Goal: Information Seeking & Learning: Learn about a topic

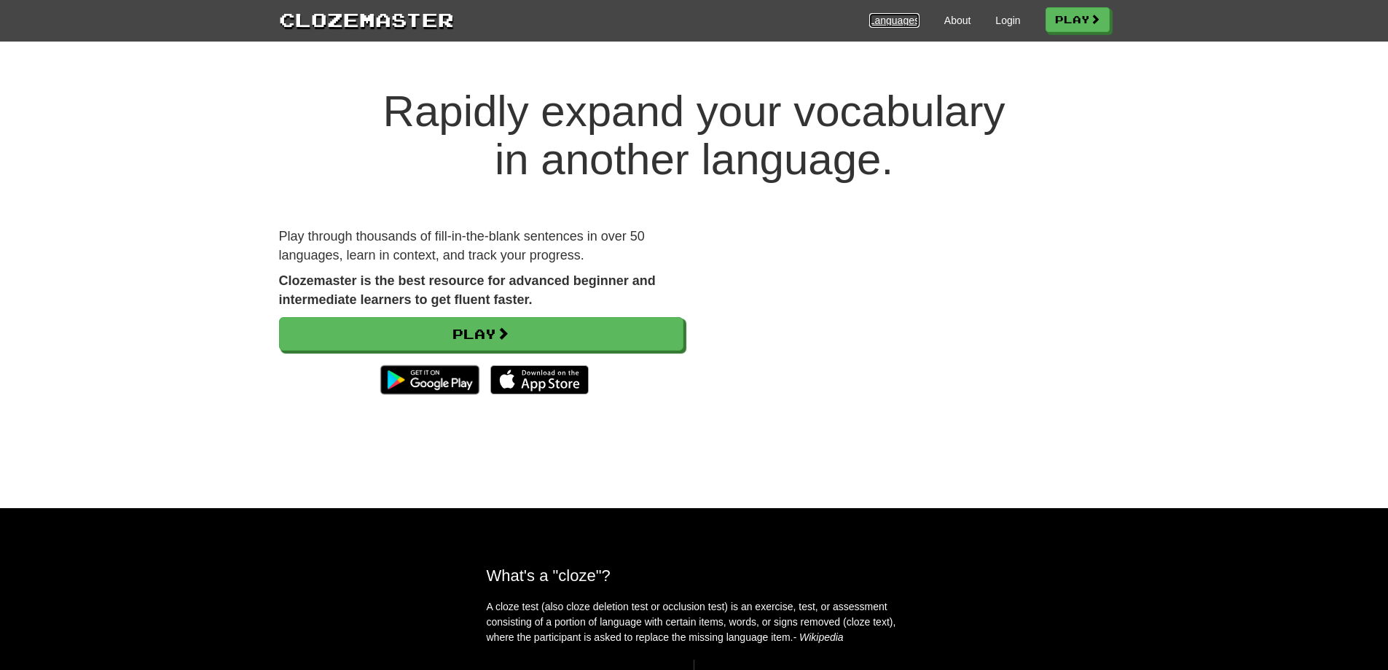
click at [879, 26] on link "Languages" at bounding box center [895, 20] width 50 height 15
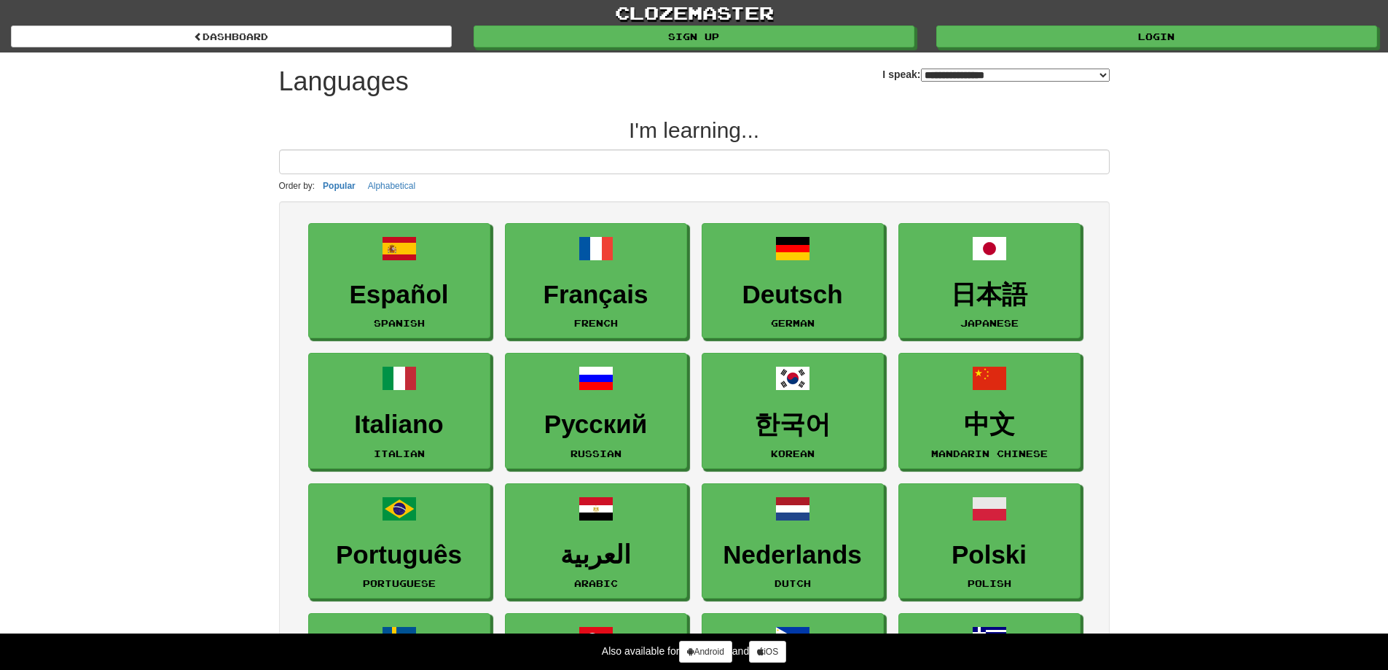
select select "*******"
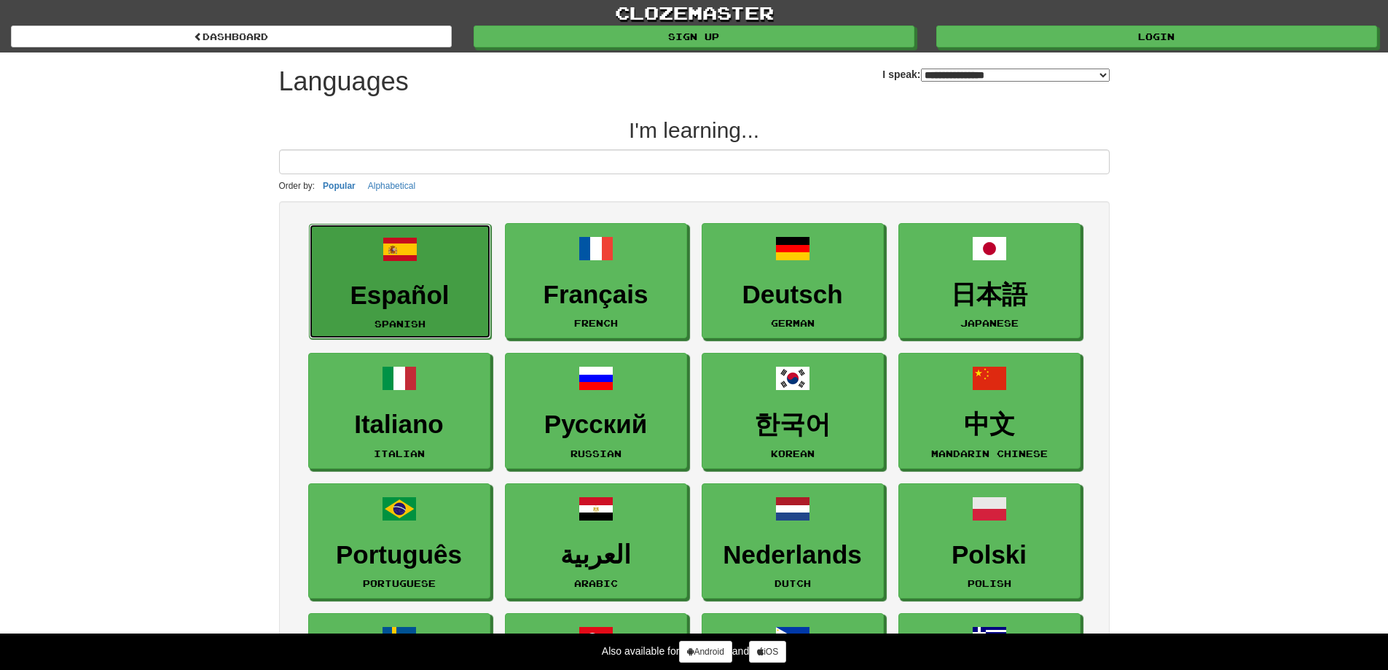
click at [402, 295] on h3 "Español" at bounding box center [400, 295] width 166 height 28
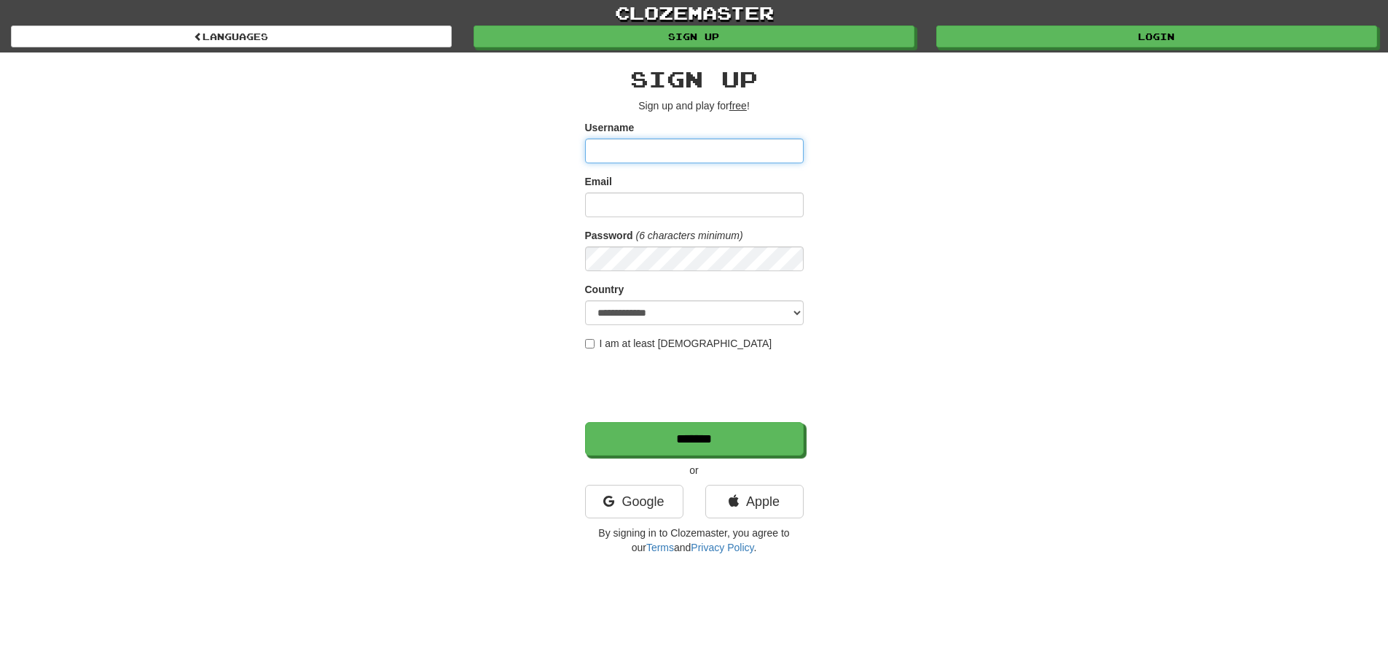
click at [654, 152] on input "Username" at bounding box center [694, 150] width 219 height 25
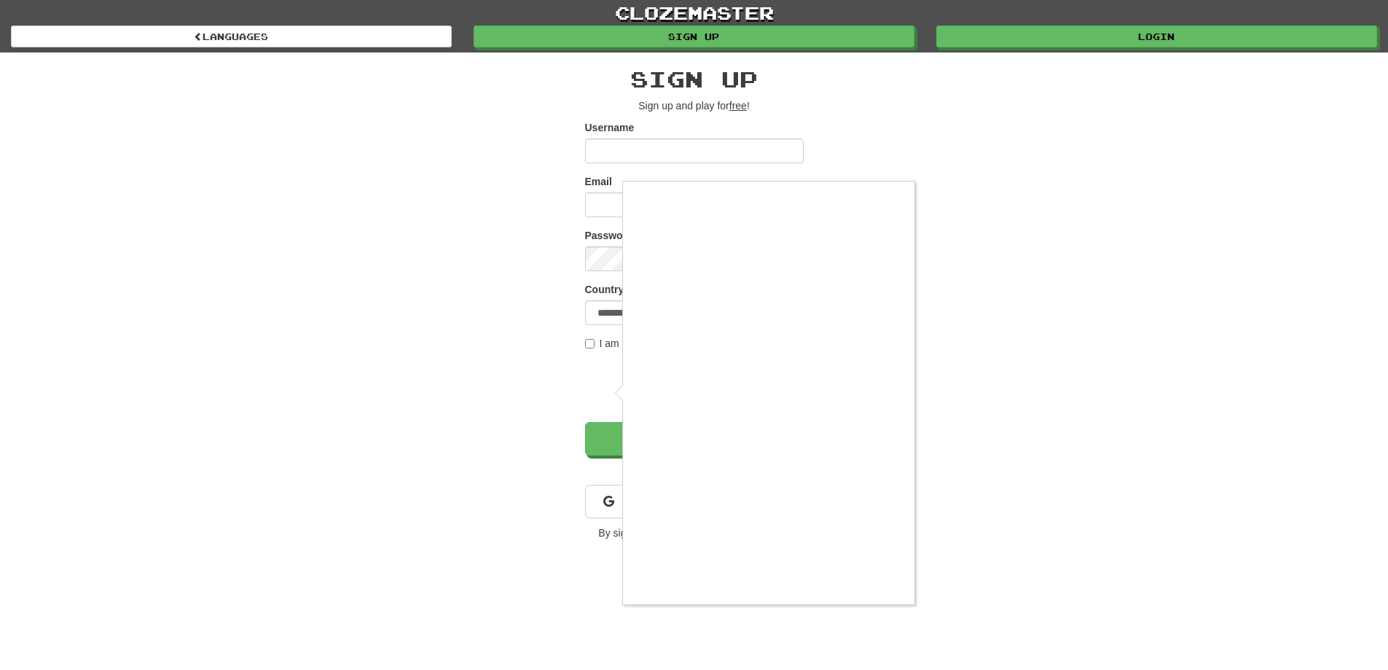
click at [1010, 439] on div at bounding box center [694, 335] width 1388 height 670
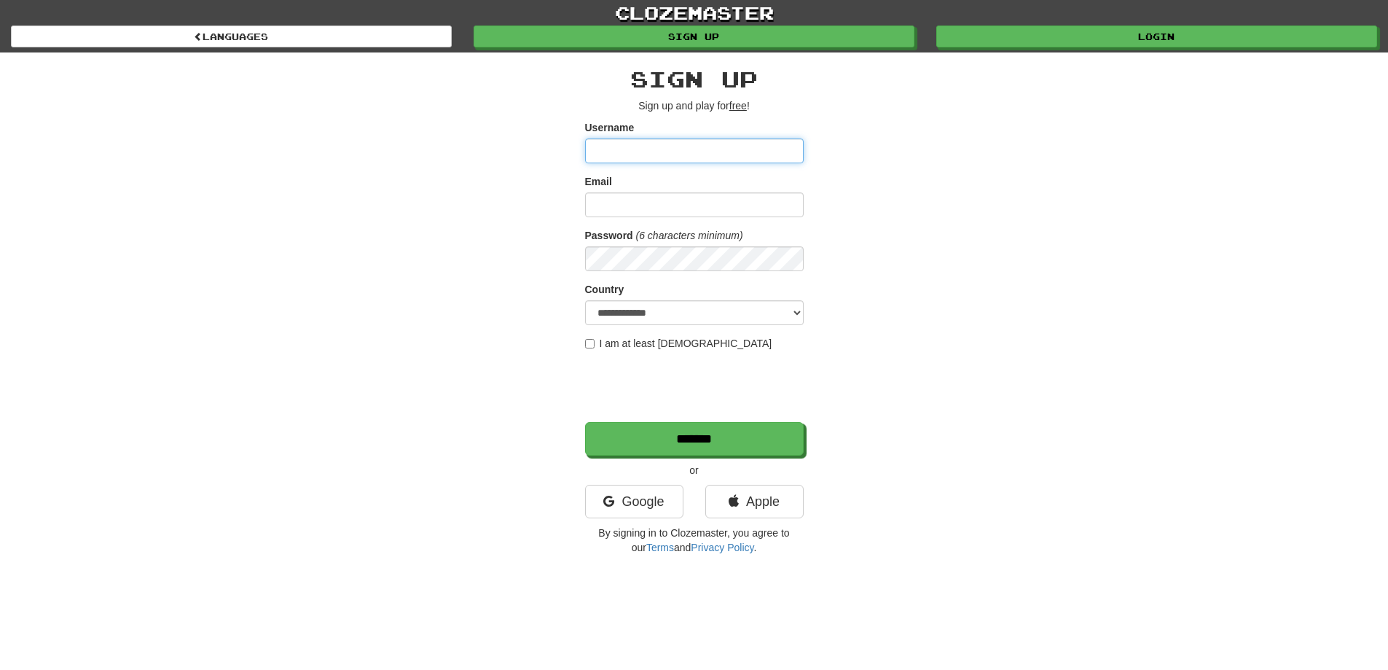
click at [717, 147] on input "Username" at bounding box center [694, 150] width 219 height 25
type input "*"
type input "****"
click at [703, 203] on input "Email" at bounding box center [694, 204] width 219 height 25
type input "**********"
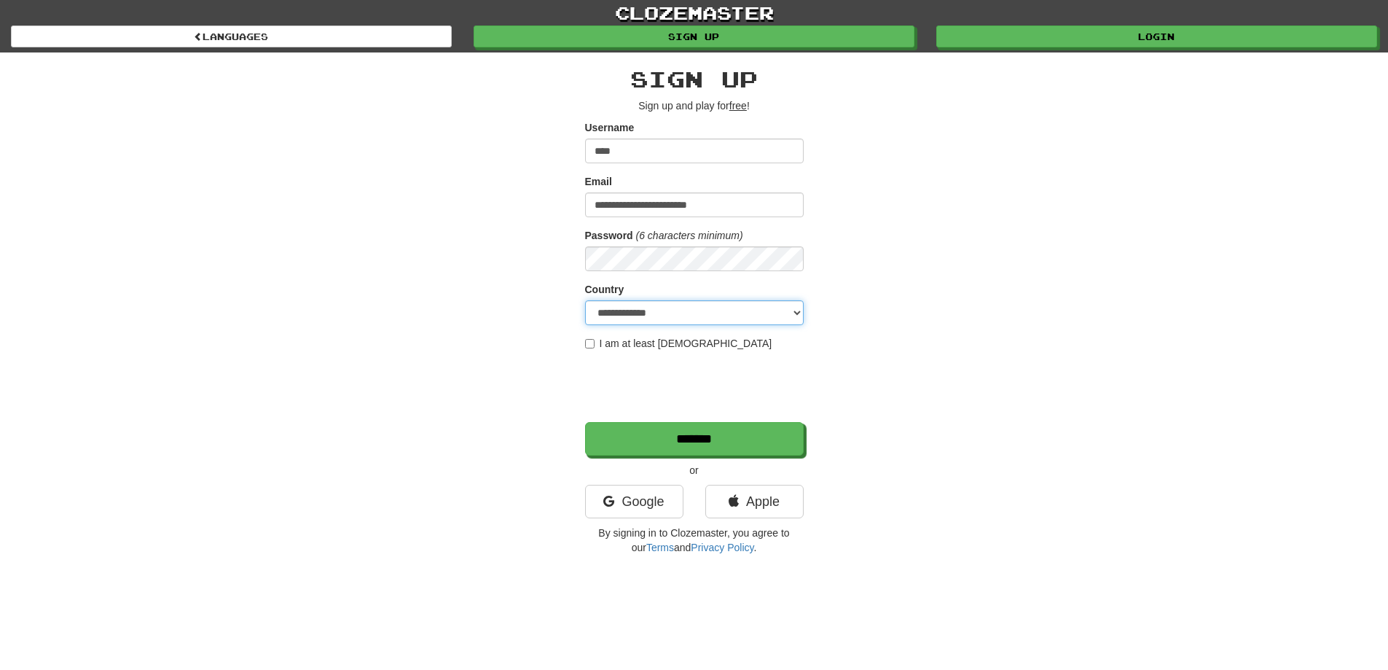
click at [784, 321] on select "**********" at bounding box center [694, 312] width 219 height 25
select select "**"
click at [585, 300] on select "**********" at bounding box center [694, 312] width 219 height 25
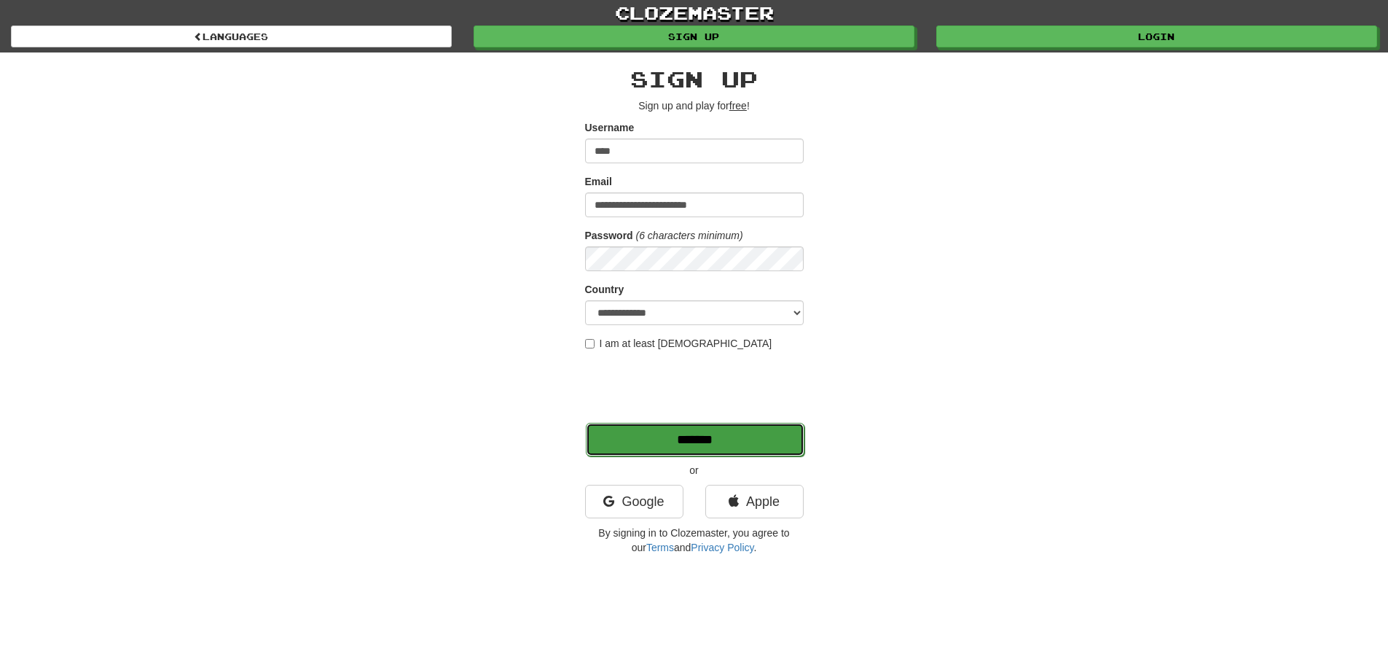
click at [695, 434] on input "*******" at bounding box center [695, 440] width 219 height 34
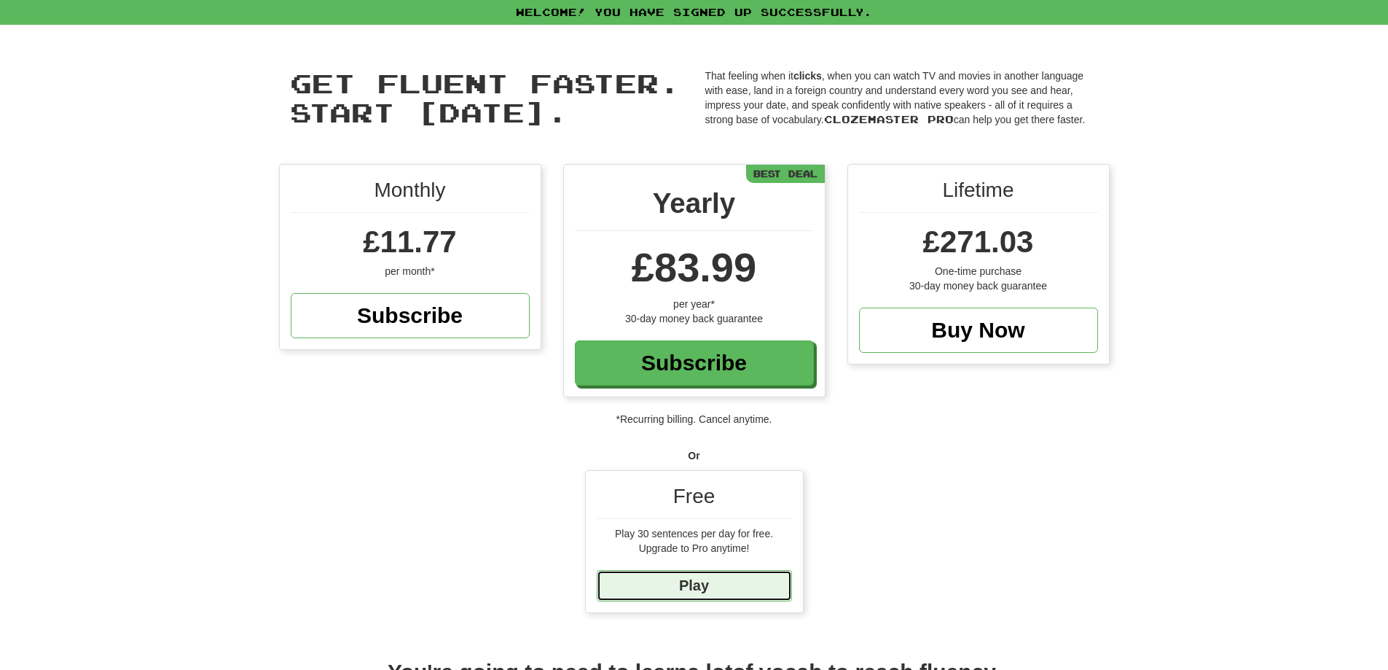
click at [761, 587] on link "Play" at bounding box center [694, 585] width 195 height 31
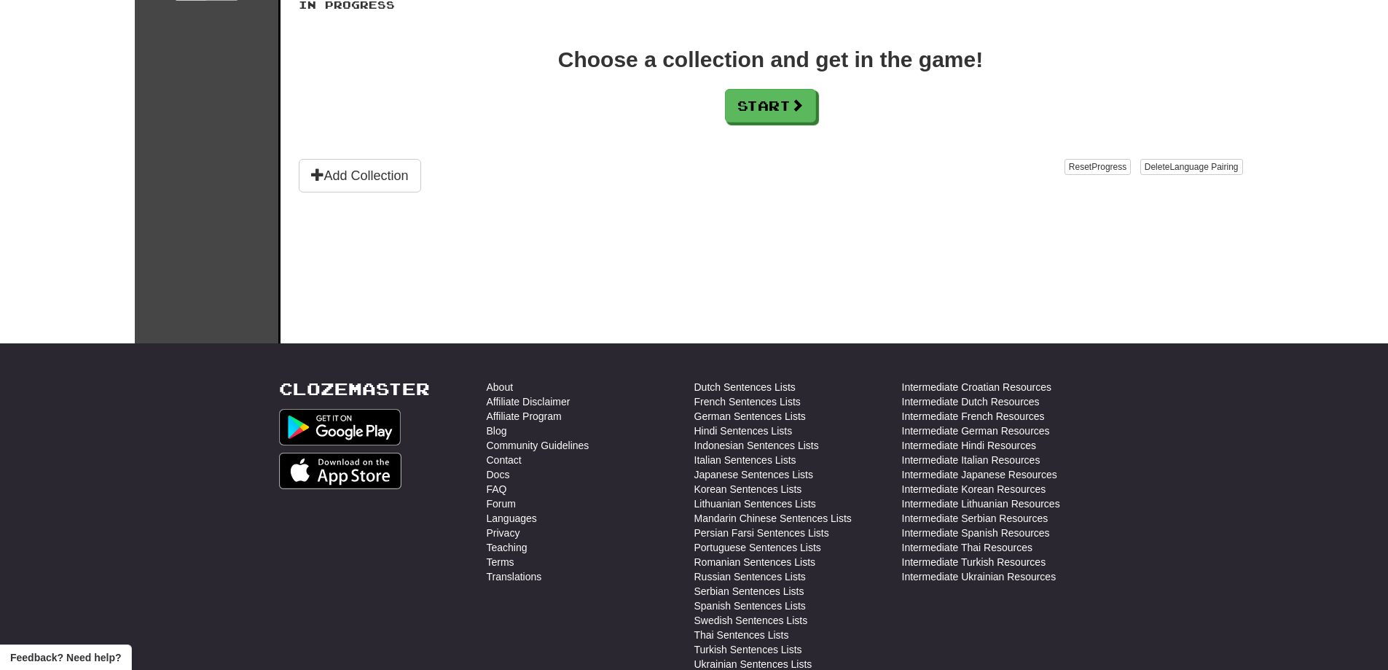
scroll to position [388, 0]
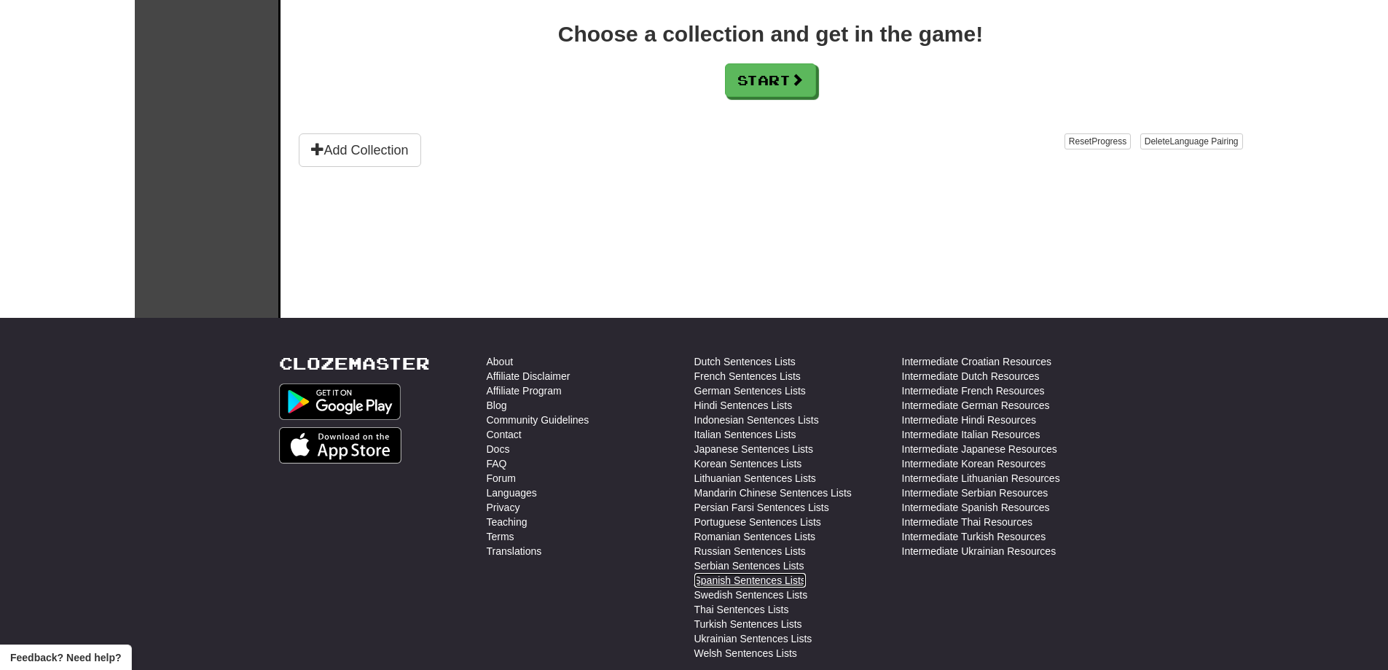
click at [755, 577] on link "Spanish Sentences Lists" at bounding box center [751, 580] width 112 height 15
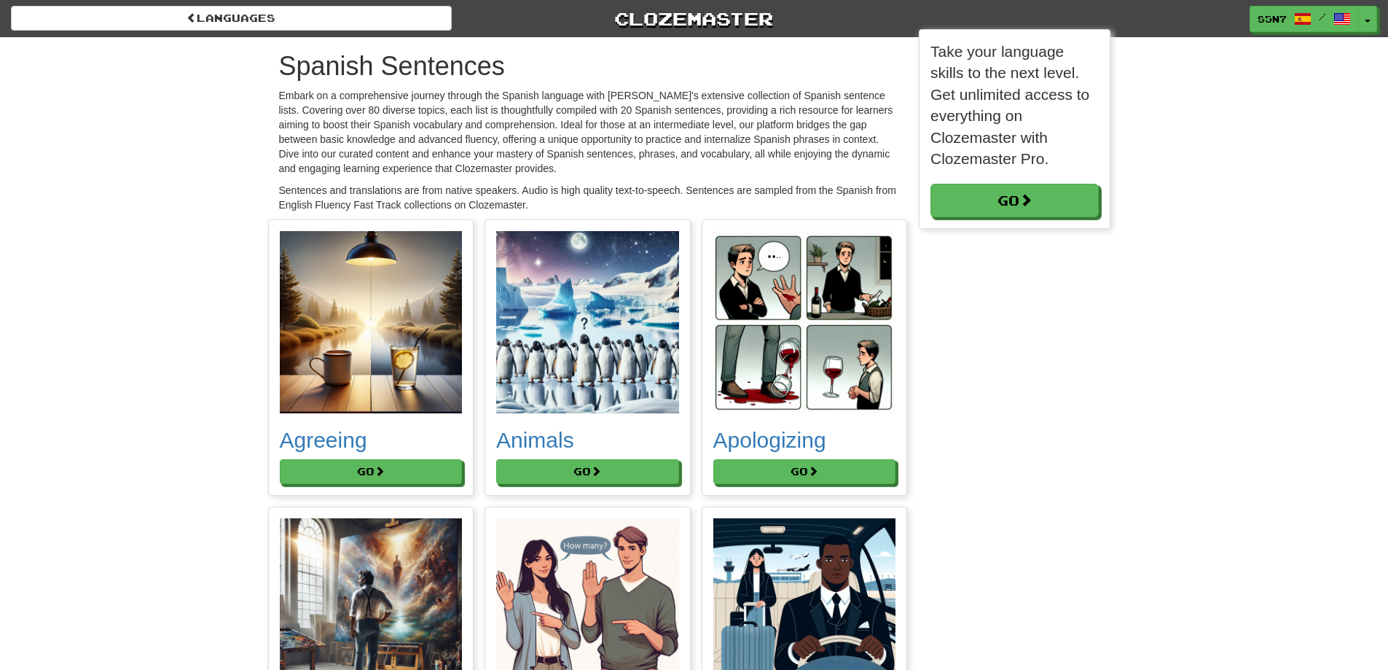
scroll to position [200, 191]
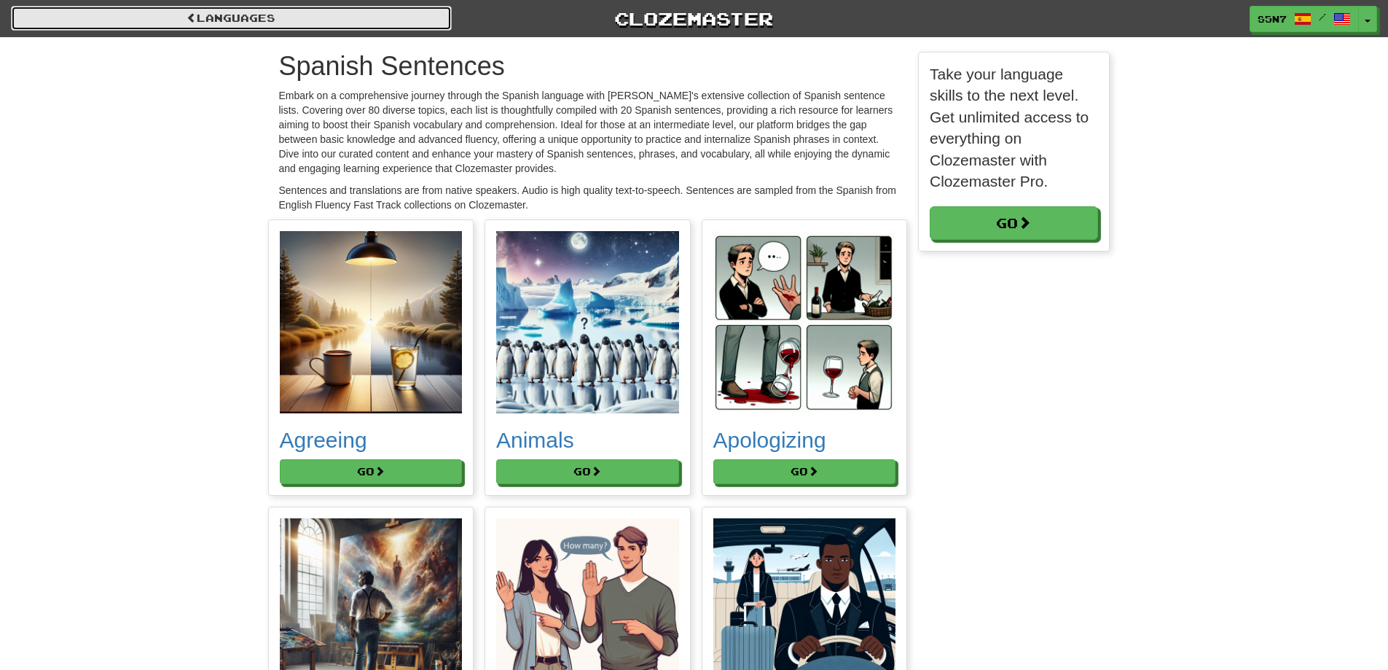
click at [335, 23] on link "Languages" at bounding box center [231, 18] width 441 height 25
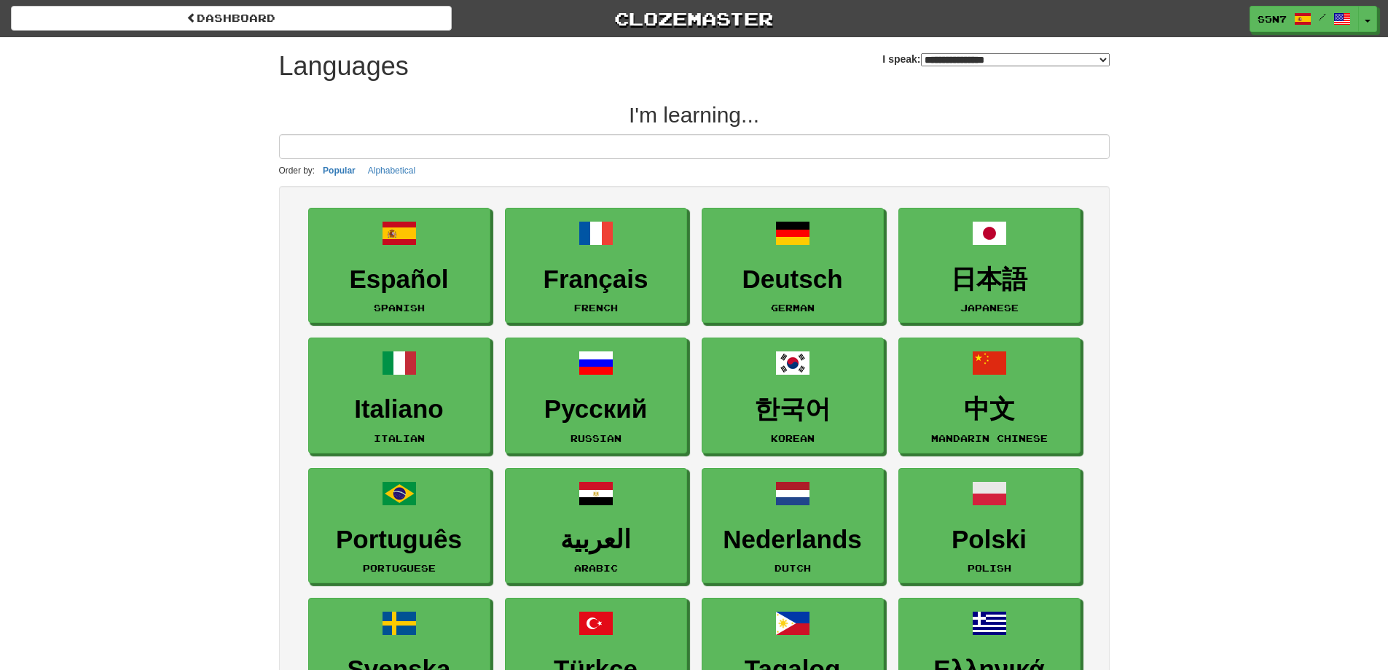
select select "*******"
click at [687, 26] on link "Clozemaster" at bounding box center [694, 19] width 441 height 26
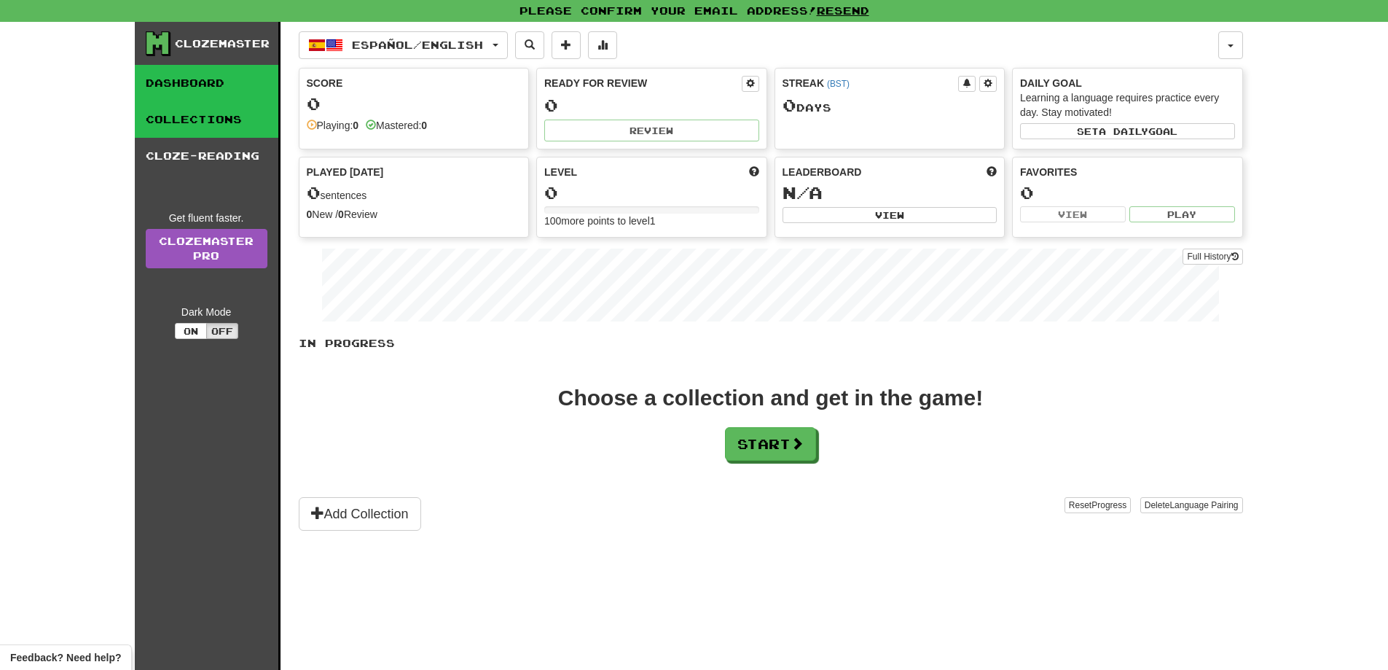
click at [180, 120] on link "Collections" at bounding box center [207, 119] width 144 height 36
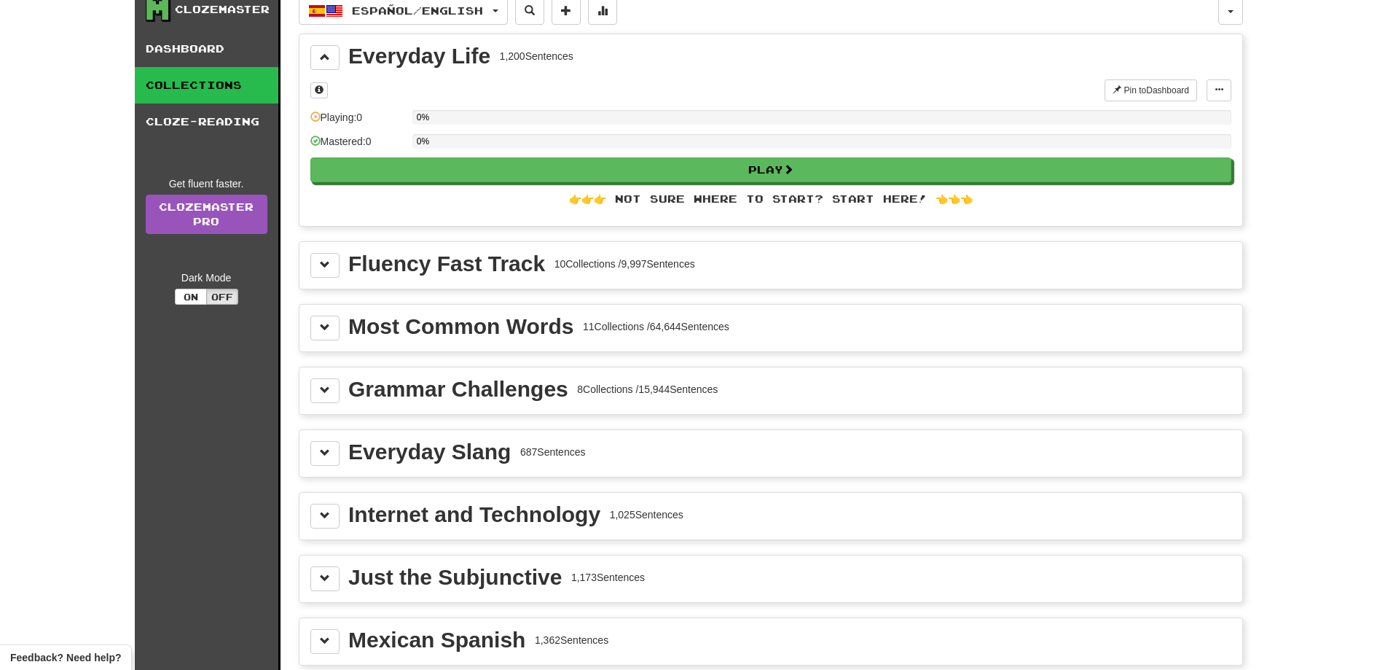
scroll to position [73, 0]
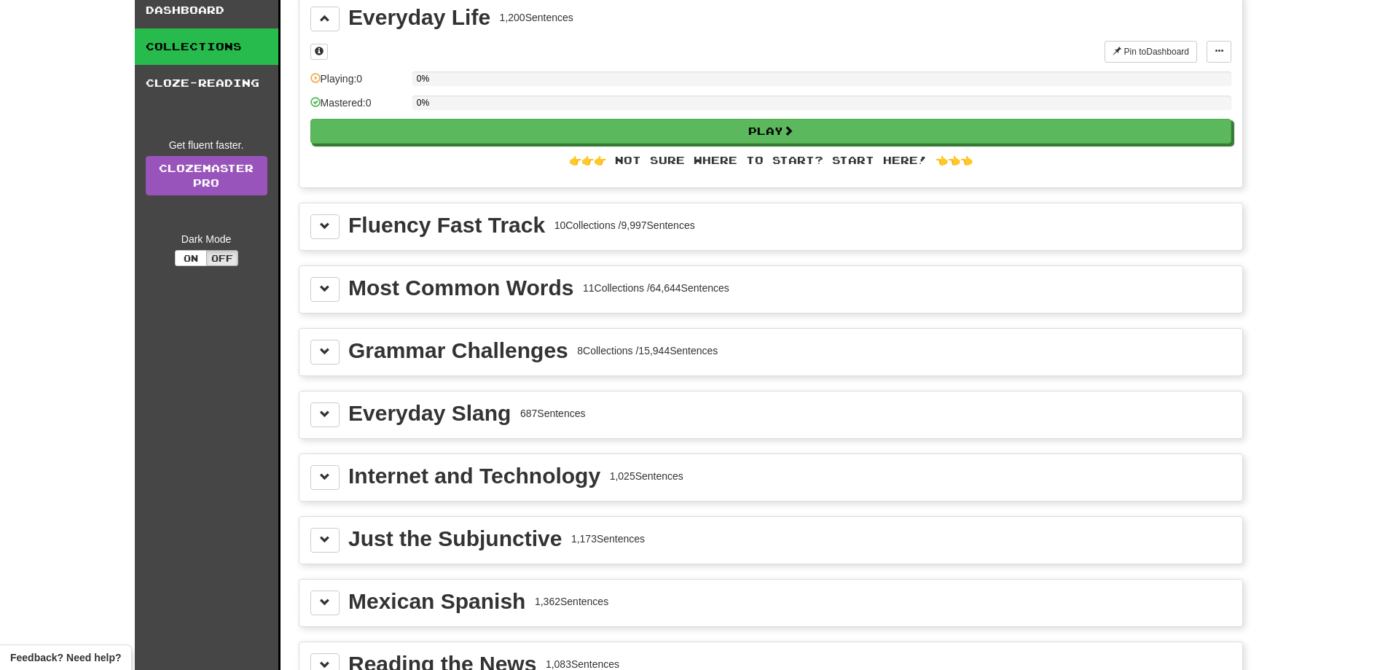
click at [477, 354] on div "Grammar Challenges" at bounding box center [458, 351] width 220 height 22
click at [322, 351] on span at bounding box center [325, 351] width 10 height 10
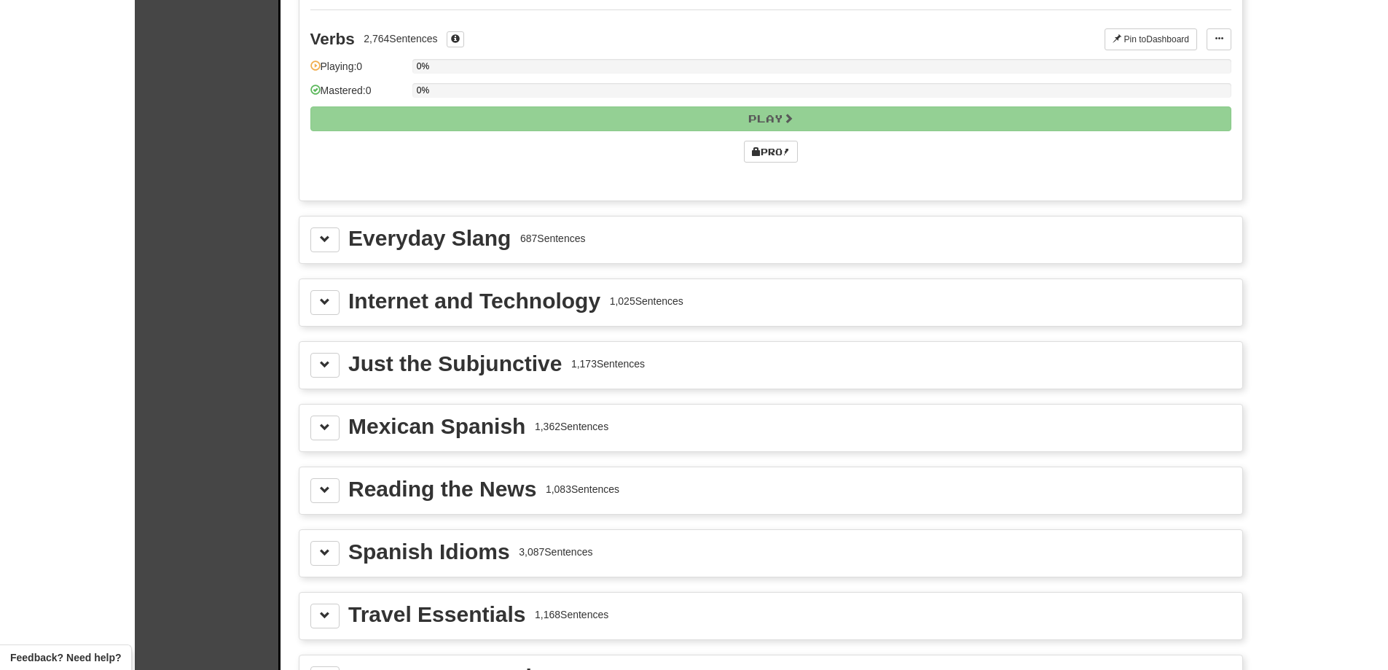
scroll to position [1676, 0]
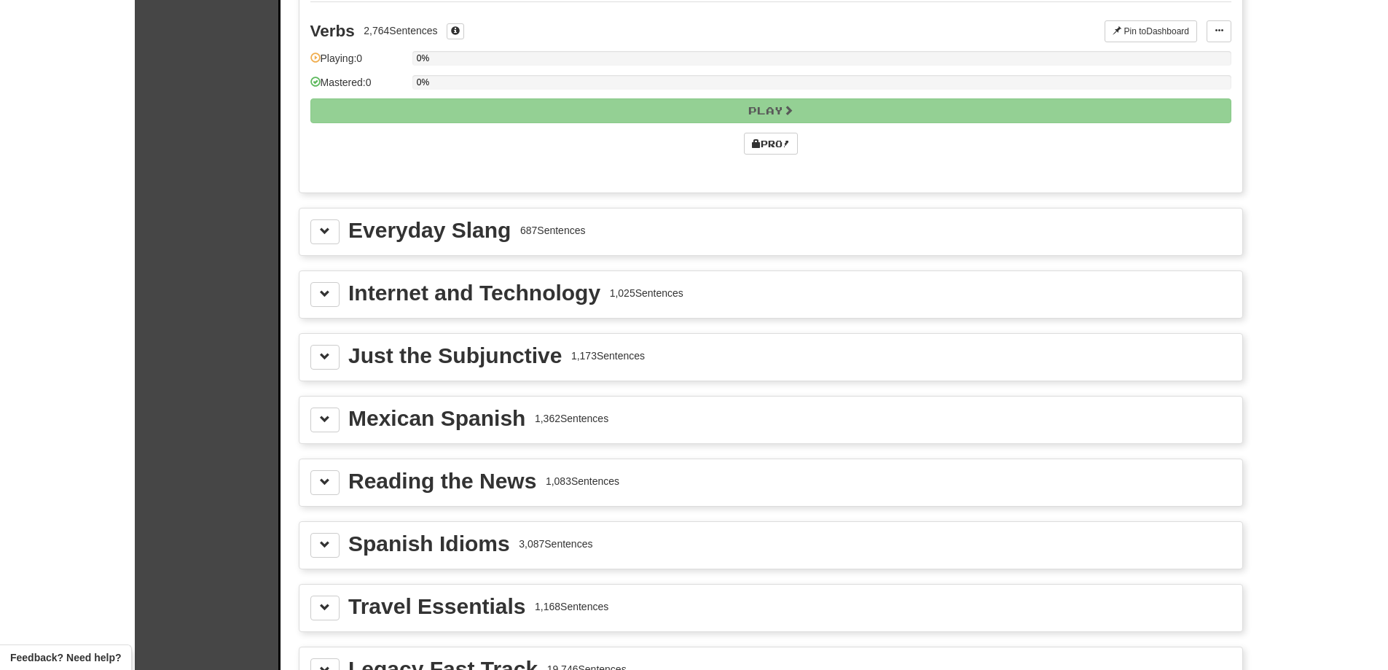
click at [552, 418] on div "1,362 Sentences" at bounding box center [572, 418] width 74 height 15
click at [330, 422] on button at bounding box center [324, 419] width 29 height 25
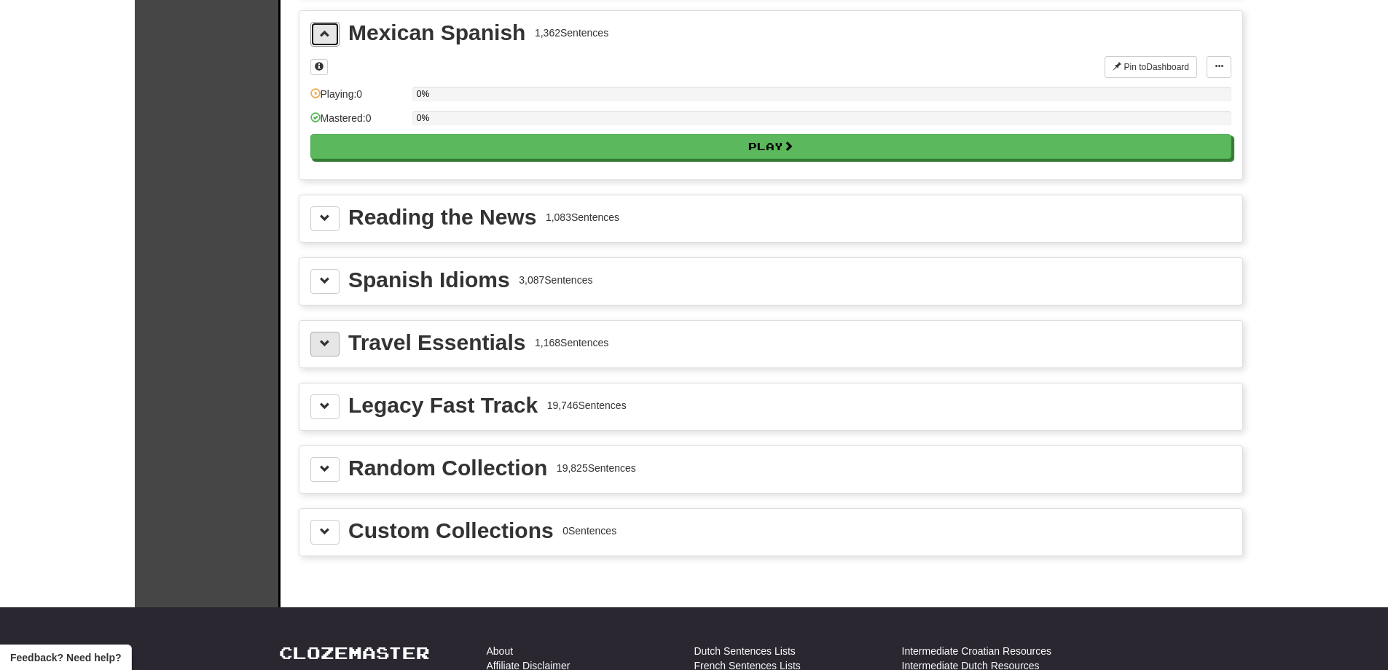
scroll to position [2065, 0]
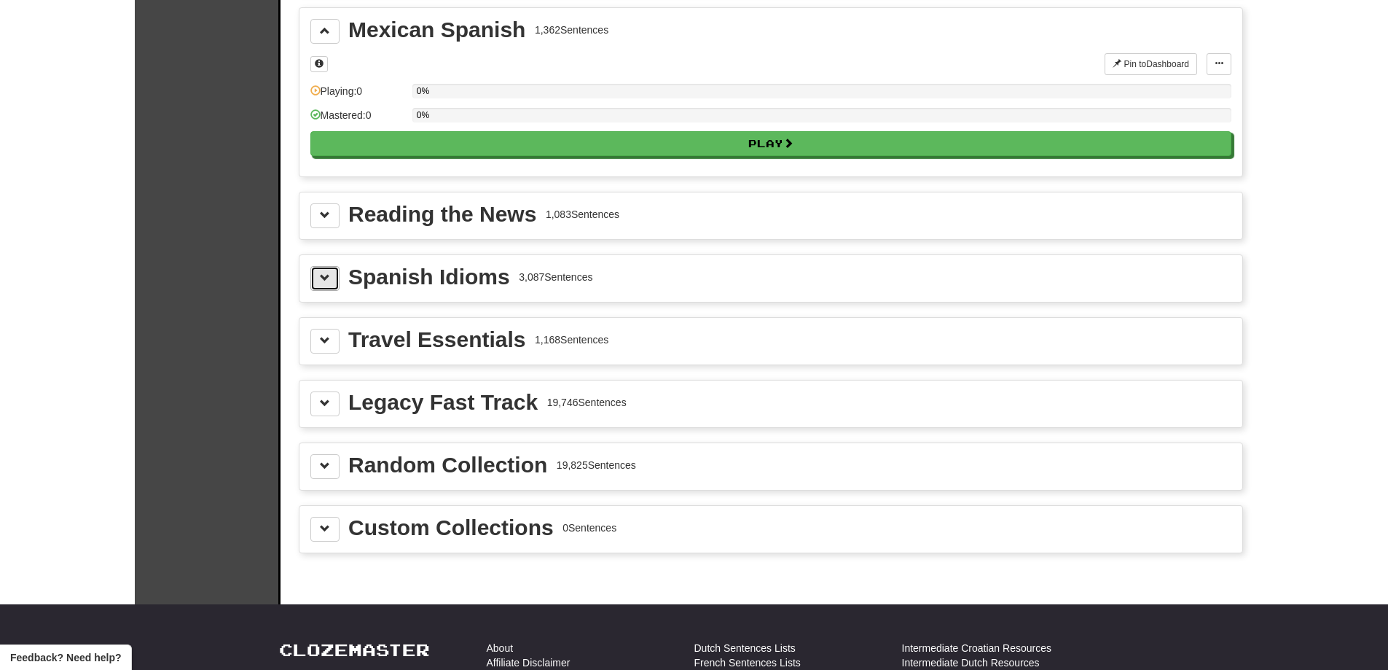
click at [326, 282] on span at bounding box center [325, 278] width 10 height 10
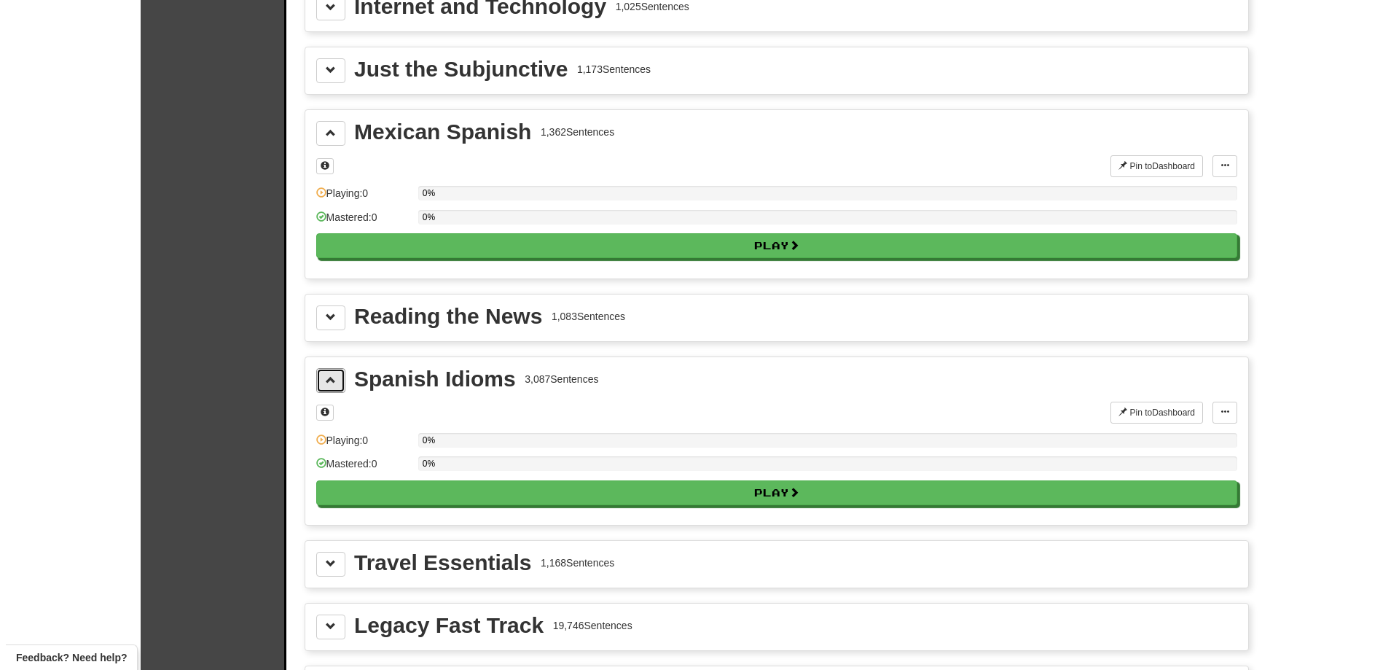
scroll to position [1968, 0]
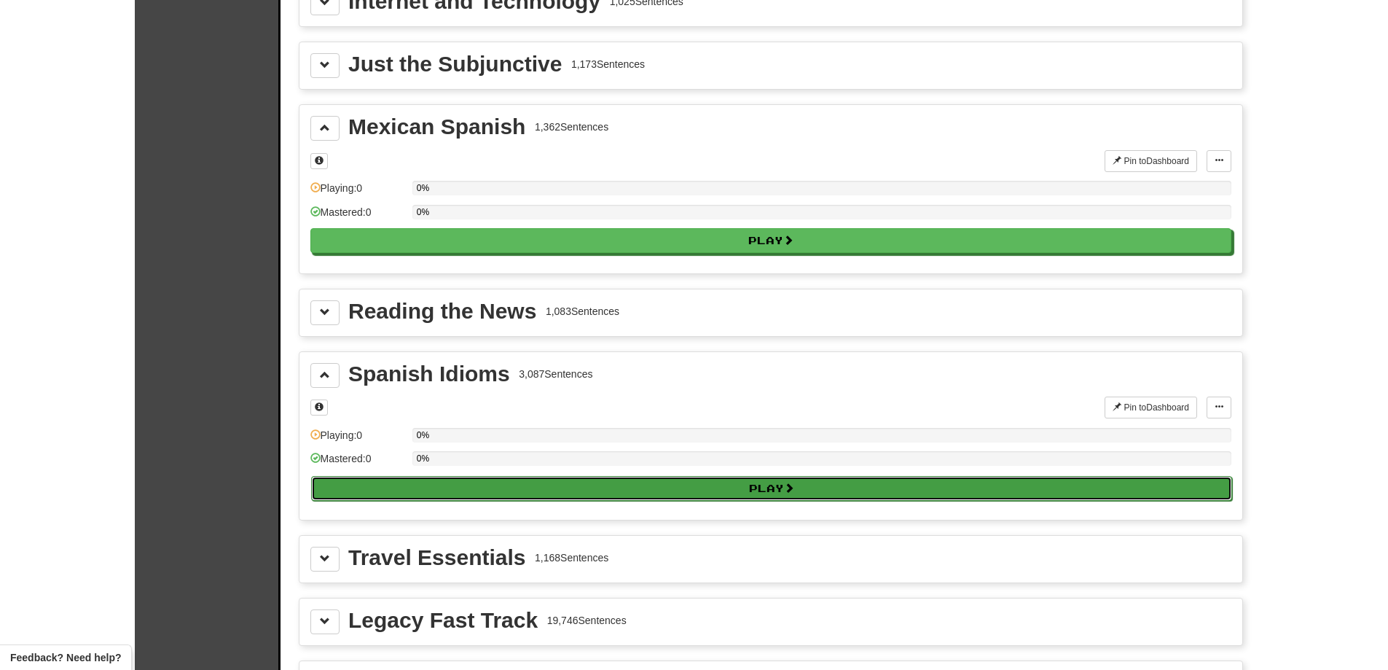
click at [601, 488] on button "Play" at bounding box center [771, 488] width 921 height 25
select select "**"
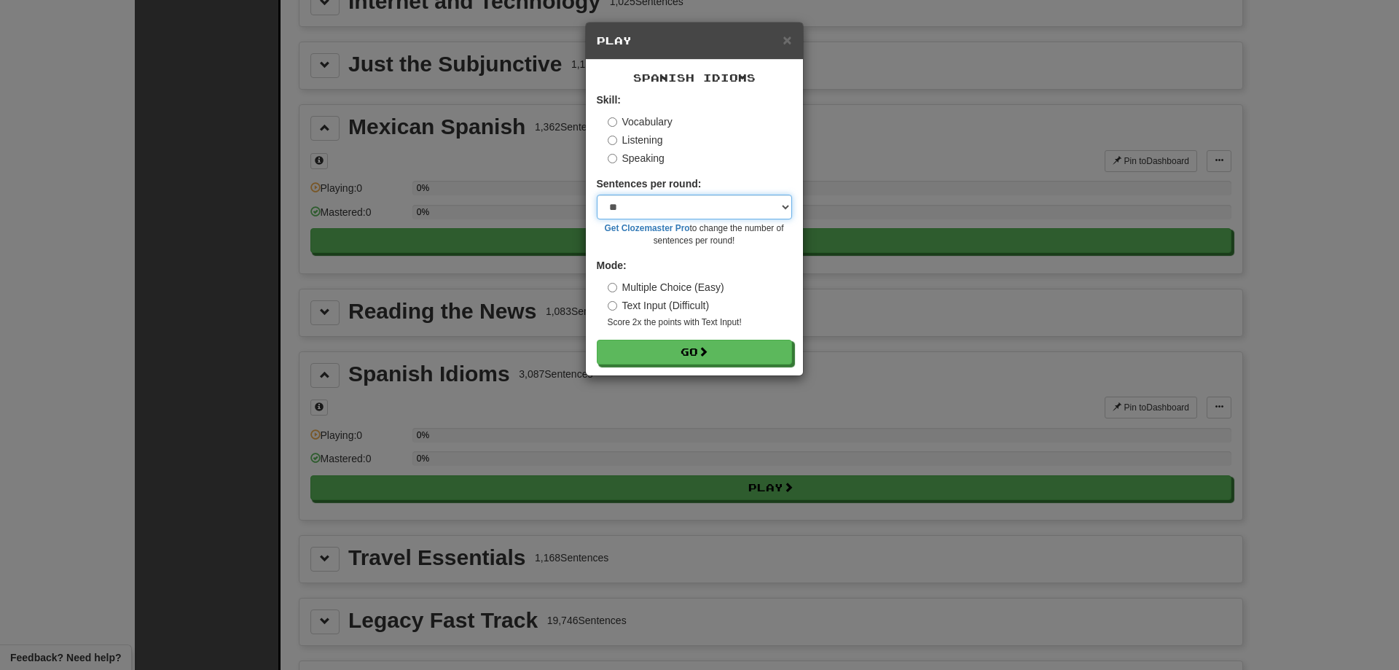
click at [761, 205] on select "* ** ** ** ** ** *** ********" at bounding box center [694, 207] width 195 height 25
click at [757, 198] on select "* ** ** ** ** ** *** ********" at bounding box center [694, 207] width 195 height 25
click at [700, 352] on button "Go" at bounding box center [695, 352] width 195 height 25
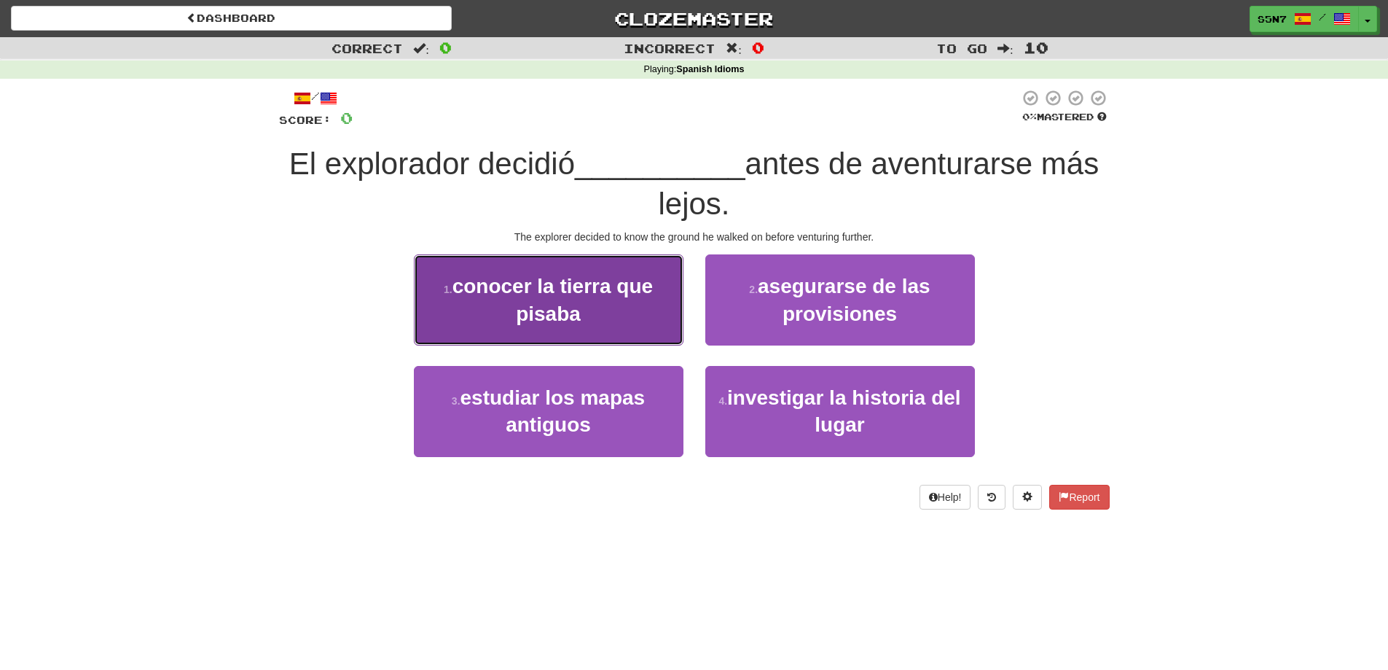
click at [670, 314] on button "1 . conocer la tierra que pisaba" at bounding box center [549, 299] width 270 height 91
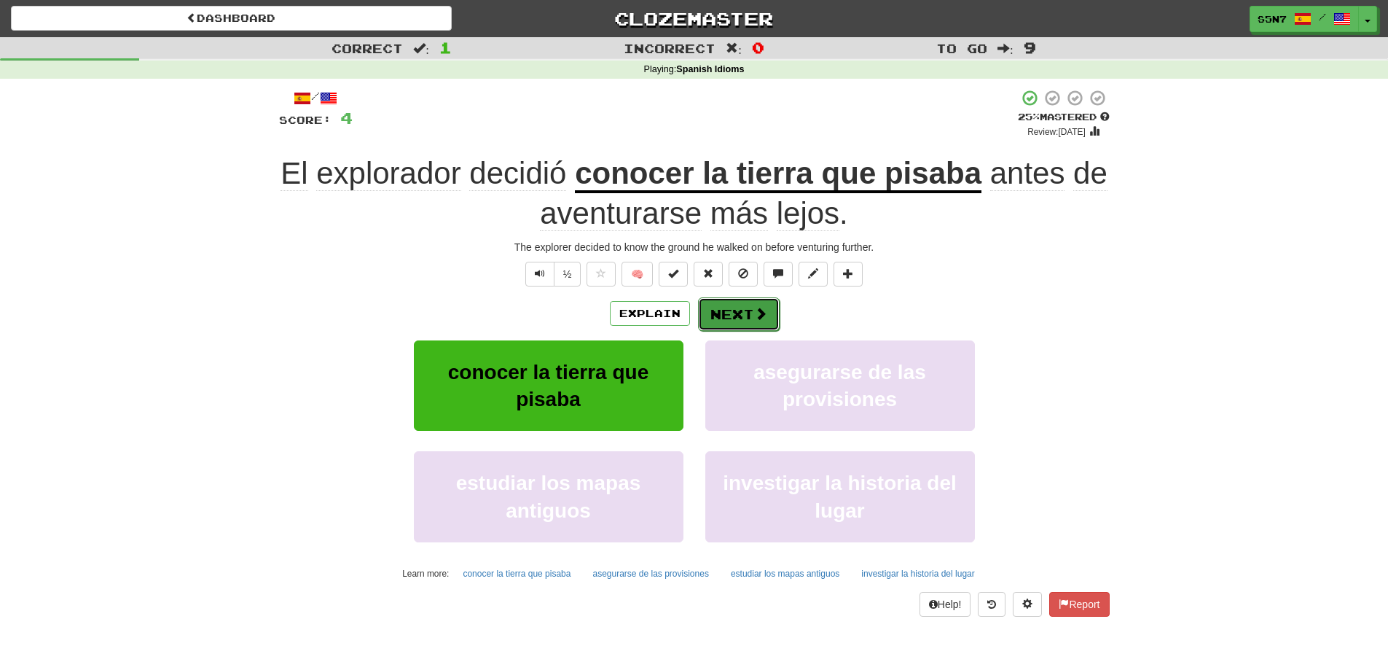
click at [768, 321] on button "Next" at bounding box center [739, 314] width 82 height 34
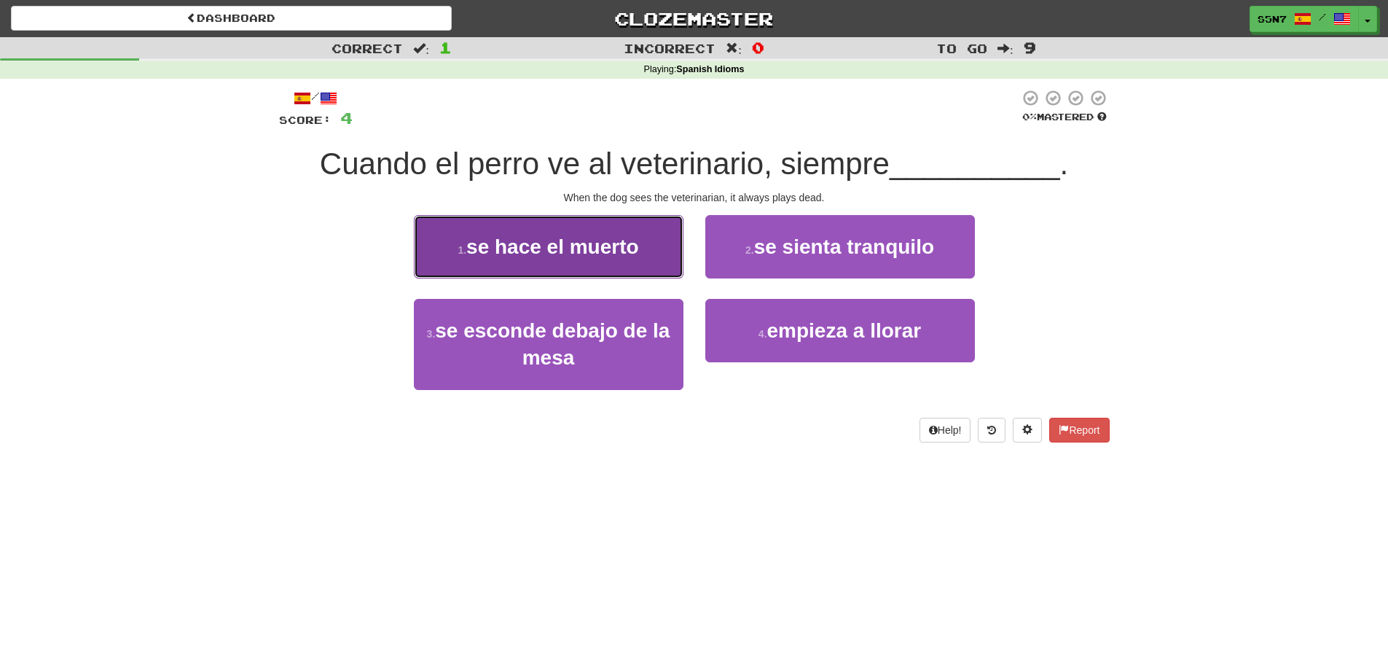
click at [621, 270] on button "1 . se hace el muerto" at bounding box center [549, 246] width 270 height 63
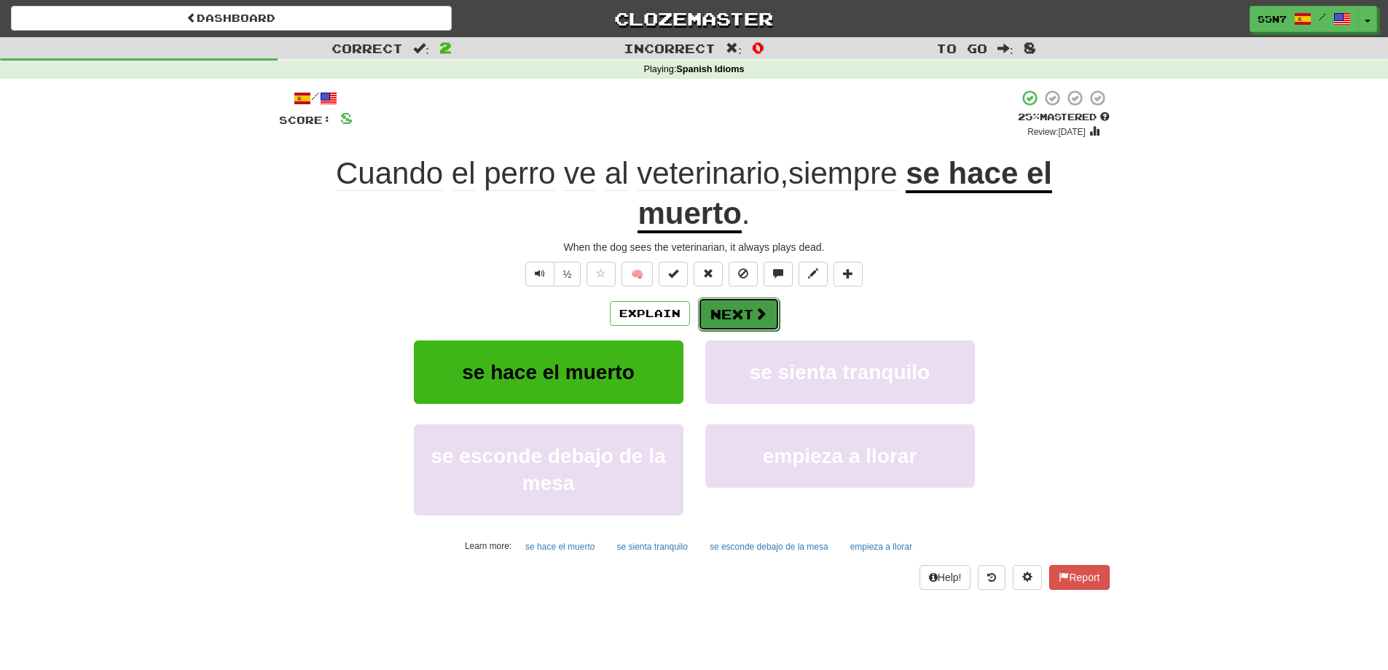
click at [757, 319] on span at bounding box center [760, 313] width 13 height 13
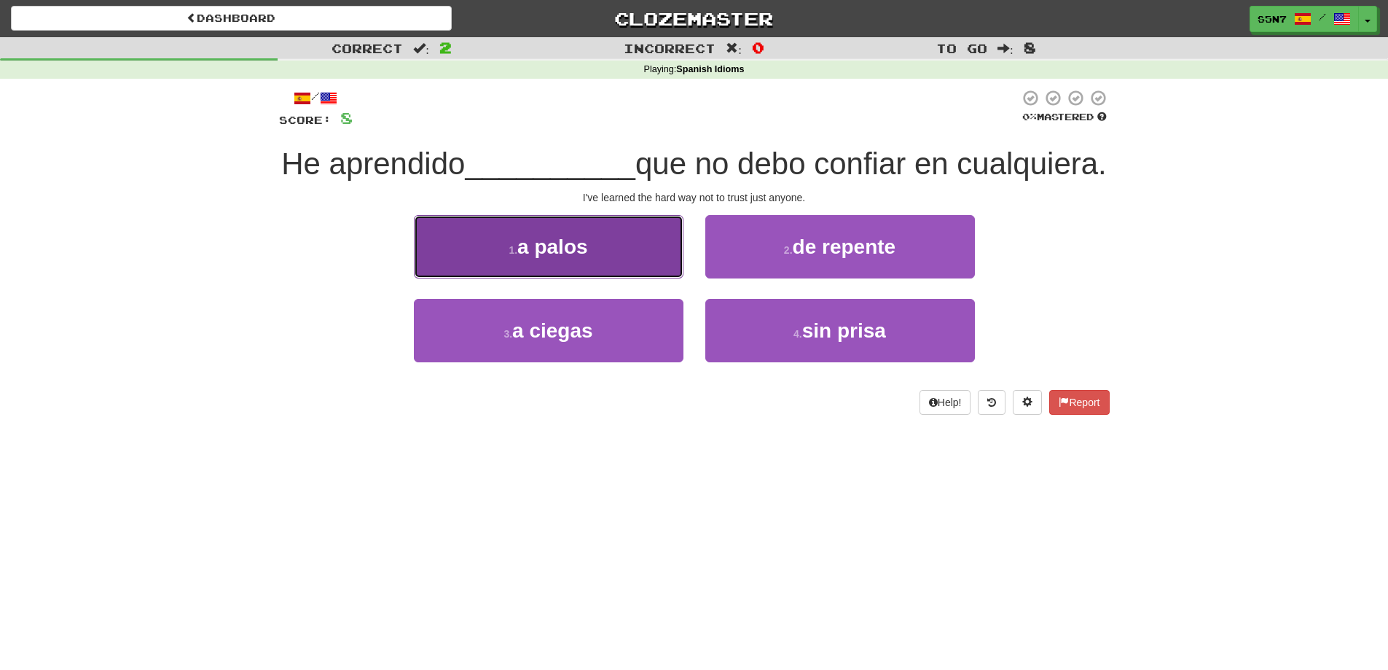
click at [604, 266] on button "1 . a palos" at bounding box center [549, 246] width 270 height 63
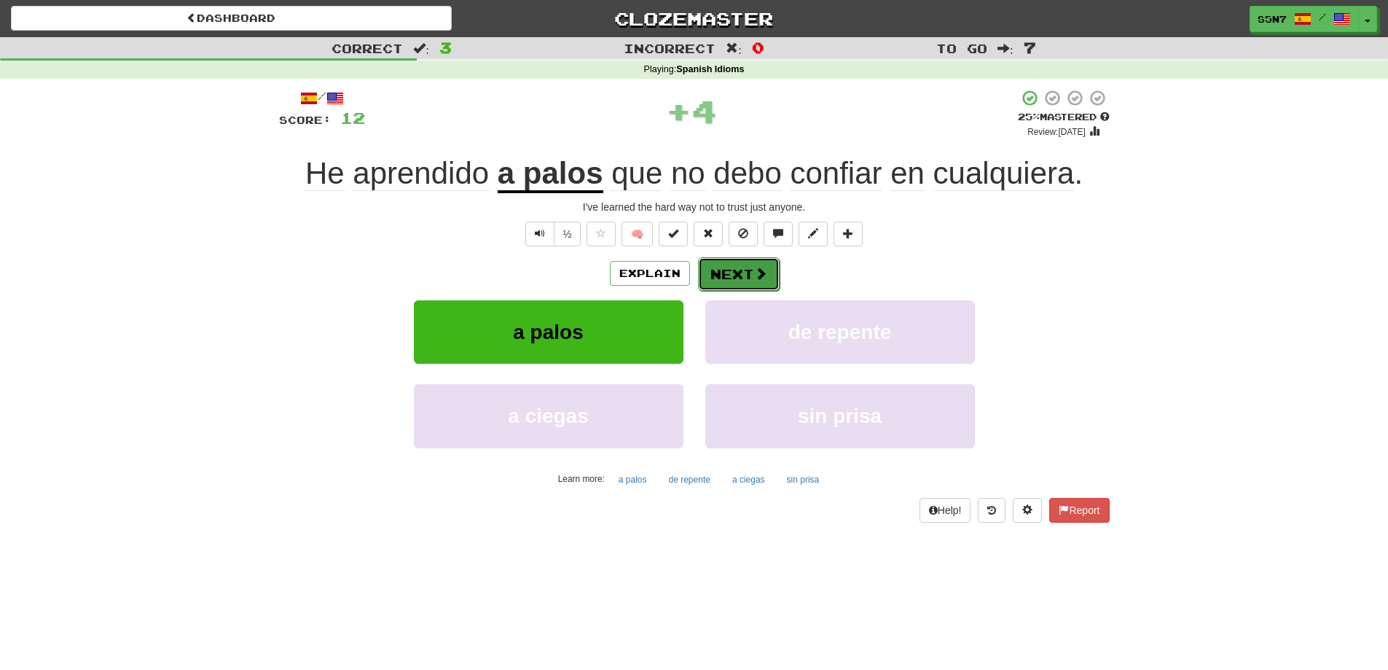
click at [727, 272] on button "Next" at bounding box center [739, 274] width 82 height 34
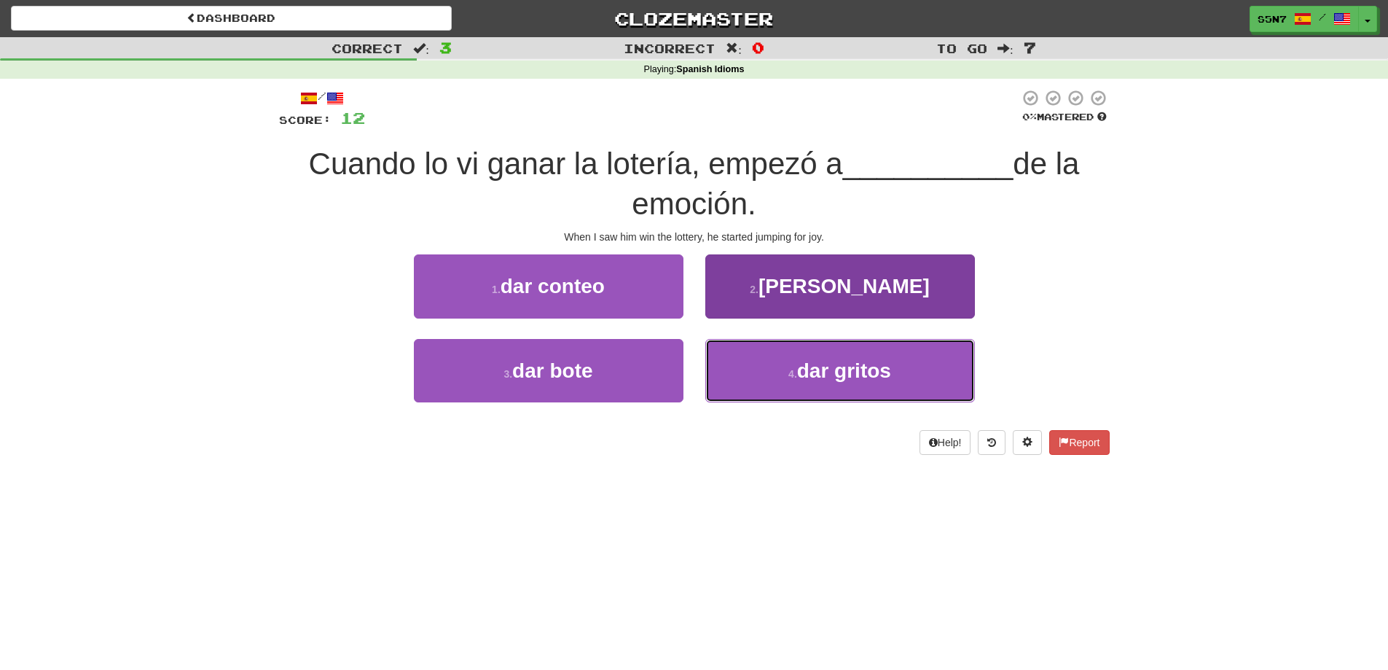
click at [789, 374] on small "4 ." at bounding box center [793, 374] width 9 height 12
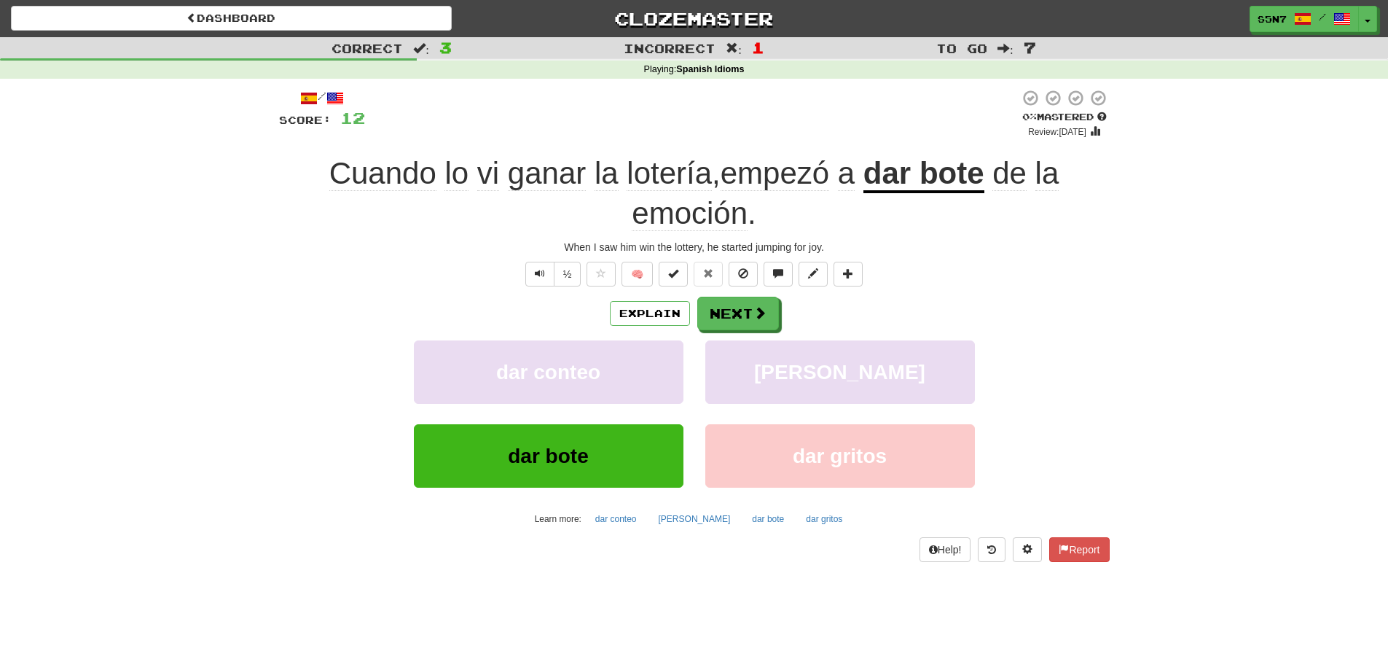
click at [738, 336] on div "Explain Next dar conteo dar saltos dar bote dar gritos Learn more: dar conteo d…" at bounding box center [694, 414] width 831 height 234
click at [738, 323] on button "Next" at bounding box center [739, 314] width 82 height 34
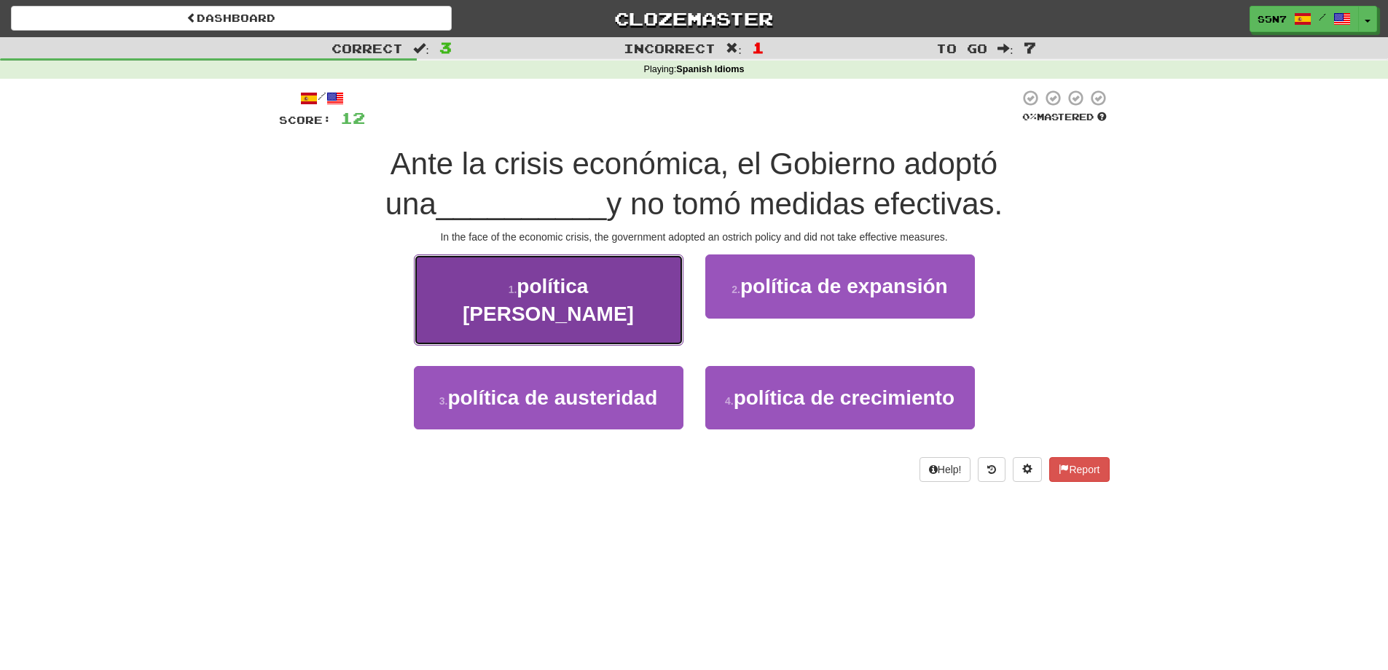
click at [643, 308] on button "1 . política de avestruz" at bounding box center [549, 299] width 270 height 91
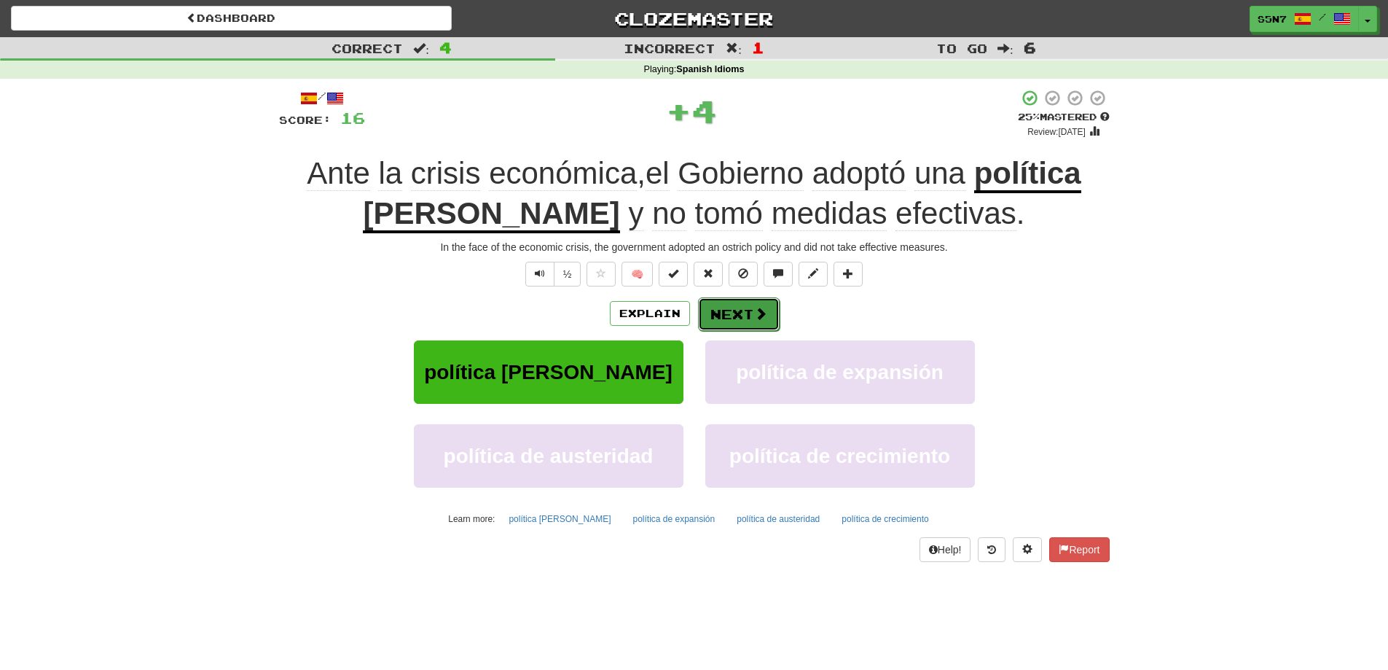
click at [741, 313] on button "Next" at bounding box center [739, 314] width 82 height 34
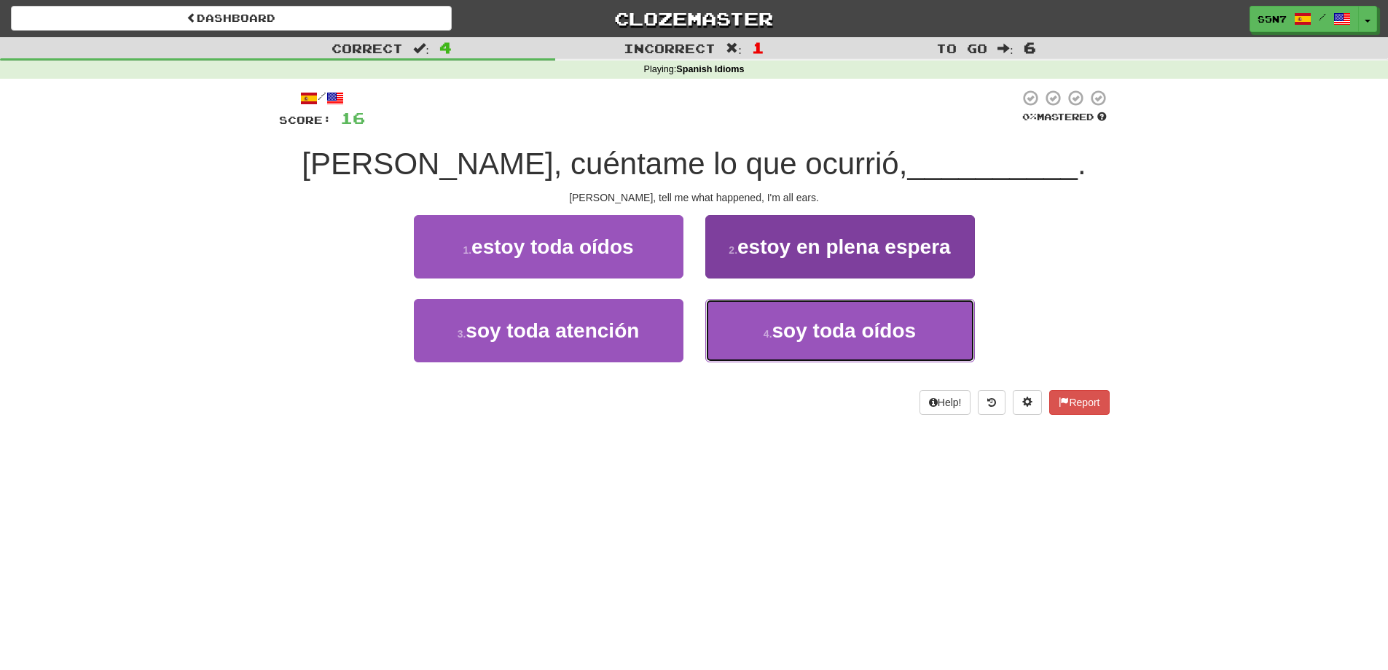
click at [768, 324] on button "4 . soy toda oídos" at bounding box center [841, 330] width 270 height 63
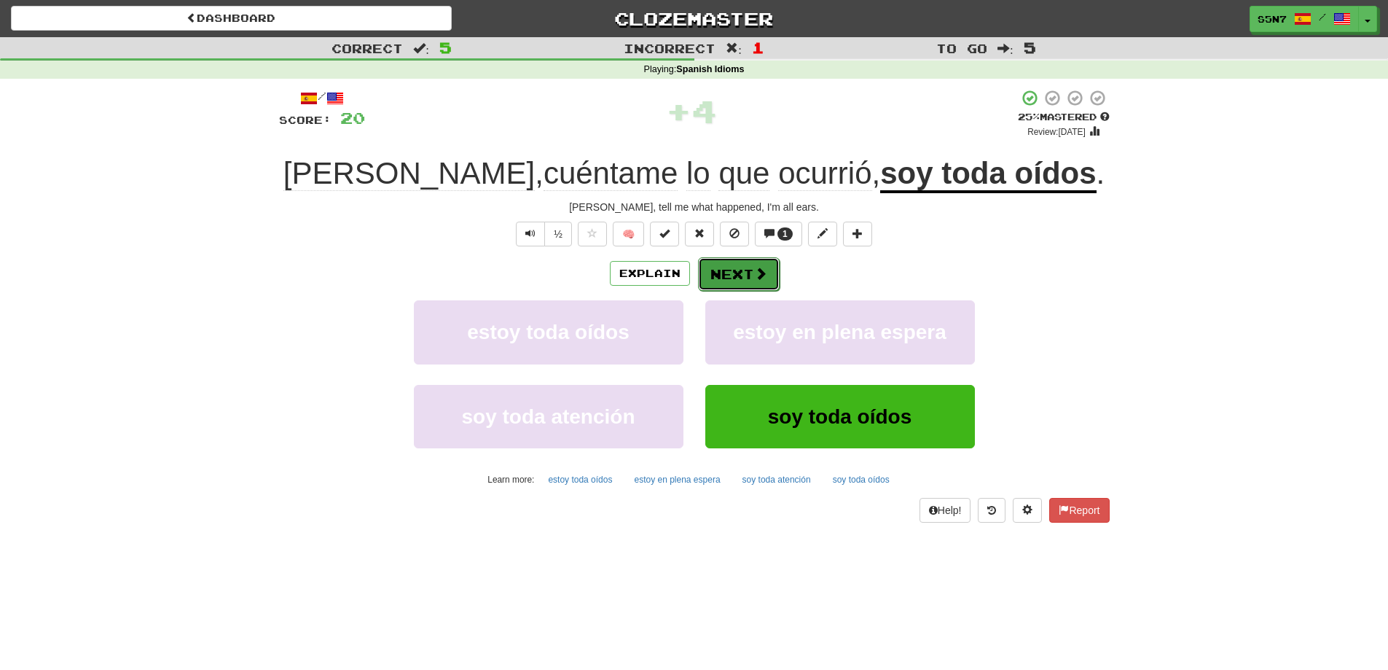
click at [751, 279] on button "Next" at bounding box center [739, 274] width 82 height 34
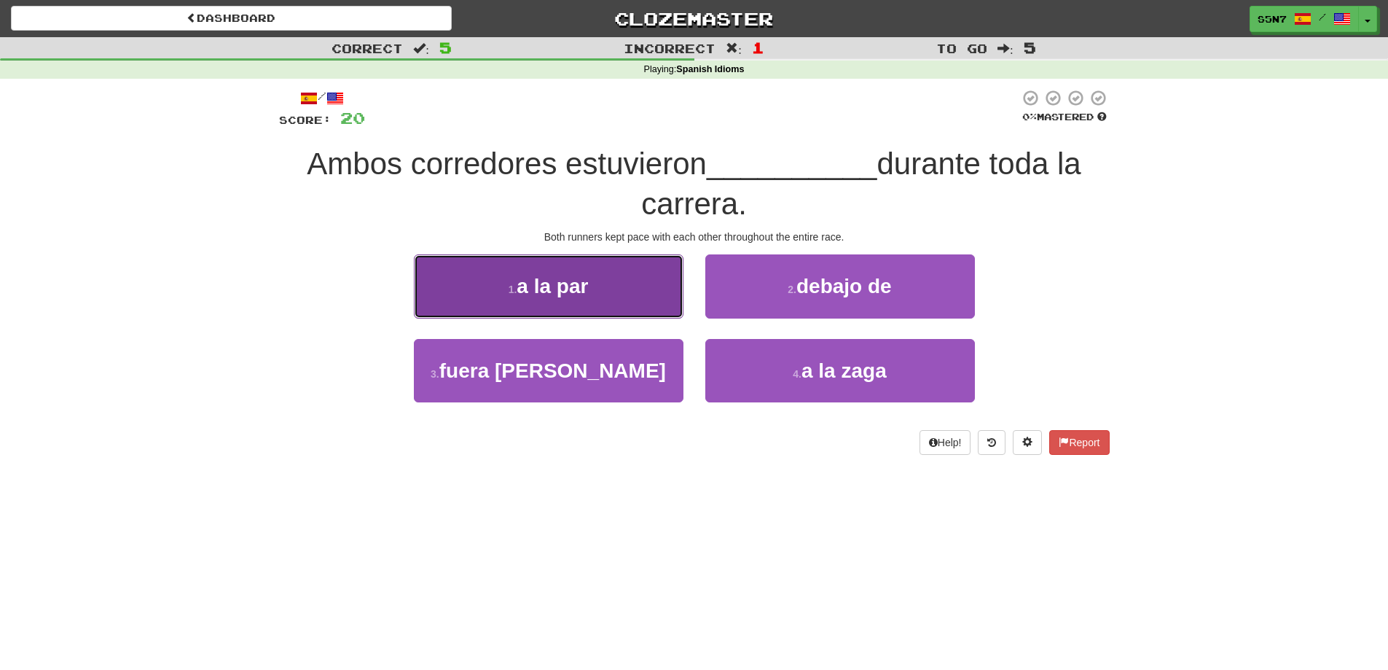
click at [650, 291] on button "1 . a la par" at bounding box center [549, 285] width 270 height 63
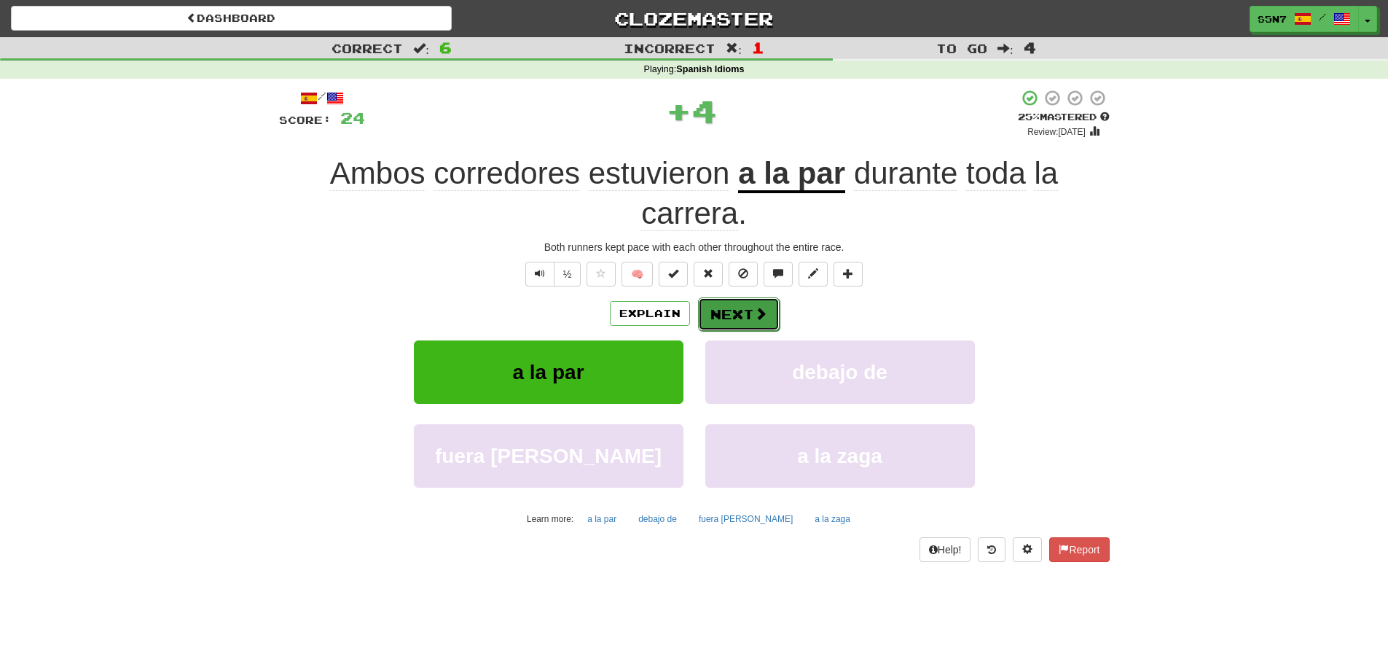
click at [727, 313] on button "Next" at bounding box center [739, 314] width 82 height 34
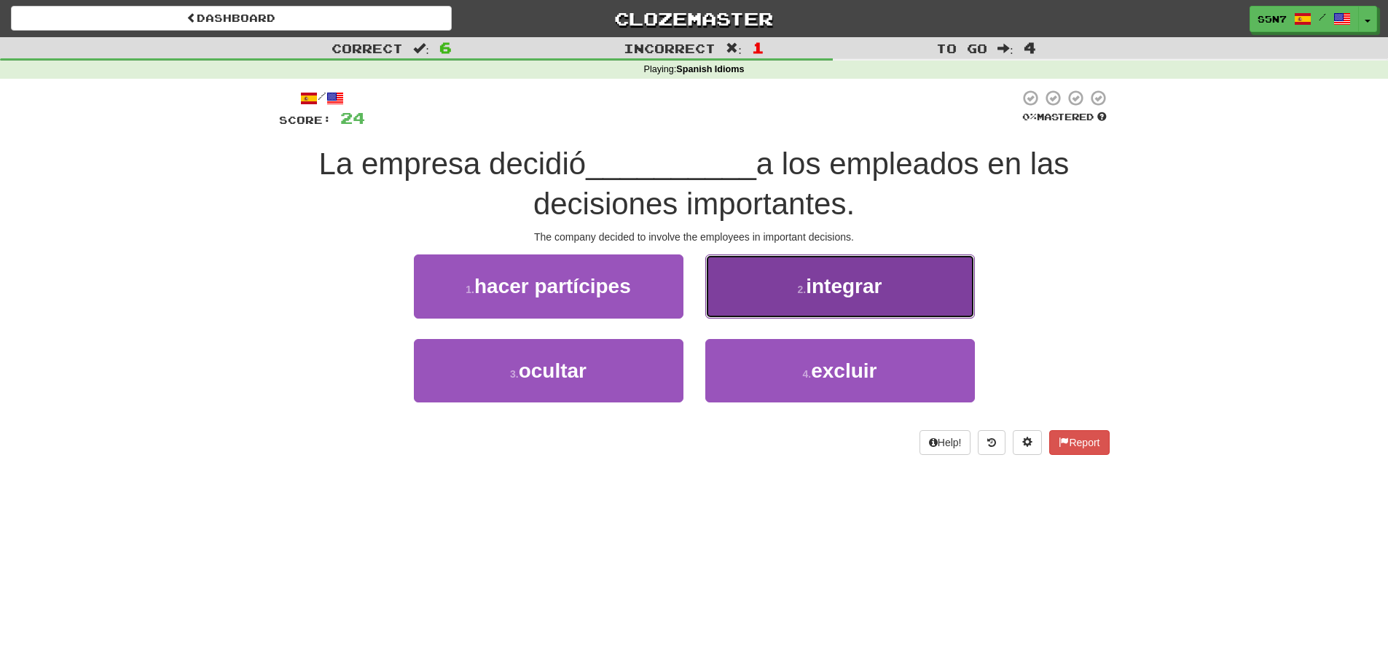
click at [820, 307] on button "2 . integrar" at bounding box center [841, 285] width 270 height 63
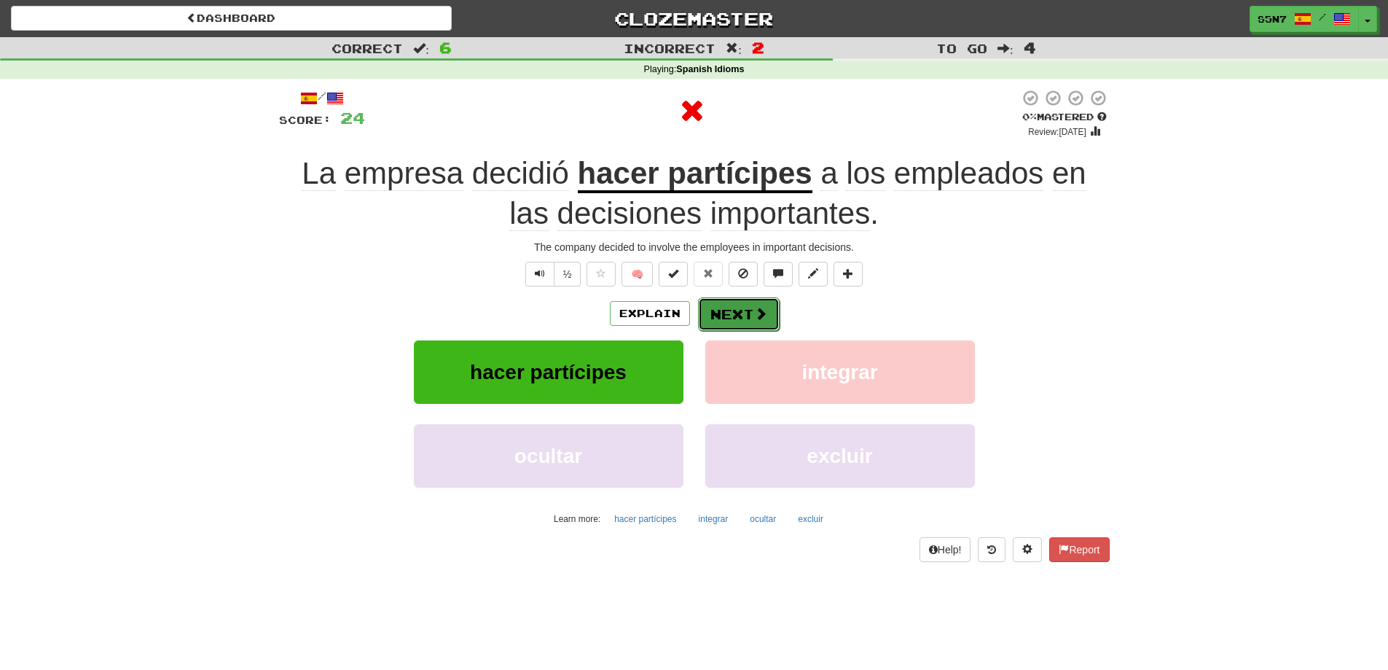
click at [757, 319] on span at bounding box center [760, 313] width 13 height 13
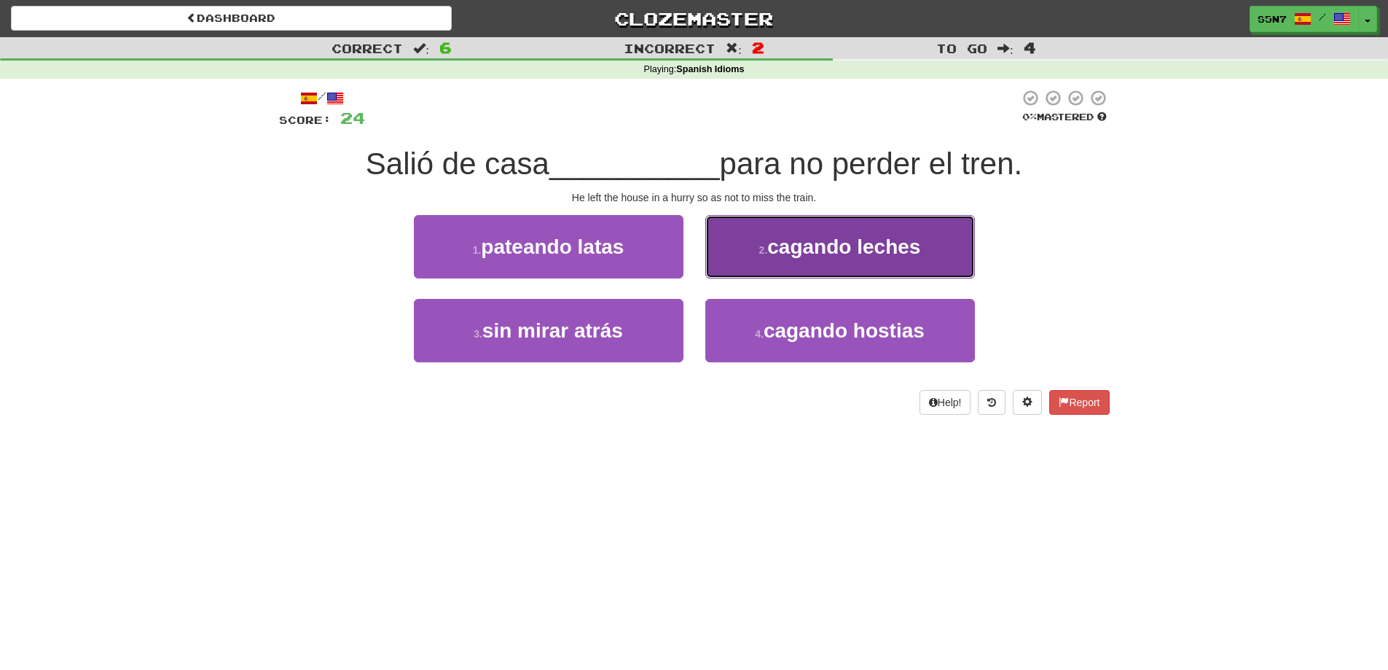
click at [819, 266] on button "2 . cagando leches" at bounding box center [841, 246] width 270 height 63
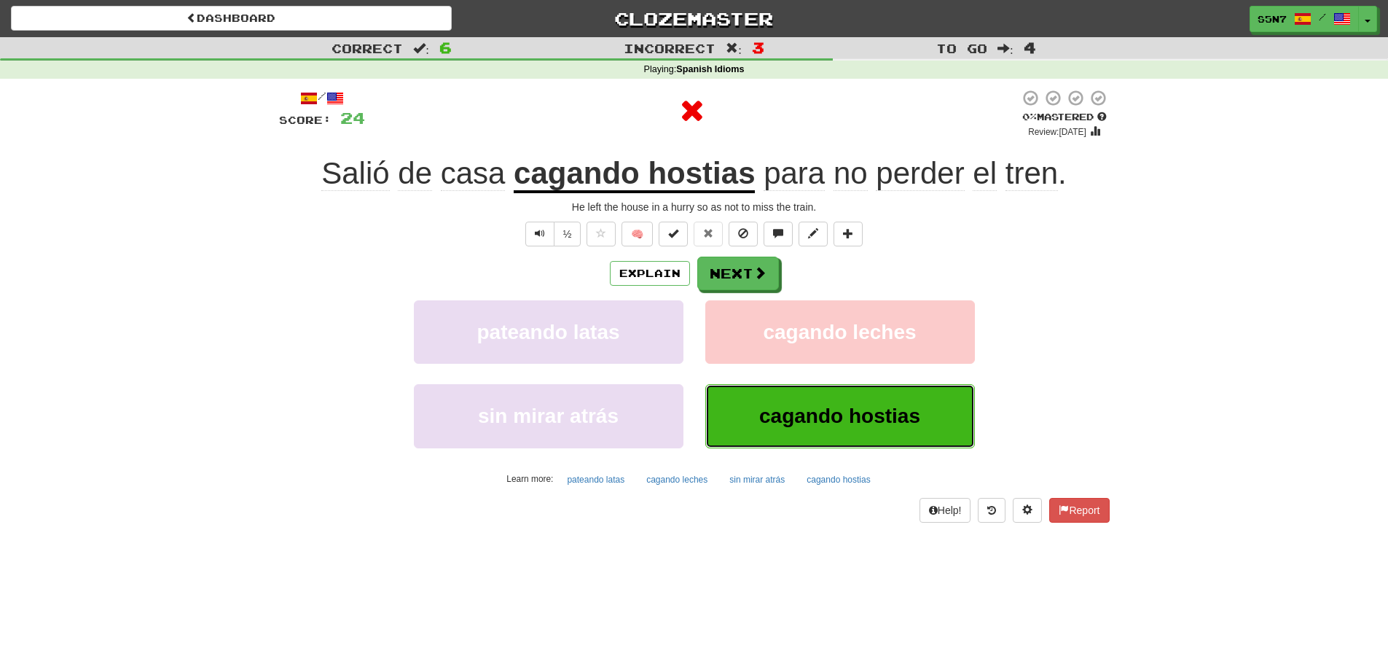
click at [860, 413] on span "cagando hostias" at bounding box center [839, 416] width 161 height 23
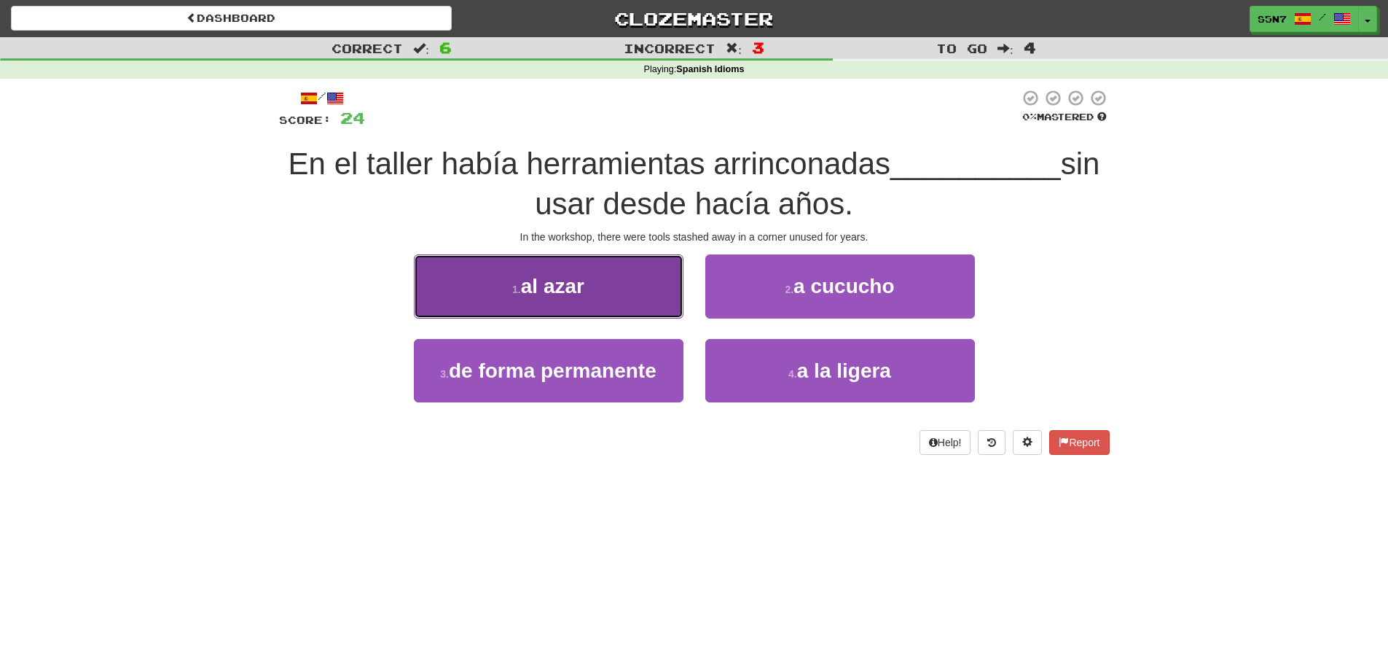
click at [605, 301] on button "1 . al azar" at bounding box center [549, 285] width 270 height 63
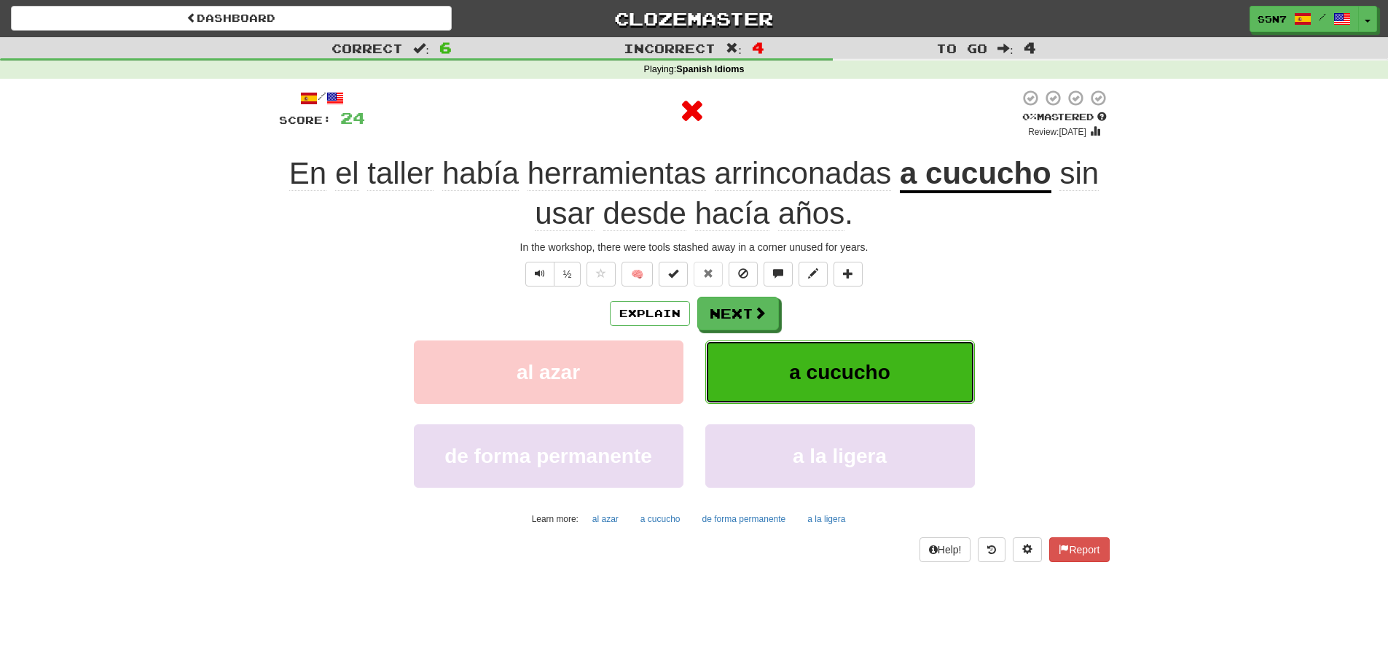
click at [812, 376] on span "a cucucho" at bounding box center [839, 372] width 101 height 23
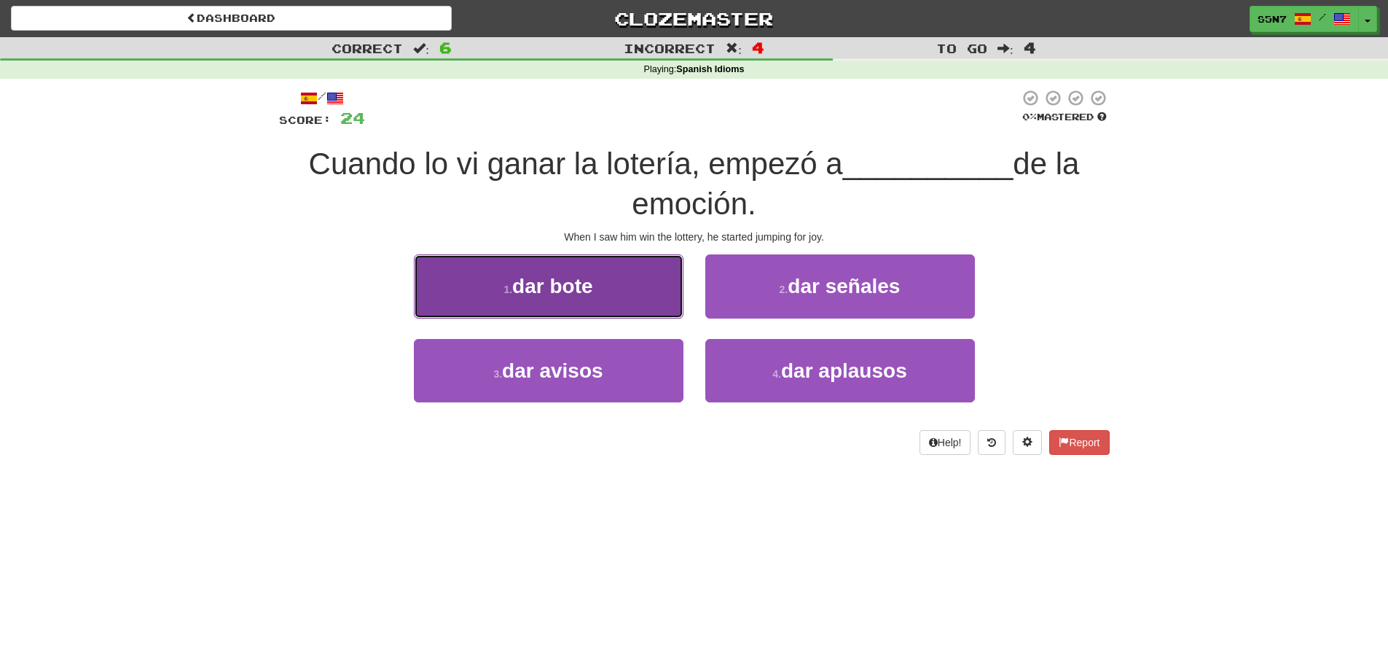
click at [640, 313] on button "1 . dar bote" at bounding box center [549, 285] width 270 height 63
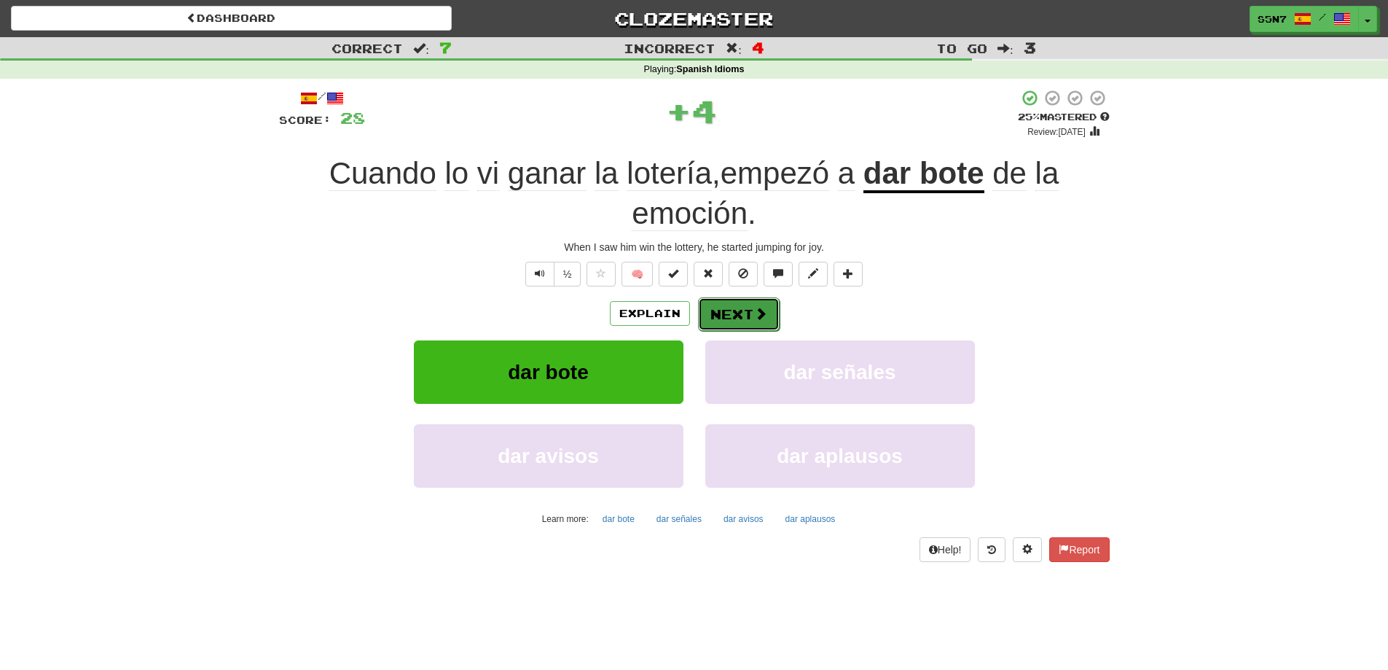
click at [754, 320] on span at bounding box center [760, 313] width 13 height 13
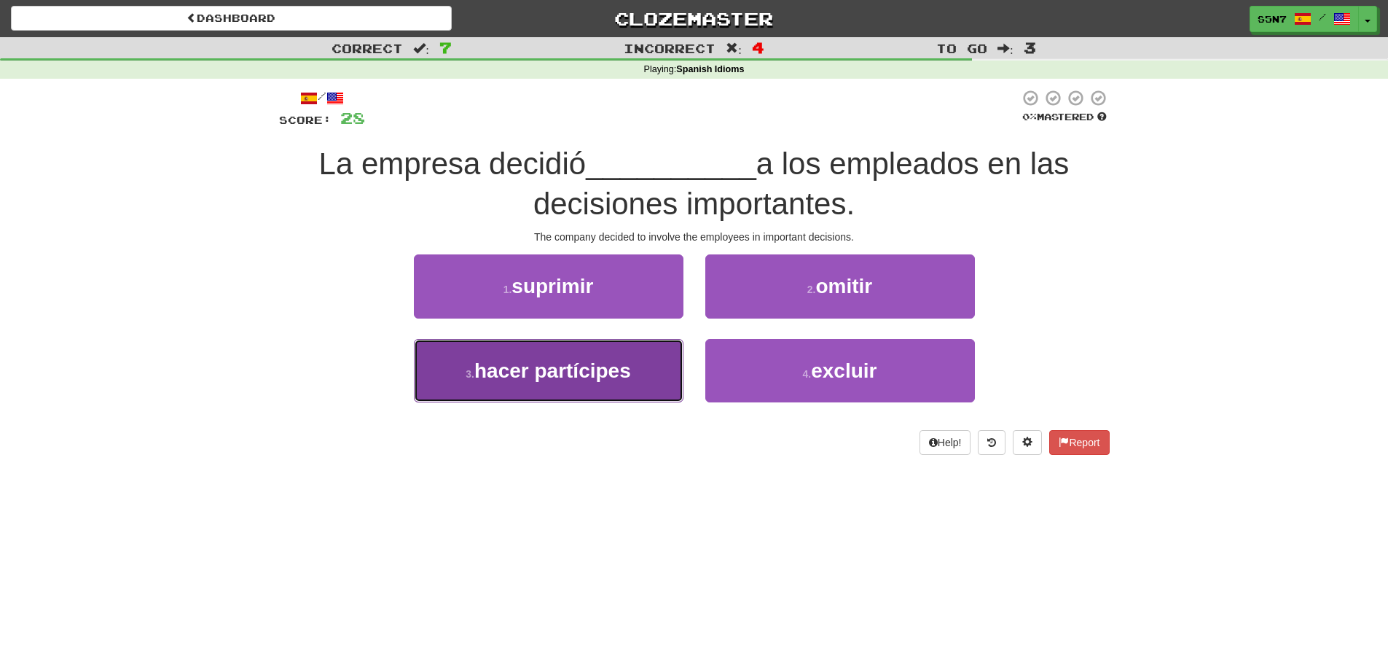
click at [611, 373] on span "hacer partícipes" at bounding box center [552, 370] width 157 height 23
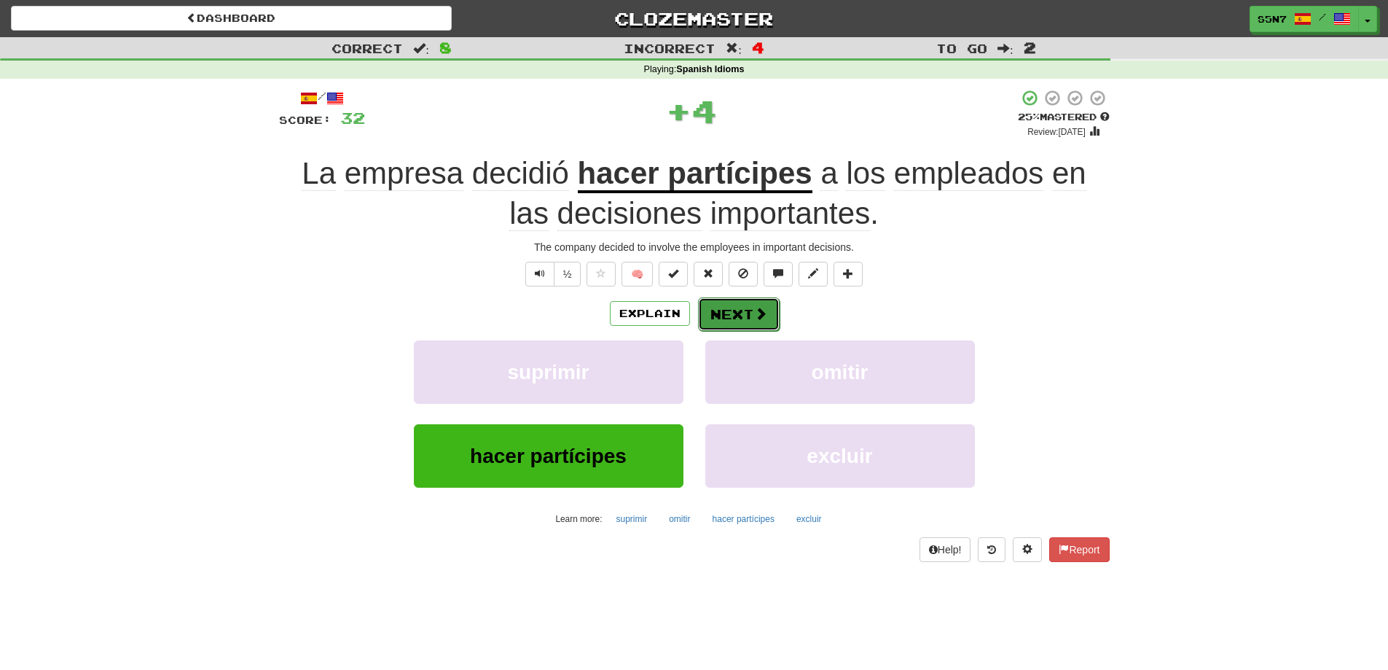
click at [766, 321] on button "Next" at bounding box center [739, 314] width 82 height 34
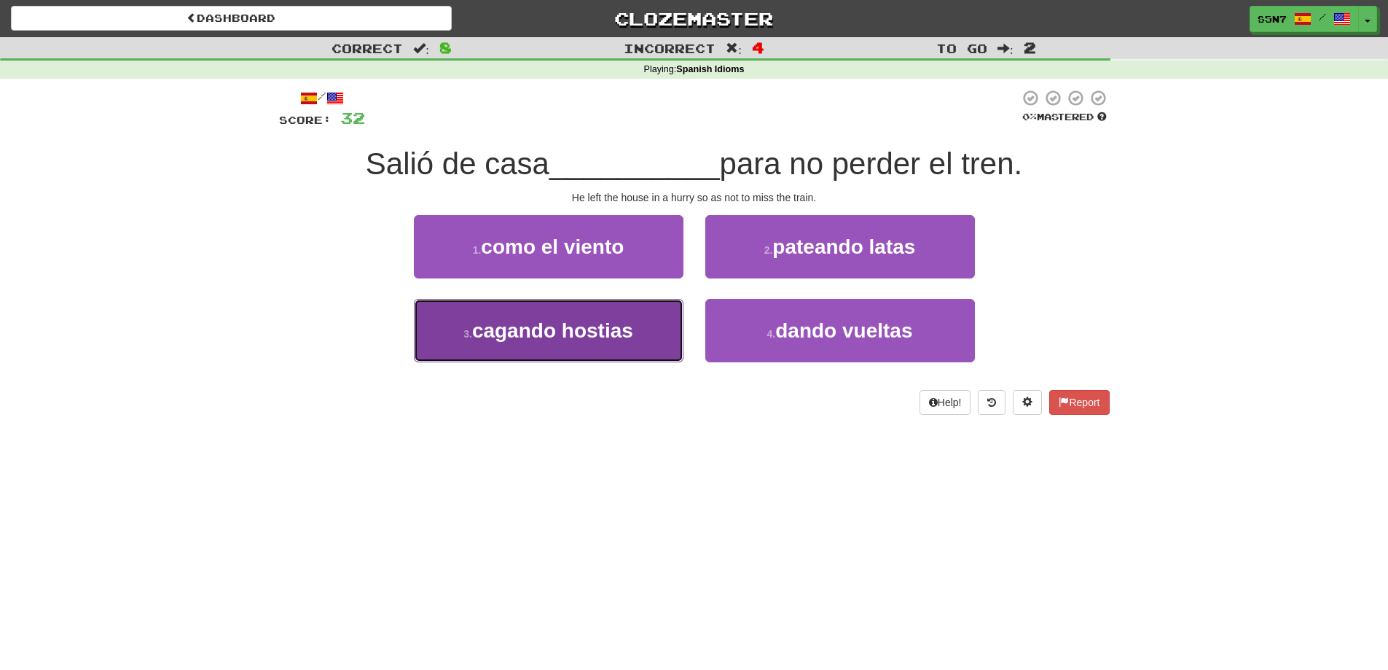
click at [608, 342] on button "3 . cagando hostias" at bounding box center [549, 330] width 270 height 63
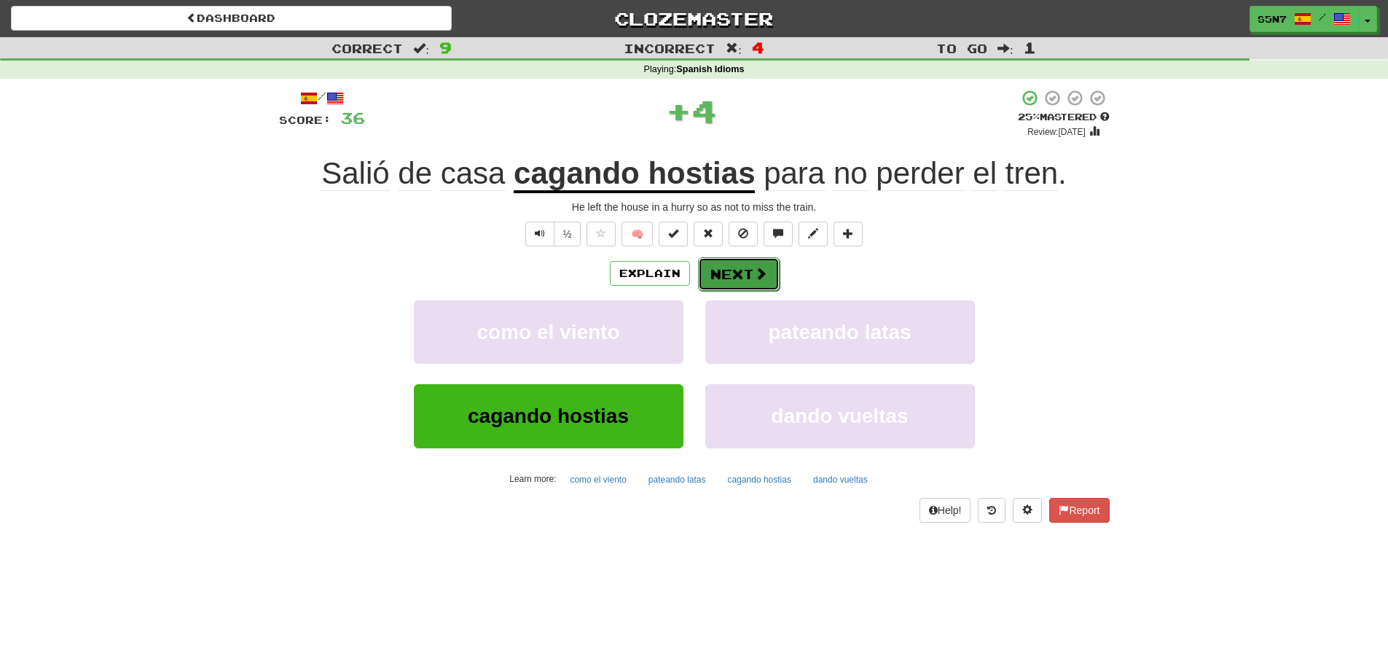
click at [765, 289] on button "Next" at bounding box center [739, 274] width 82 height 34
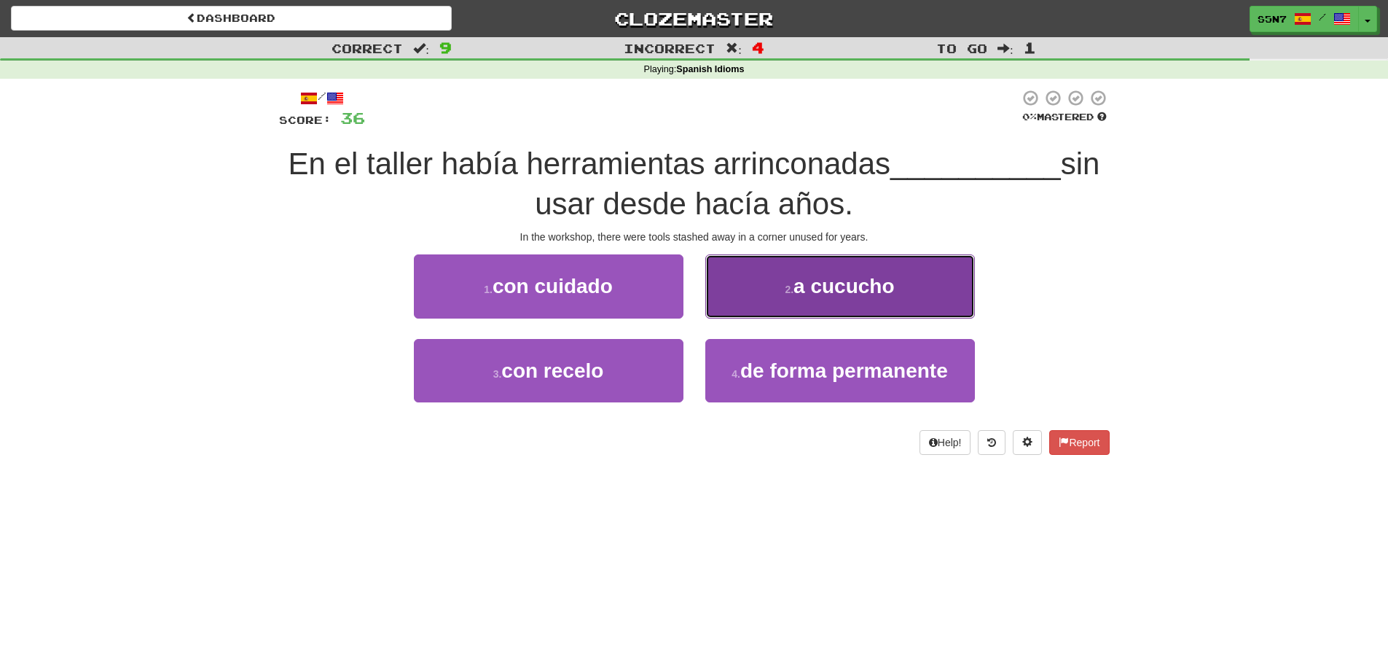
click at [831, 287] on span "a cucucho" at bounding box center [844, 286] width 101 height 23
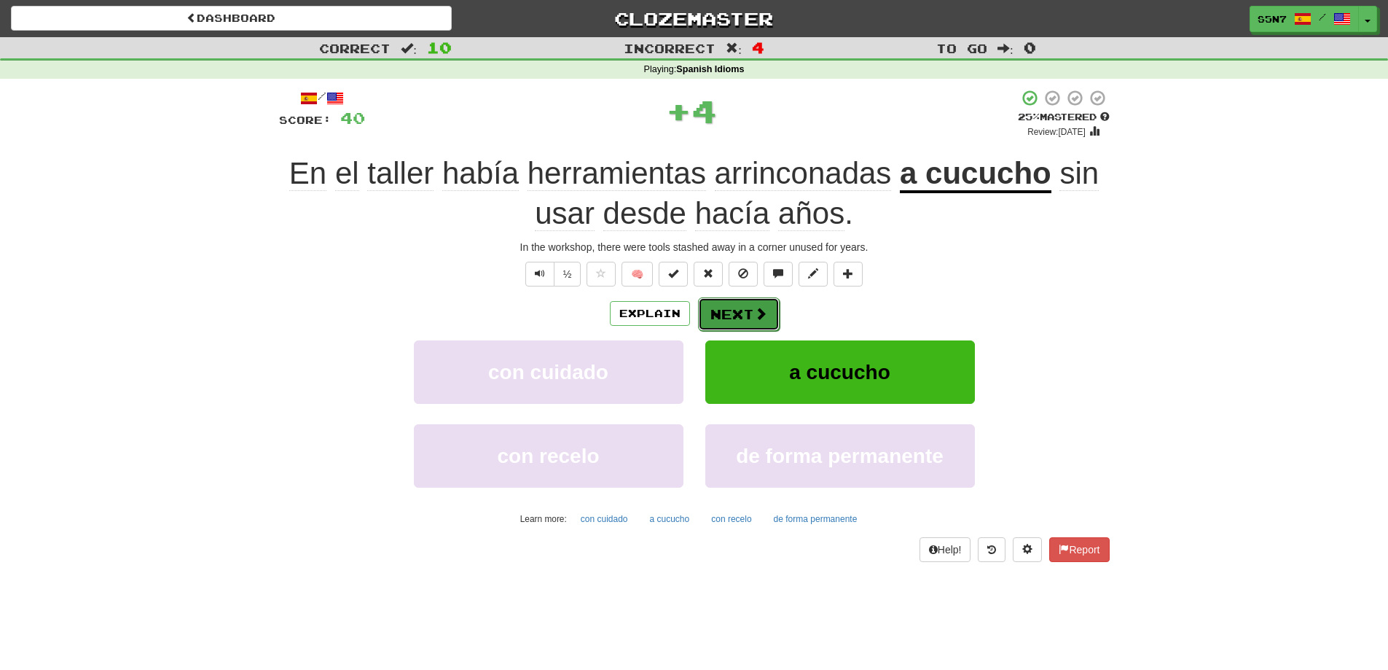
click at [739, 313] on button "Next" at bounding box center [739, 314] width 82 height 34
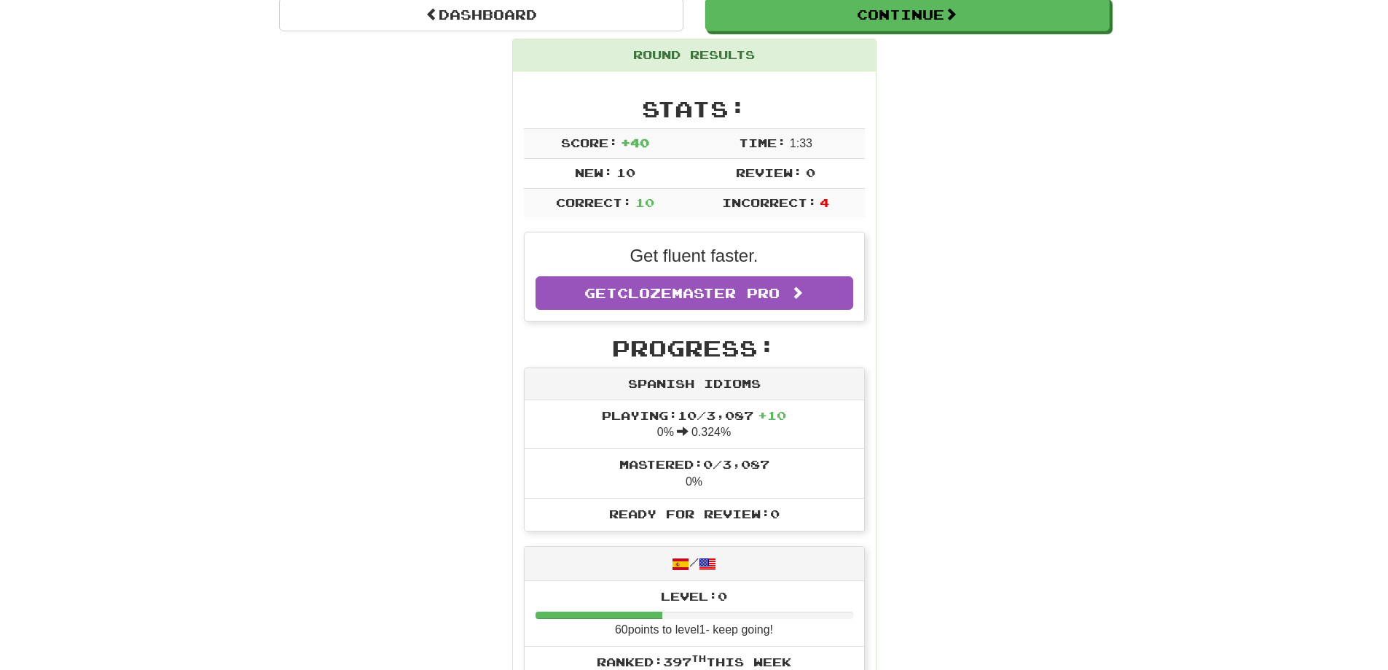
scroll to position [146, 0]
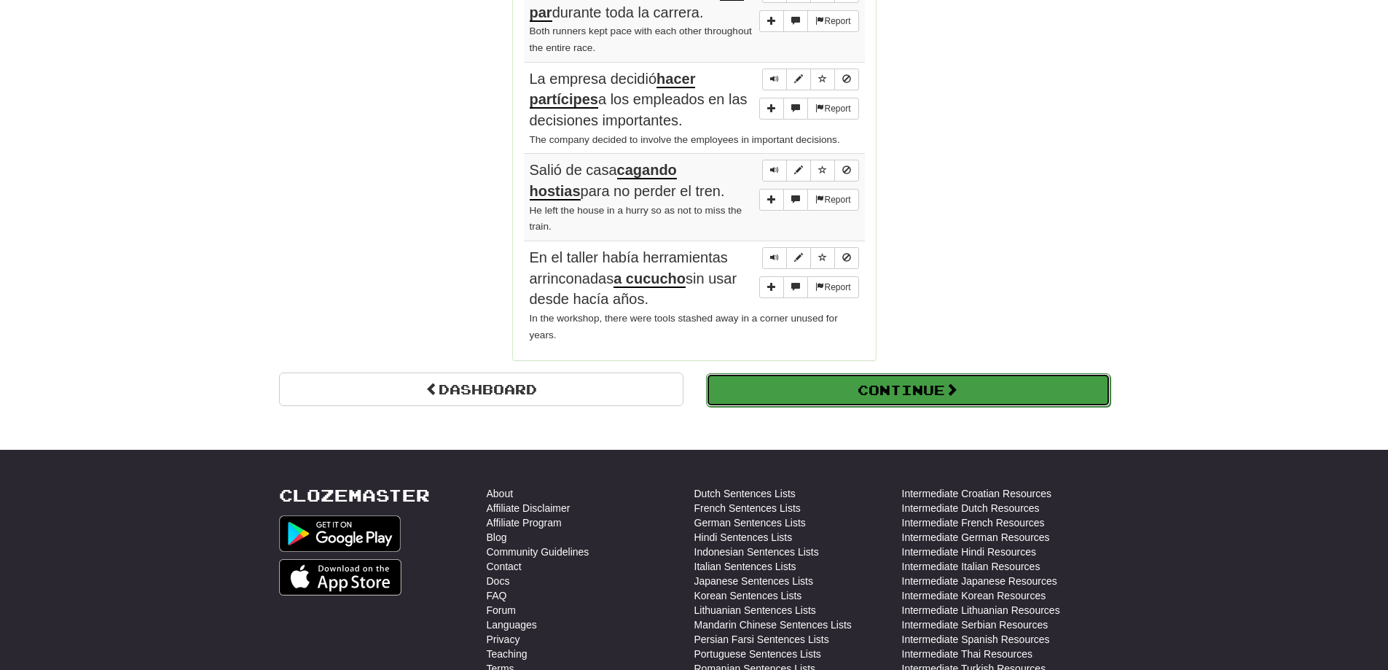
click at [926, 384] on button "Continue" at bounding box center [908, 390] width 405 height 34
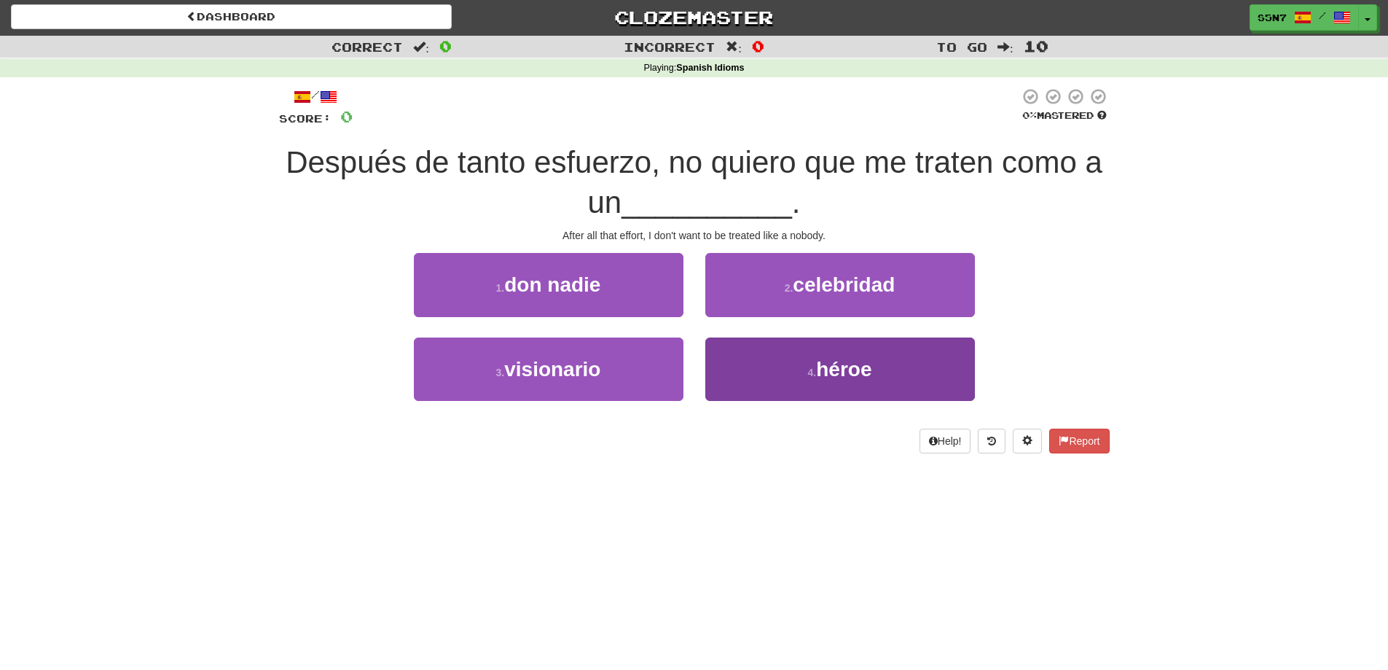
scroll to position [0, 0]
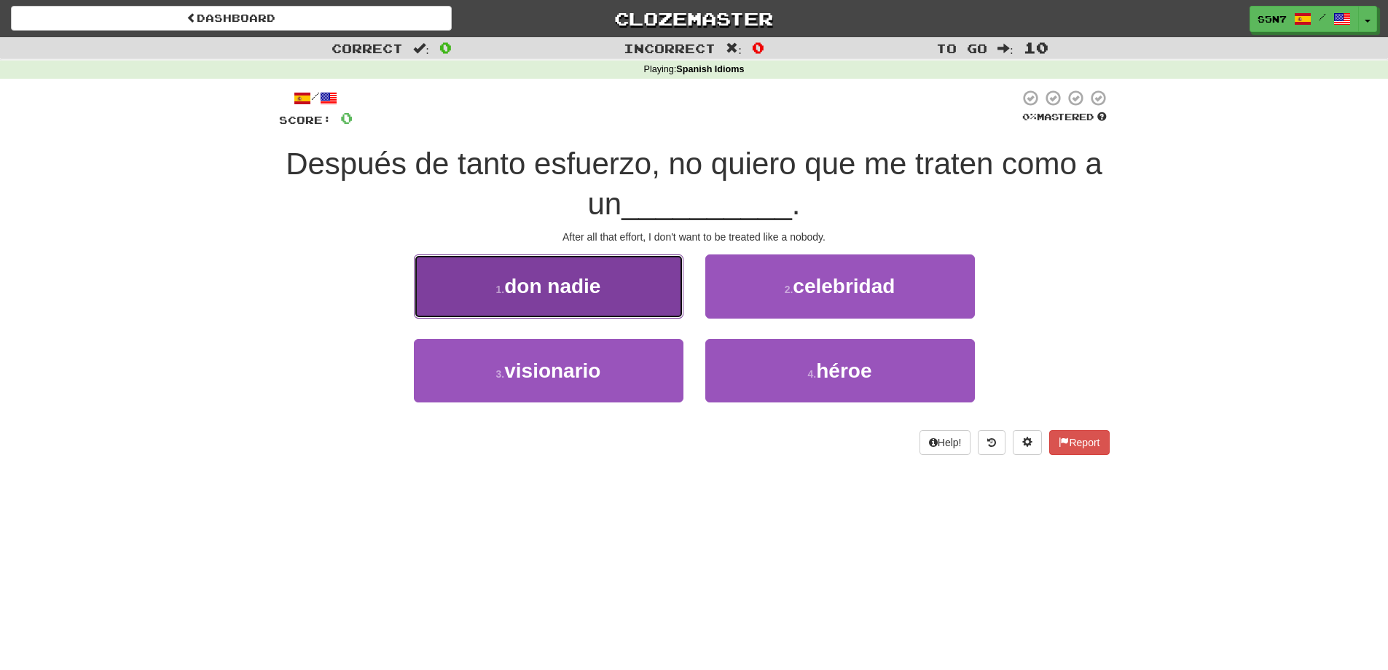
click at [633, 295] on button "1 . don nadie" at bounding box center [549, 285] width 270 height 63
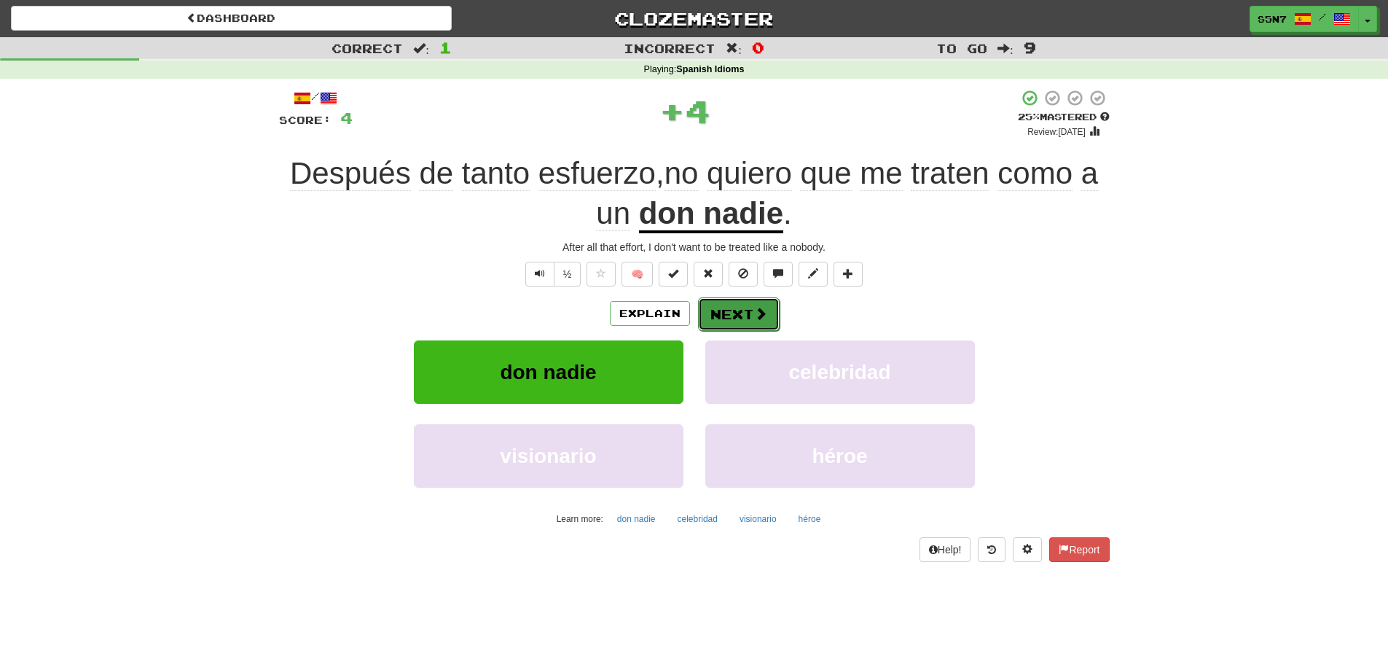
click at [765, 314] on span at bounding box center [760, 313] width 13 height 13
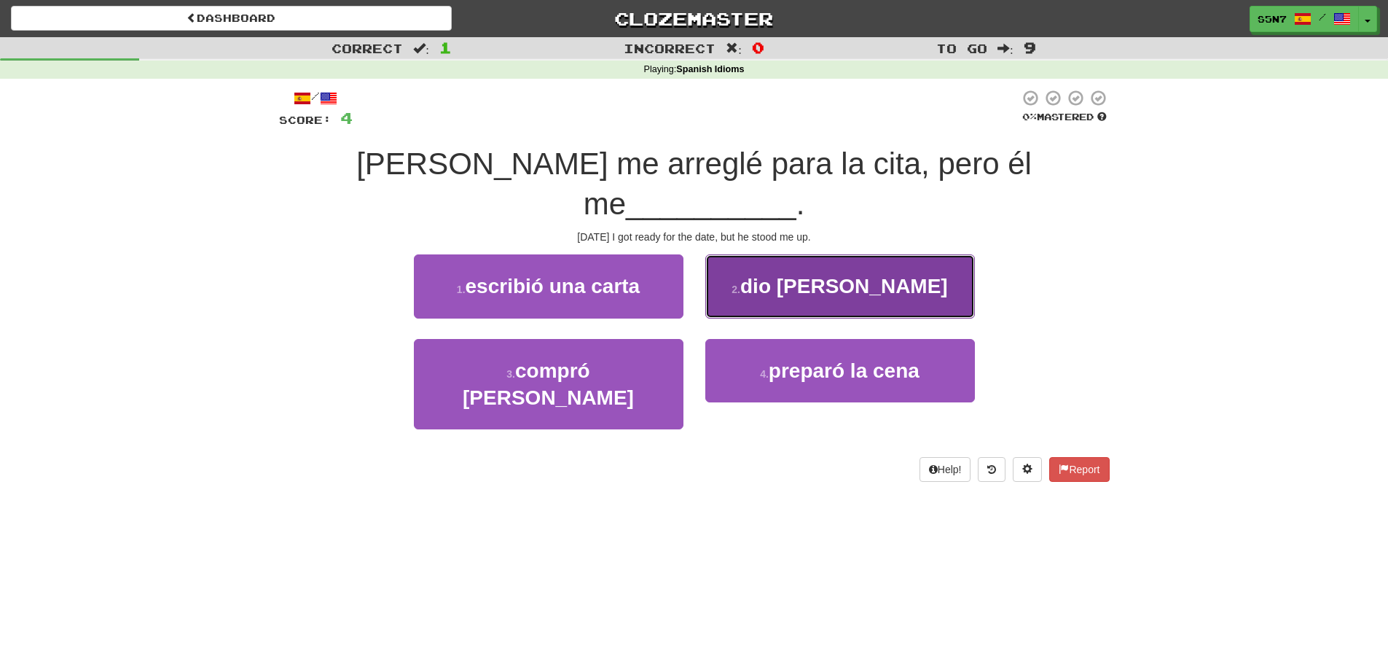
click at [934, 267] on button "2 . dio plantón" at bounding box center [841, 285] width 270 height 63
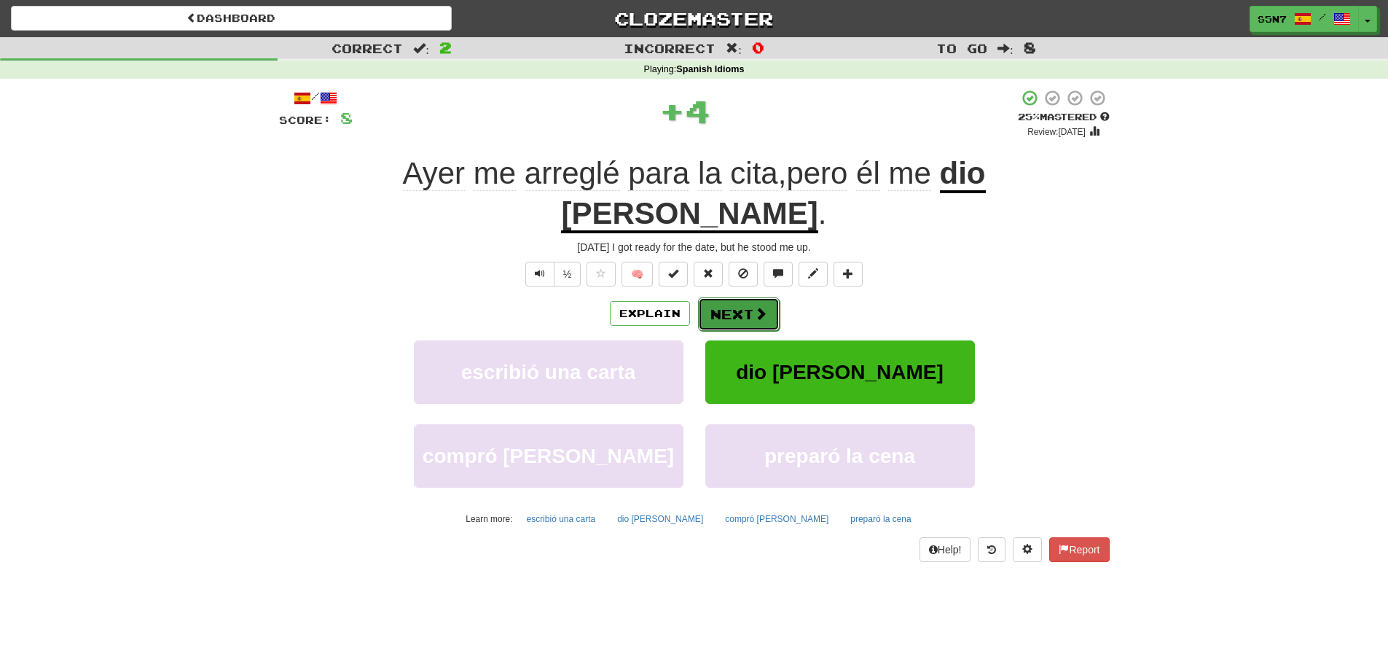
click at [757, 307] on span at bounding box center [760, 313] width 13 height 13
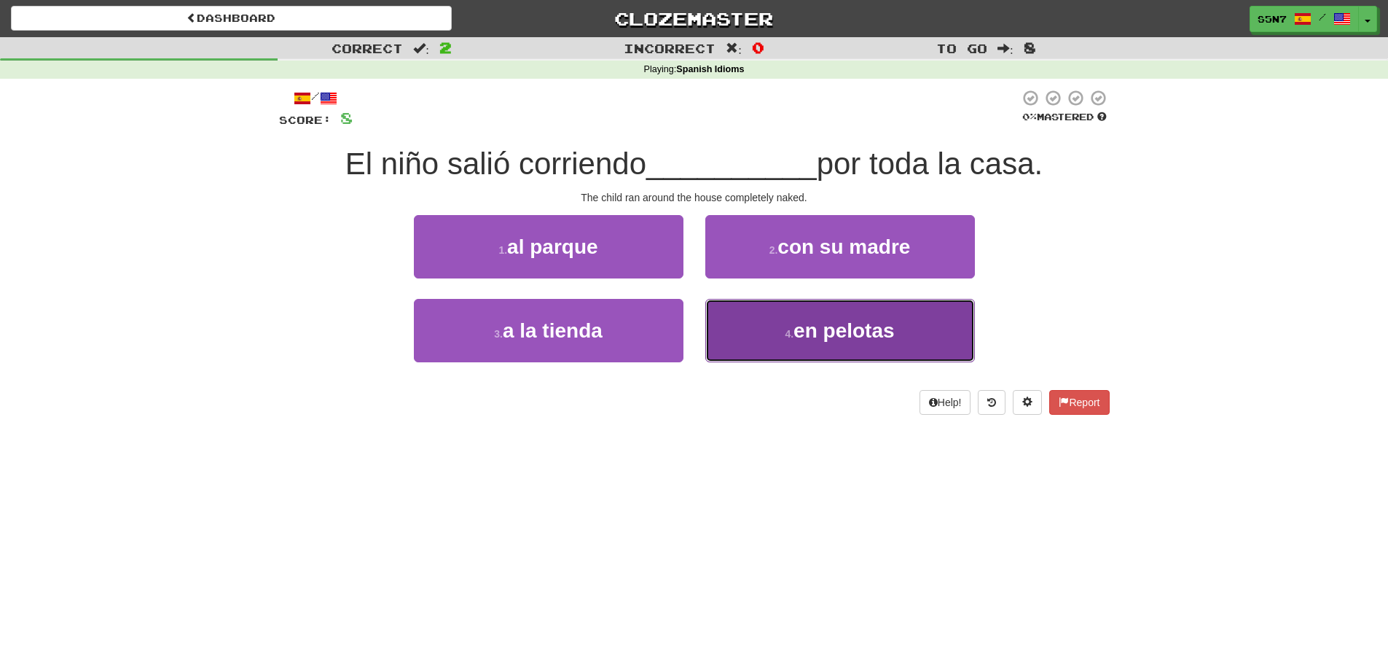
click at [791, 332] on small "4 ." at bounding box center [789, 334] width 9 height 12
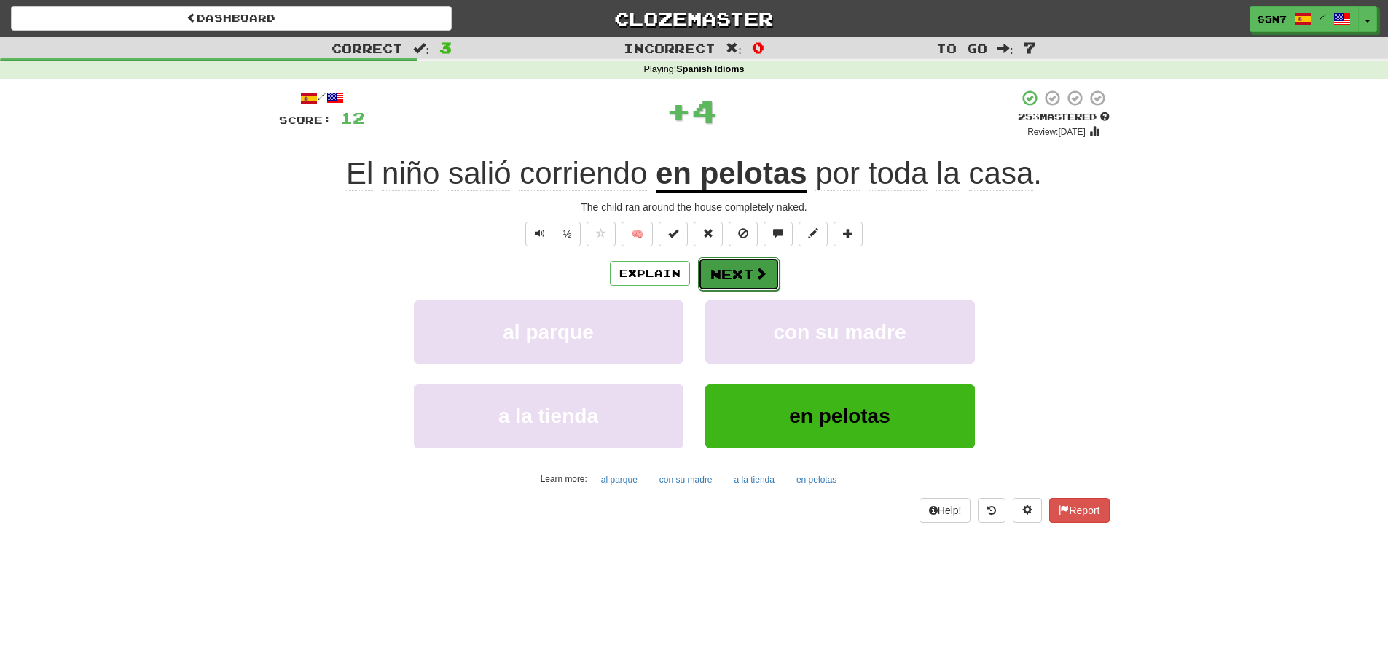
click at [757, 279] on span at bounding box center [760, 273] width 13 height 13
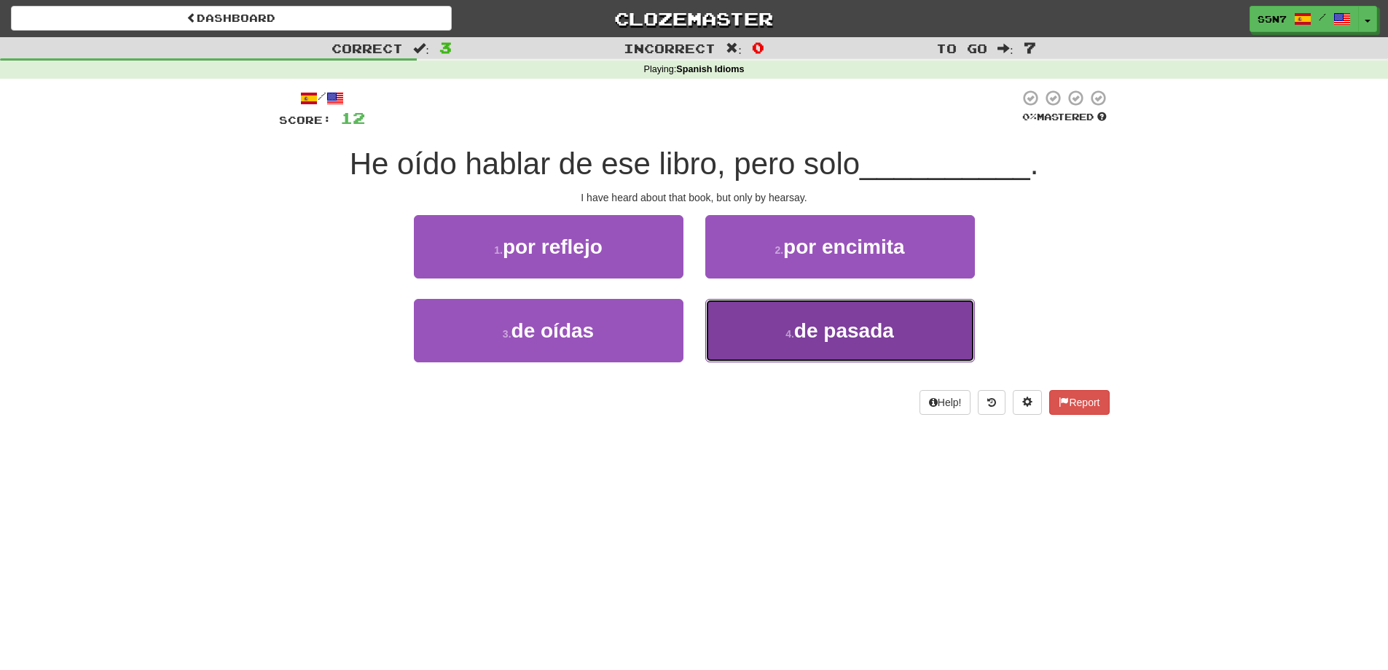
click at [789, 329] on small "4 ." at bounding box center [790, 334] width 9 height 12
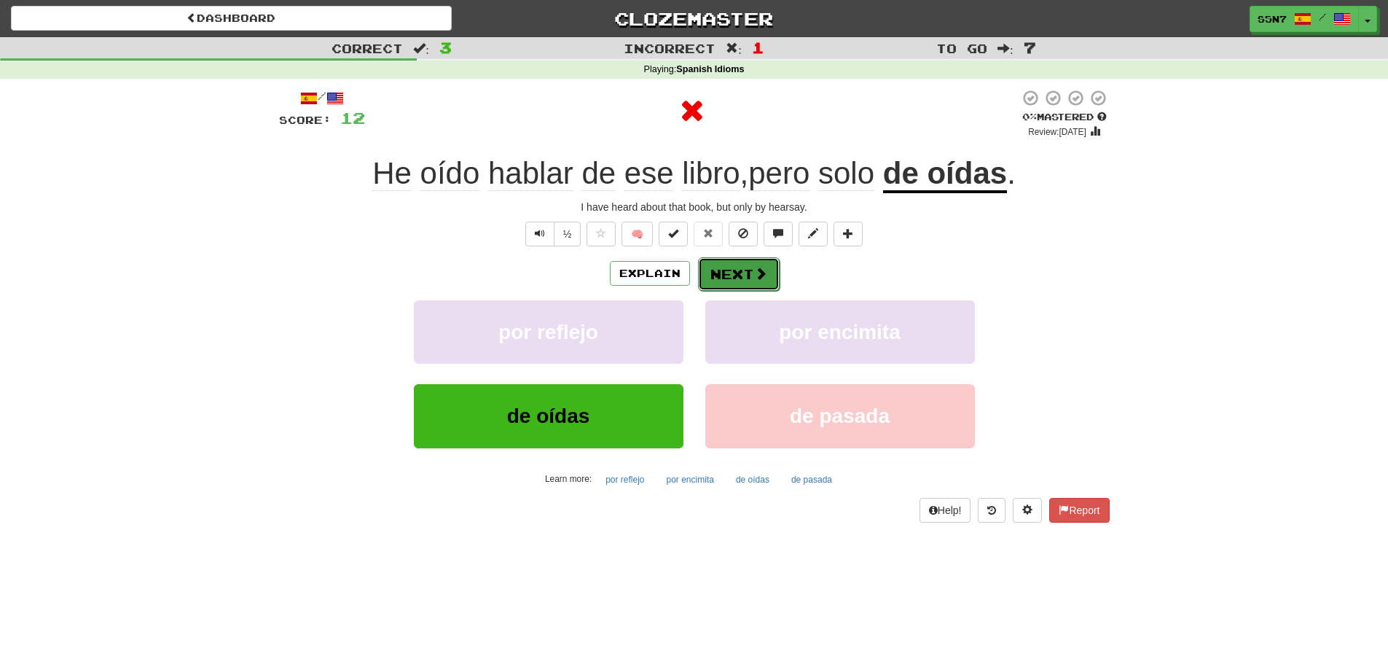
click at [761, 280] on span at bounding box center [760, 273] width 13 height 13
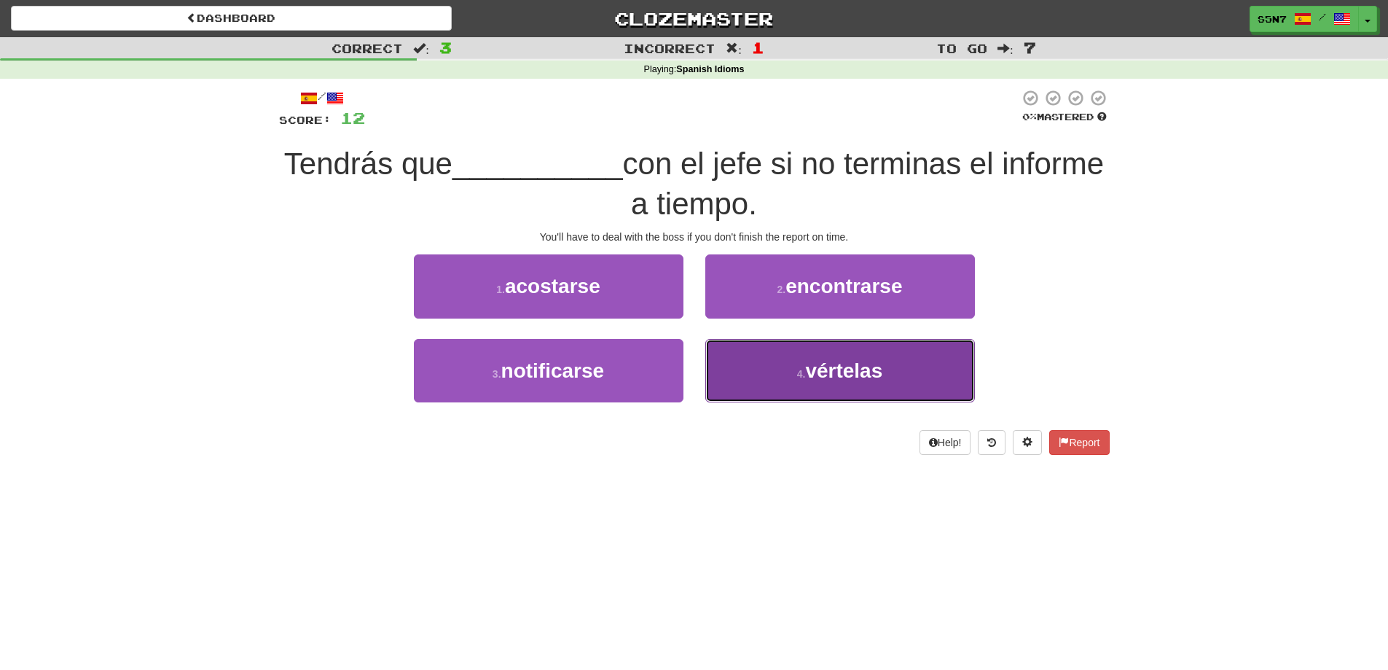
click at [921, 354] on button "4 . vértelas" at bounding box center [841, 370] width 270 height 63
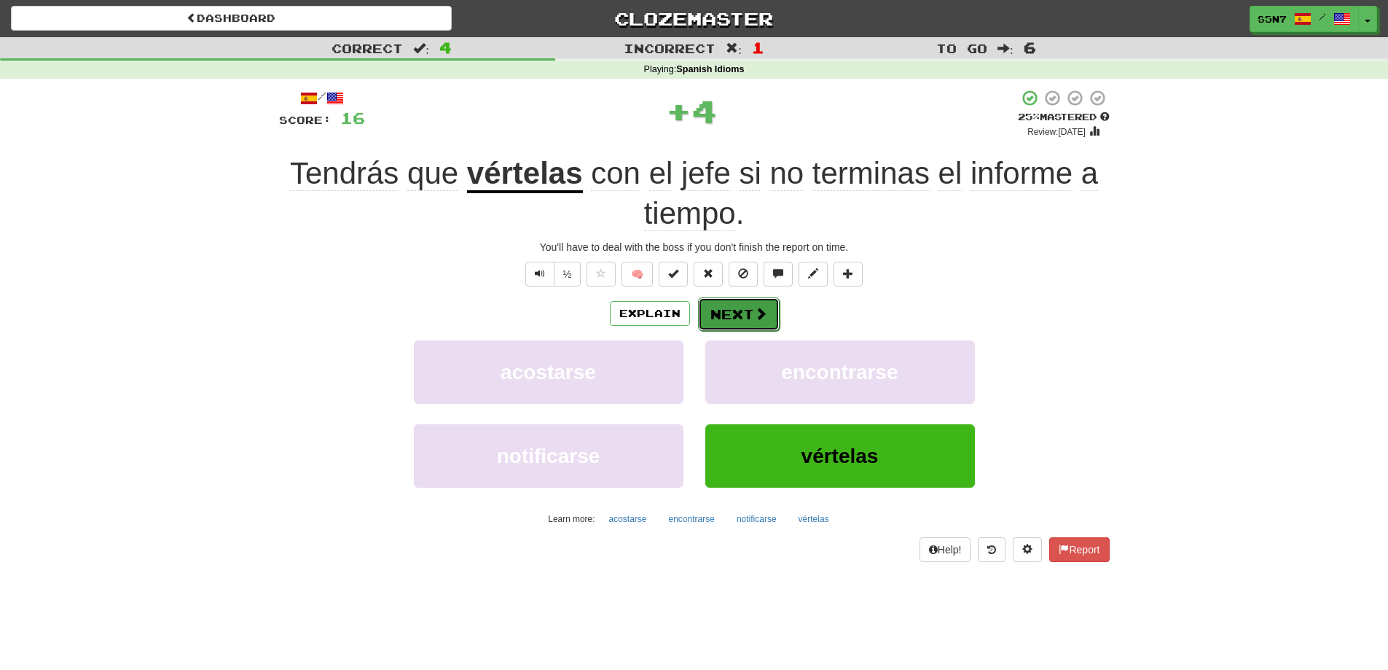
click at [741, 318] on button "Next" at bounding box center [739, 314] width 82 height 34
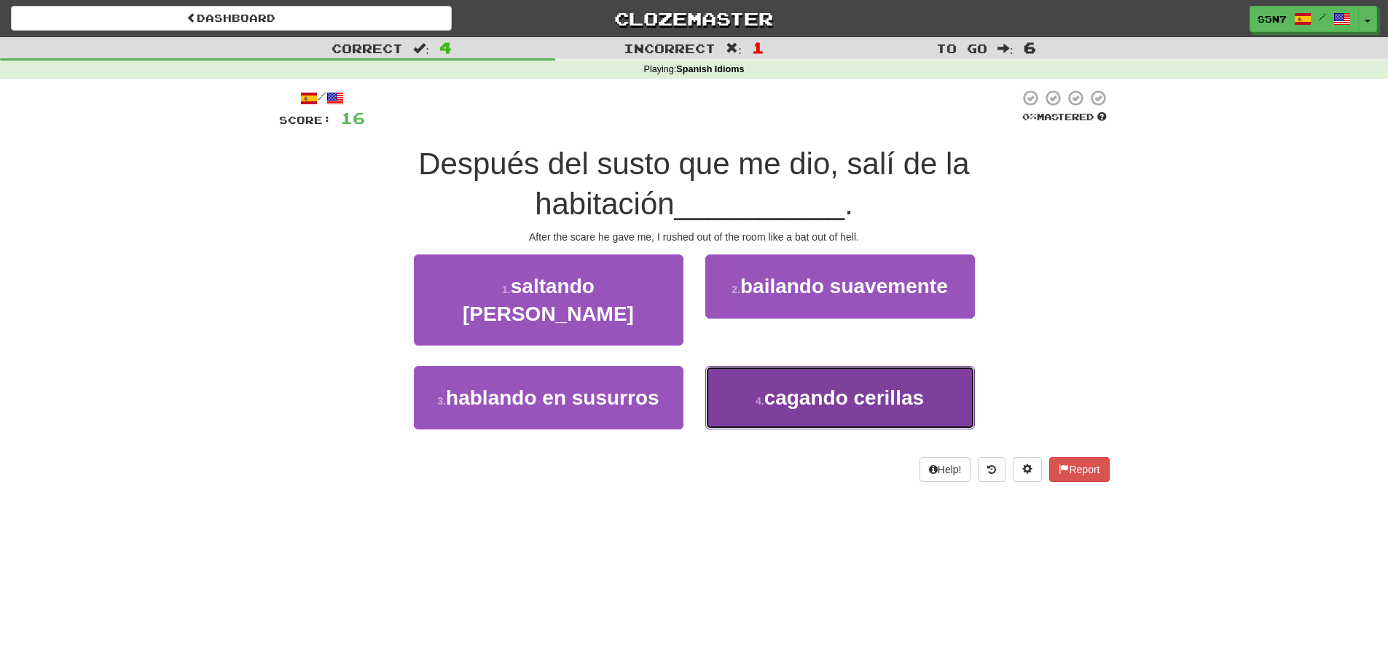
click at [811, 395] on button "4 . cagando cerillas" at bounding box center [841, 397] width 270 height 63
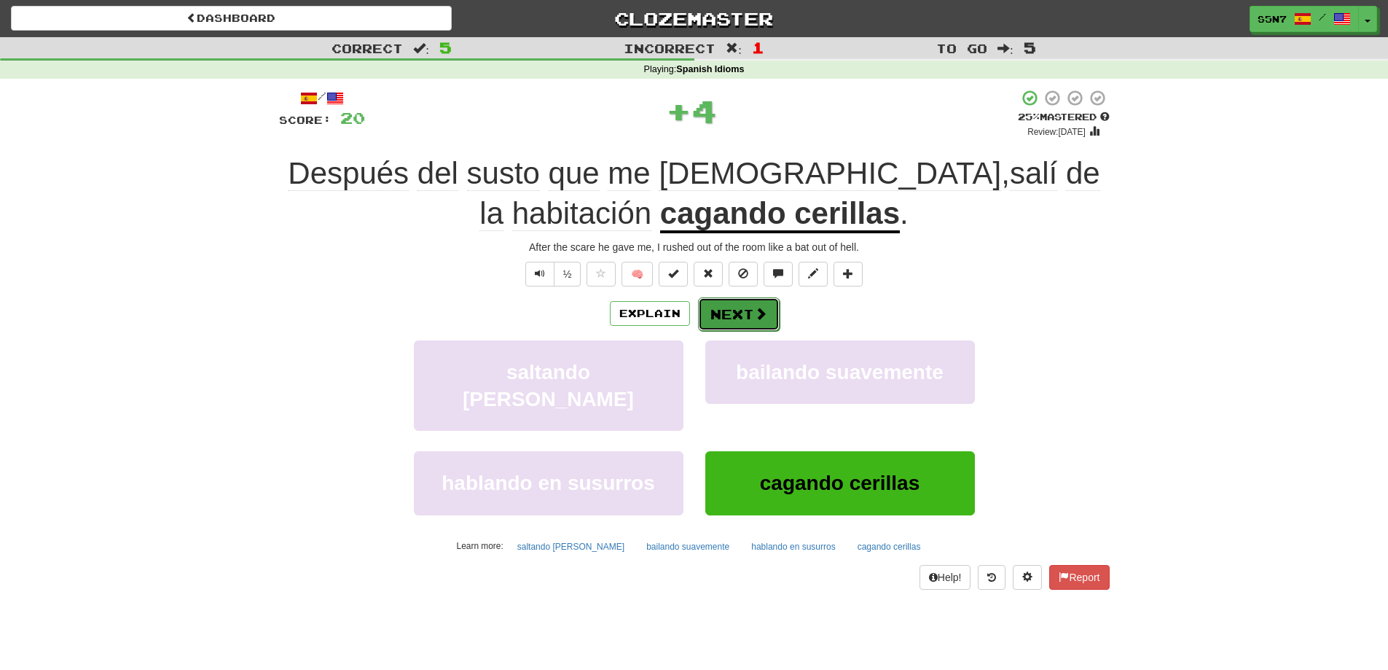
click at [735, 320] on button "Next" at bounding box center [739, 314] width 82 height 34
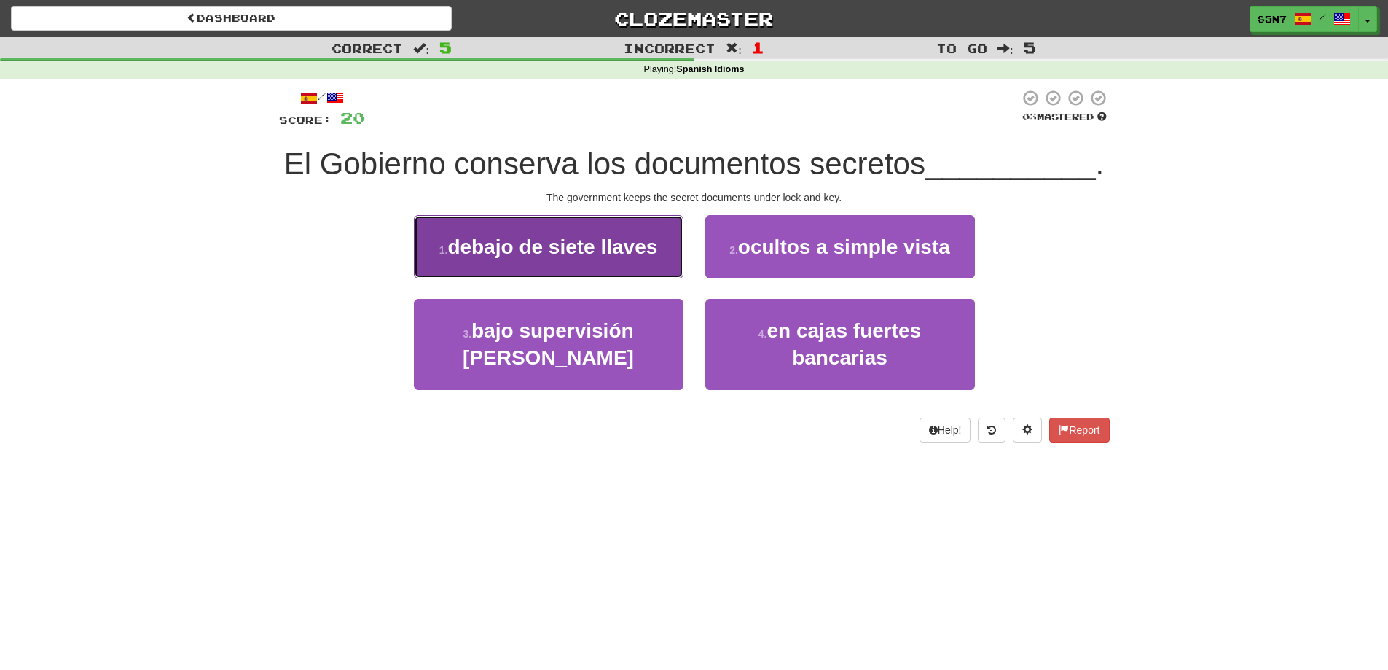
click at [631, 273] on button "1 . debajo de siete llaves" at bounding box center [549, 246] width 270 height 63
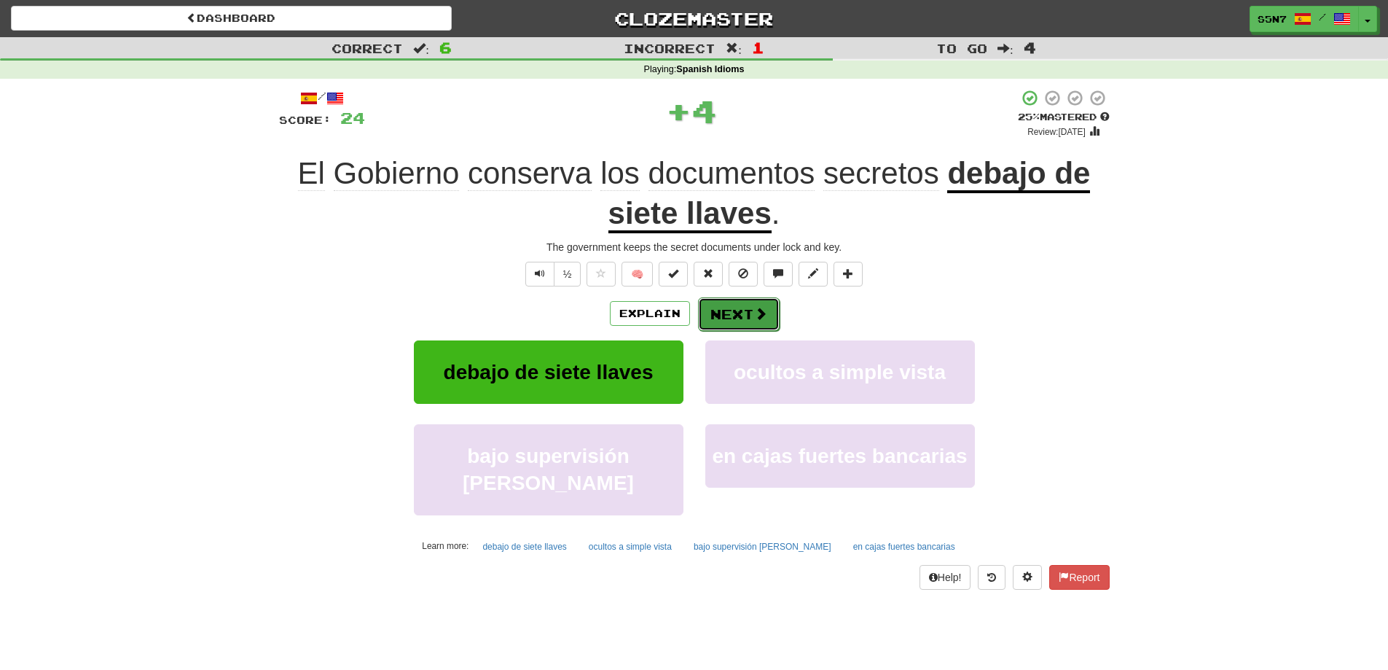
click at [762, 320] on span at bounding box center [760, 313] width 13 height 13
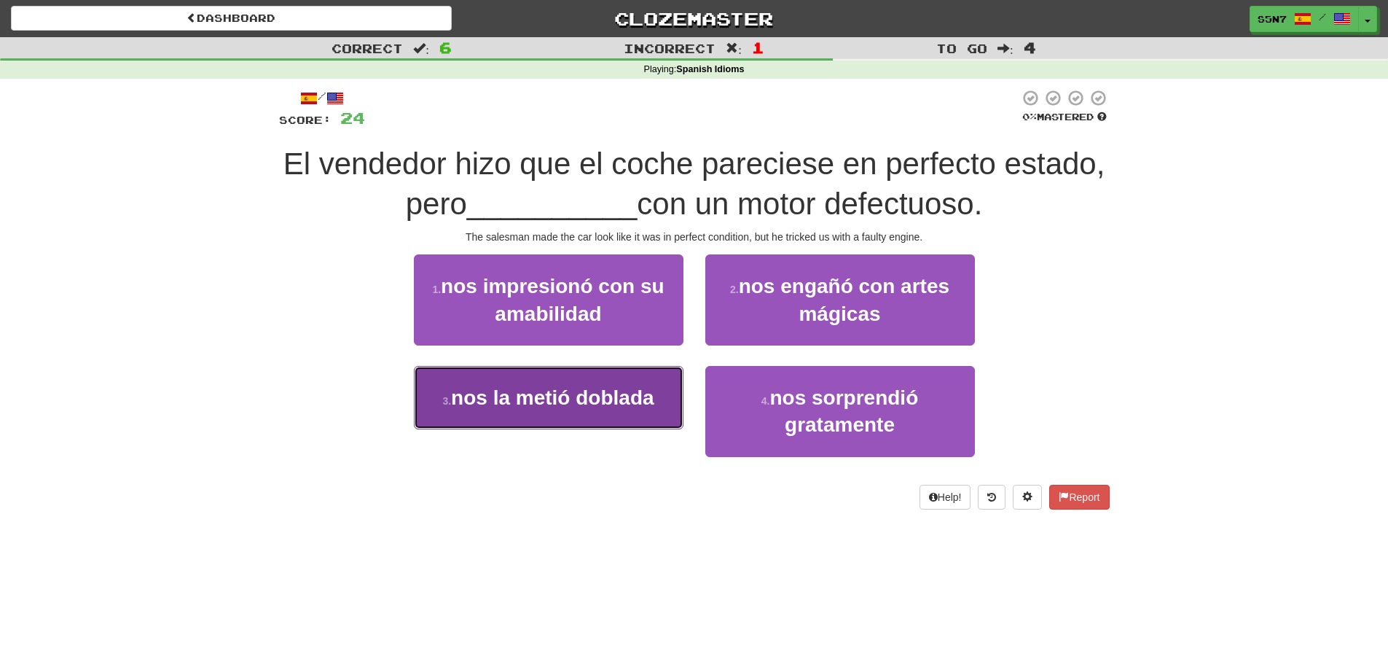
click at [507, 394] on span "nos la metió doblada" at bounding box center [552, 397] width 203 height 23
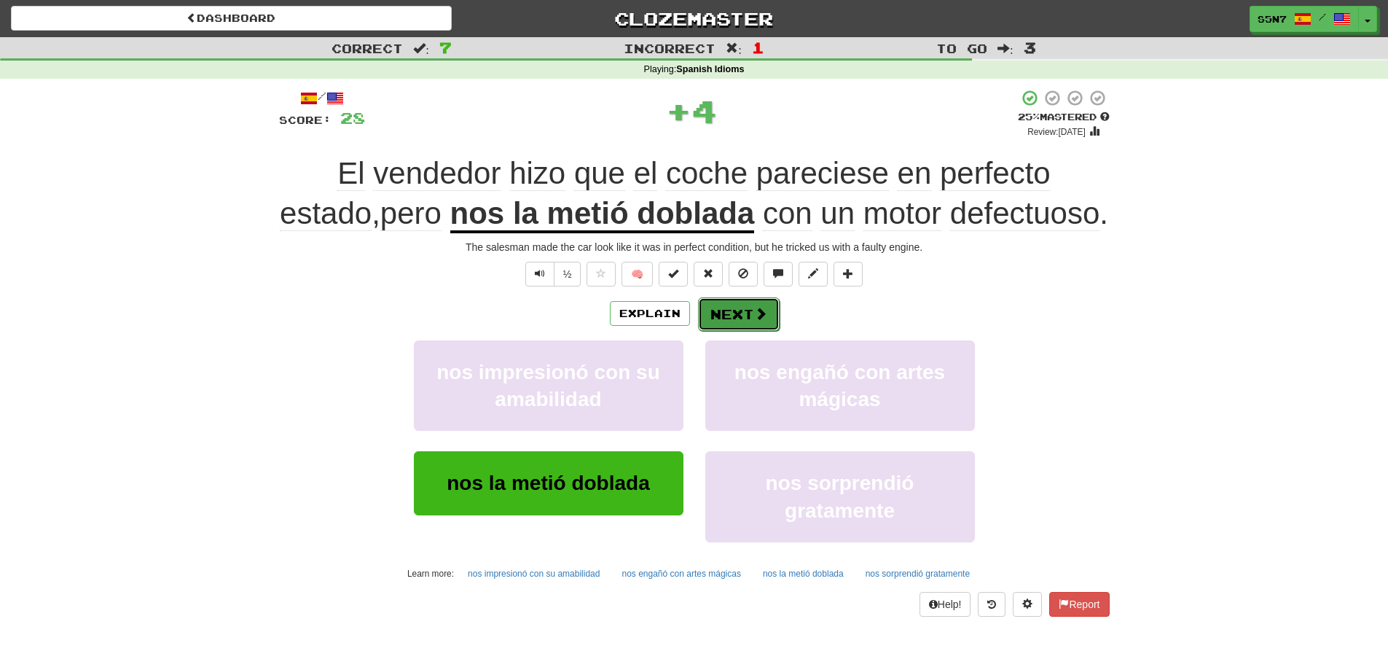
click at [752, 324] on button "Next" at bounding box center [739, 314] width 82 height 34
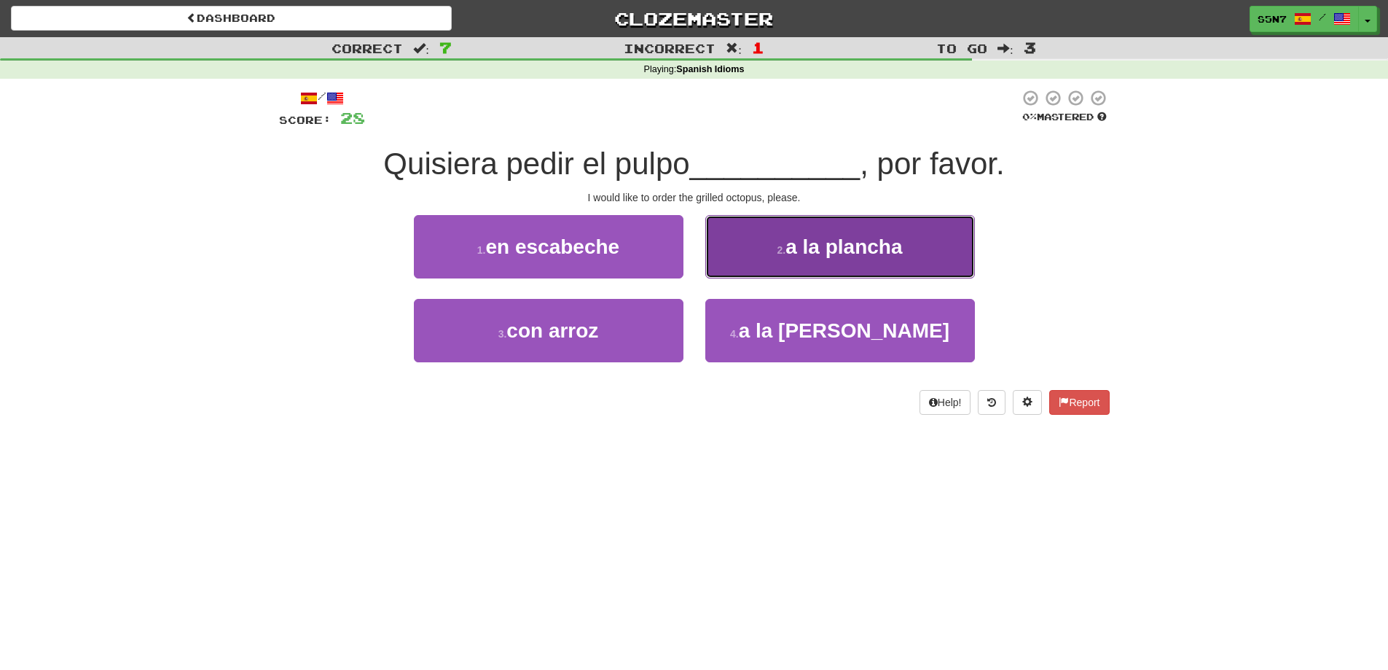
click at [817, 244] on span "a la plancha" at bounding box center [844, 246] width 117 height 23
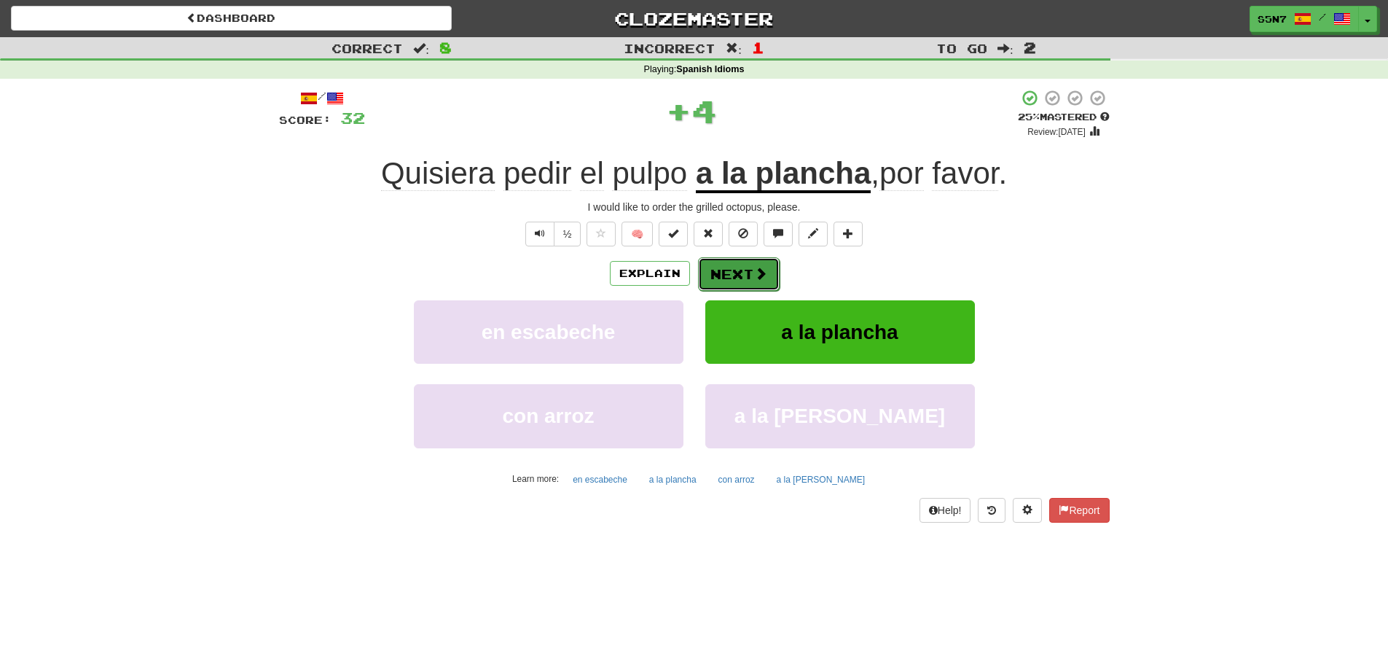
click at [747, 278] on button "Next" at bounding box center [739, 274] width 82 height 34
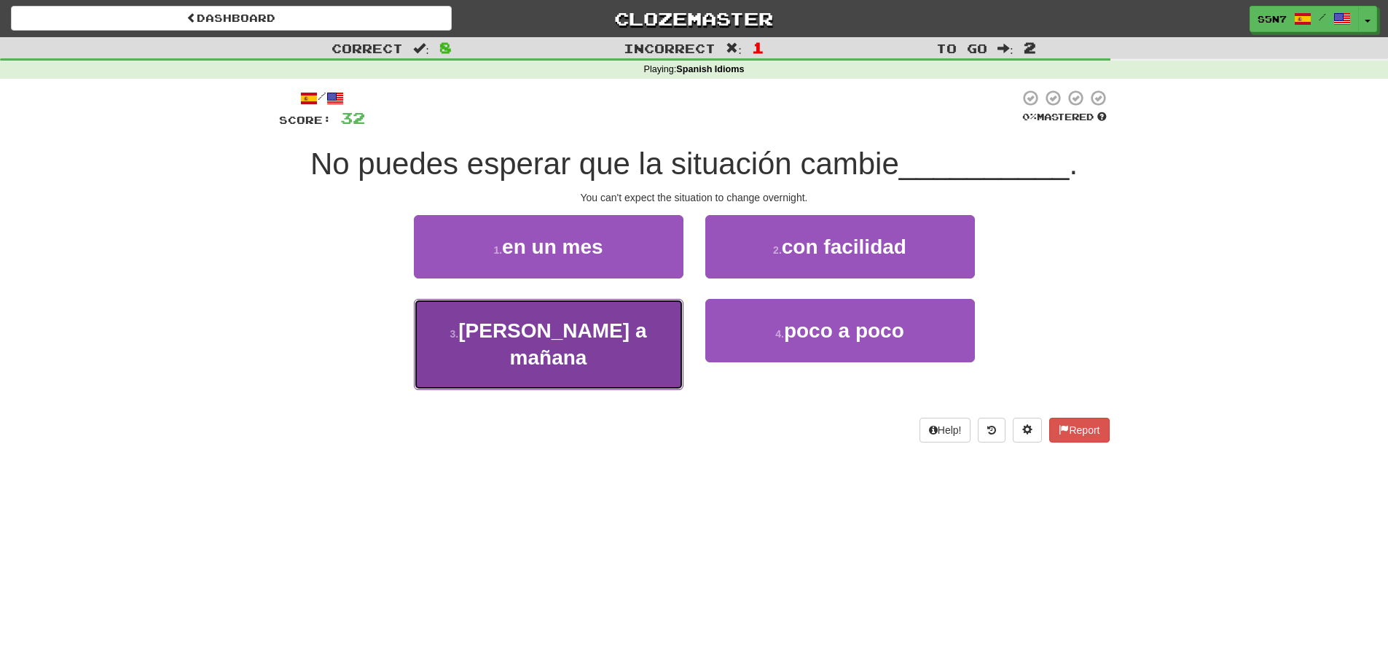
click at [650, 327] on button "3 . de hoy a mañana" at bounding box center [549, 344] width 270 height 91
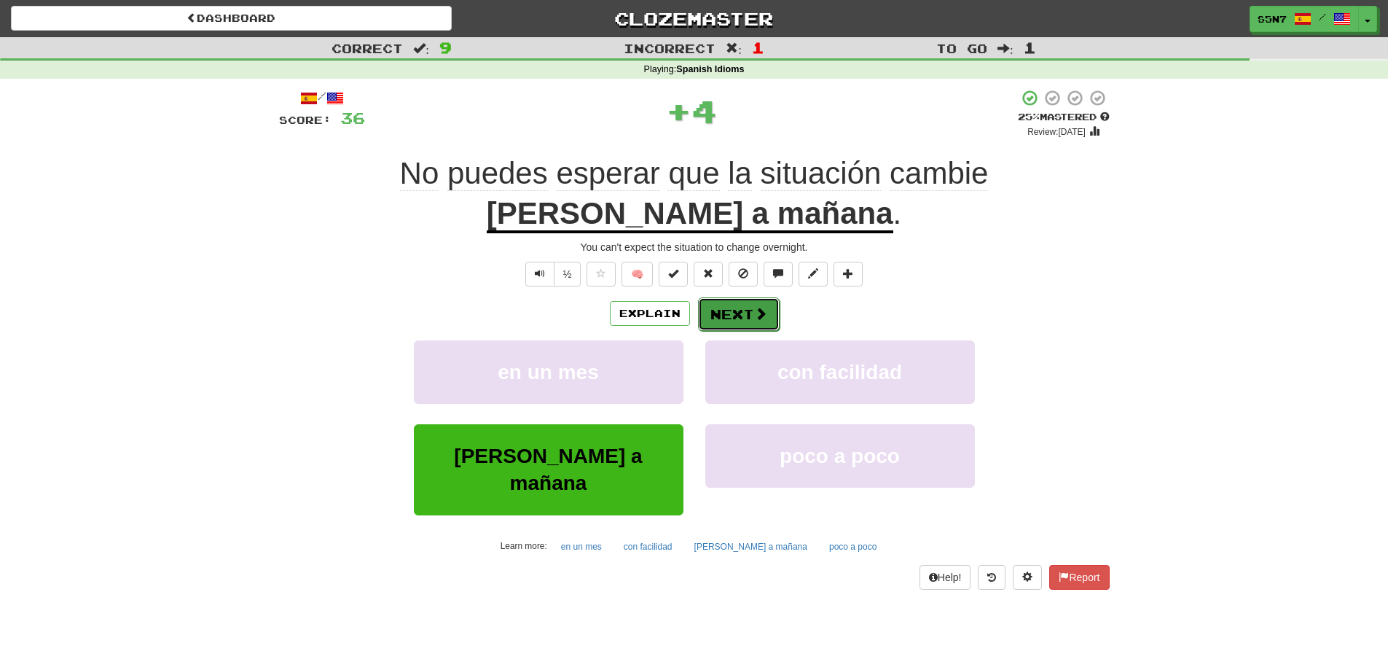
click at [754, 314] on span at bounding box center [760, 313] width 13 height 13
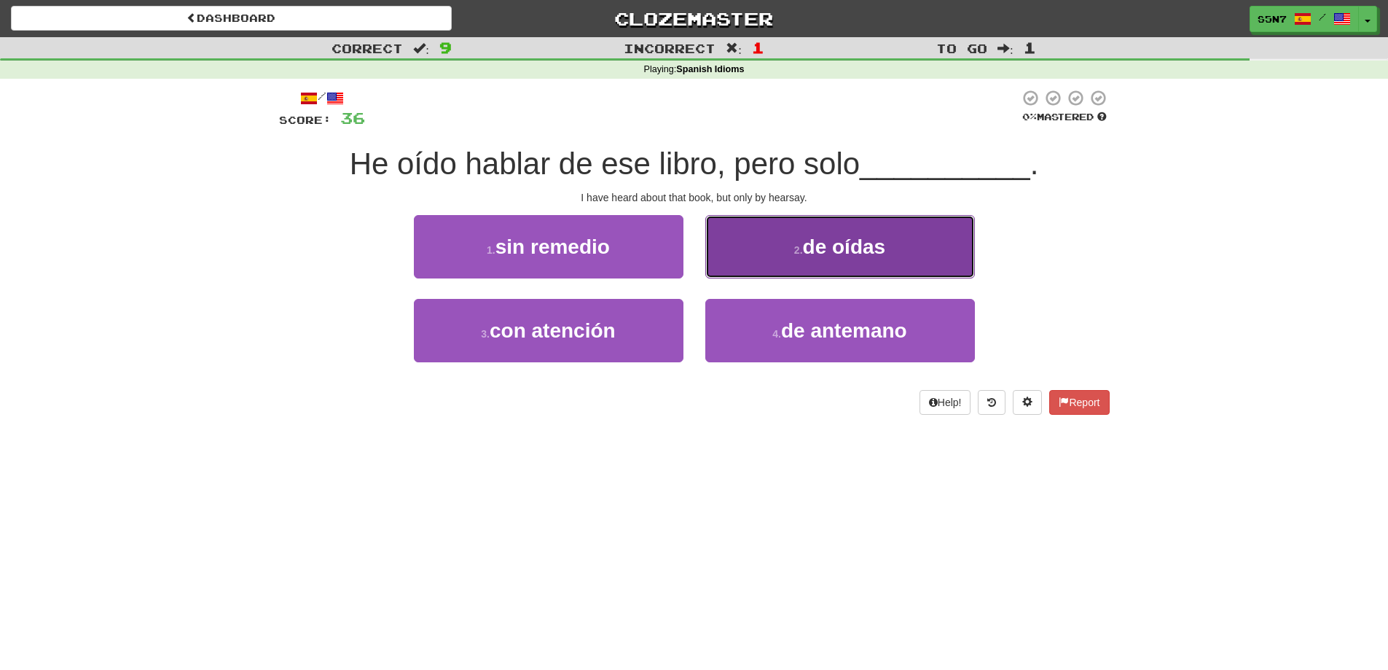
click at [799, 266] on button "2 . de oídas" at bounding box center [841, 246] width 270 height 63
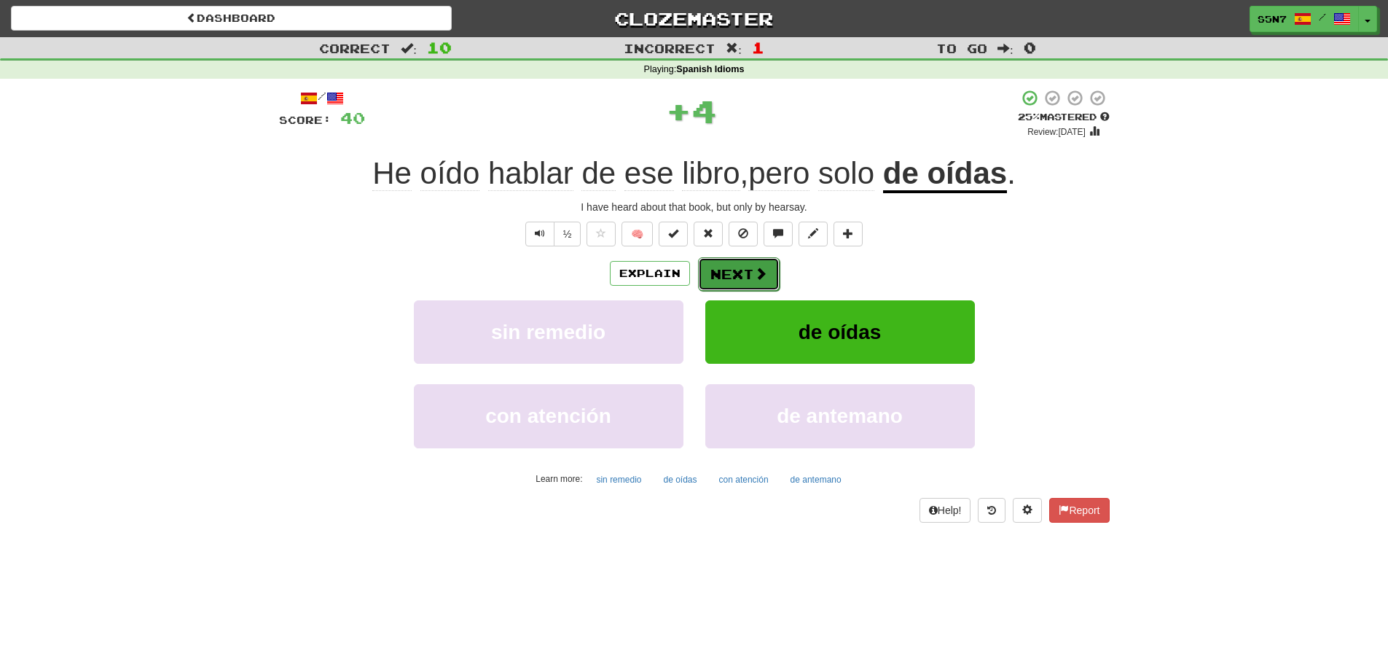
click at [769, 278] on button "Next" at bounding box center [739, 274] width 82 height 34
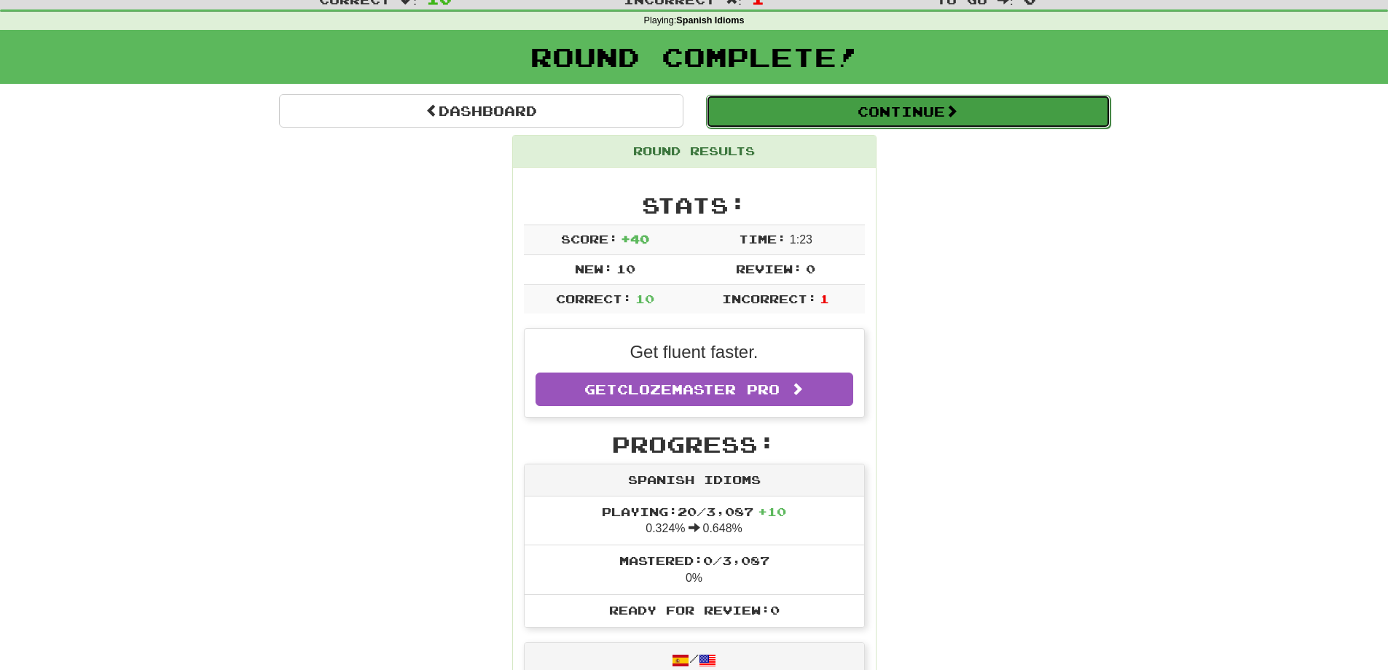
click at [891, 100] on button "Continue" at bounding box center [908, 112] width 405 height 34
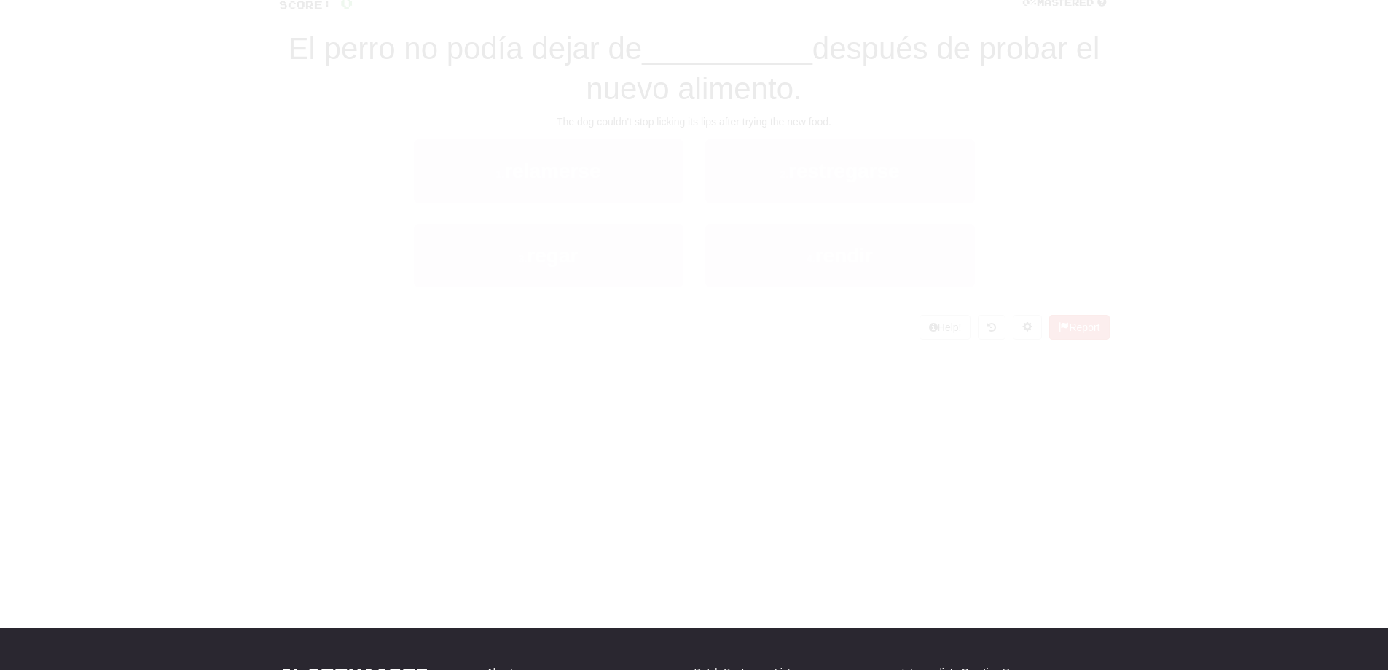
scroll to position [49, 0]
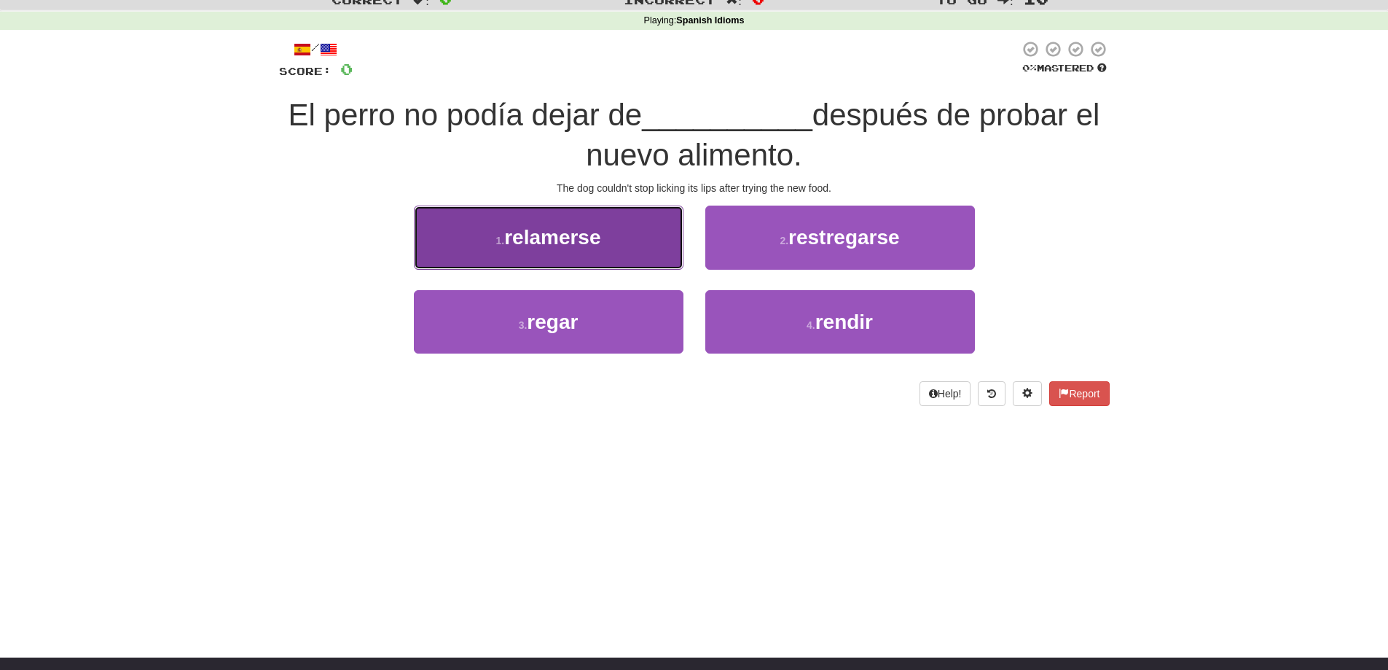
click at [655, 251] on button "1 . relamerse" at bounding box center [549, 237] width 270 height 63
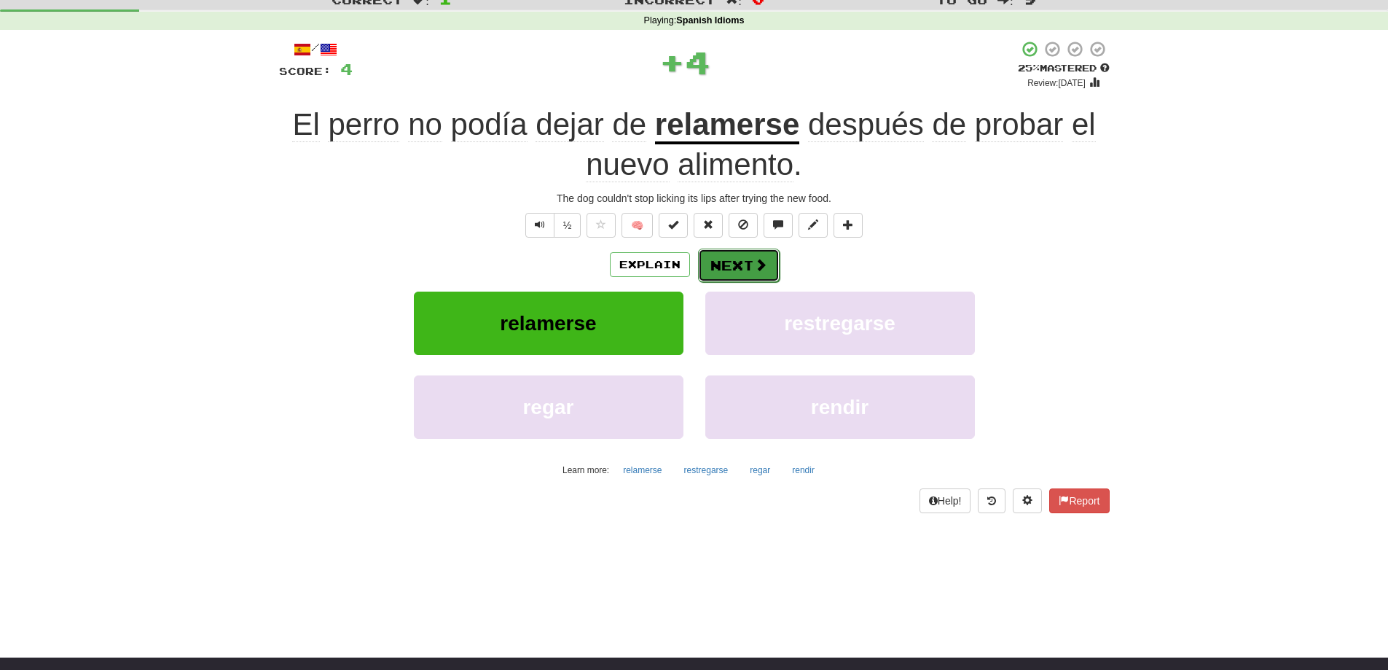
click at [750, 268] on button "Next" at bounding box center [739, 266] width 82 height 34
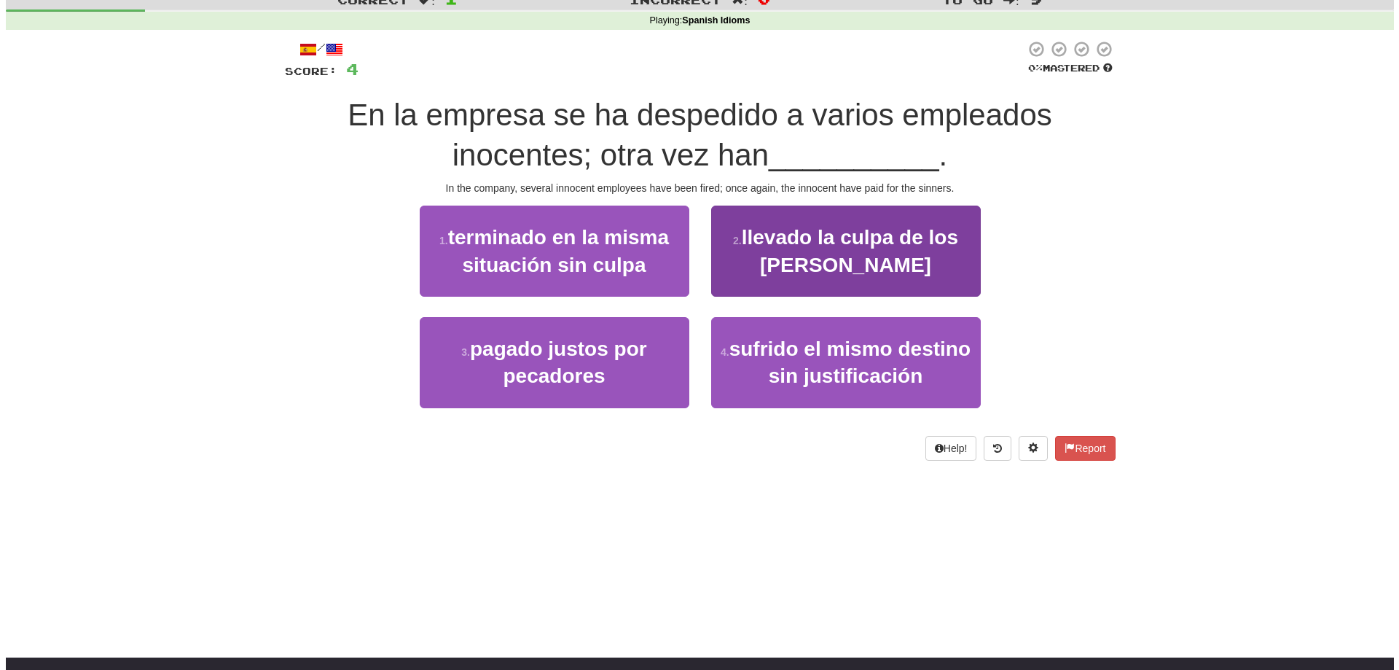
scroll to position [0, 0]
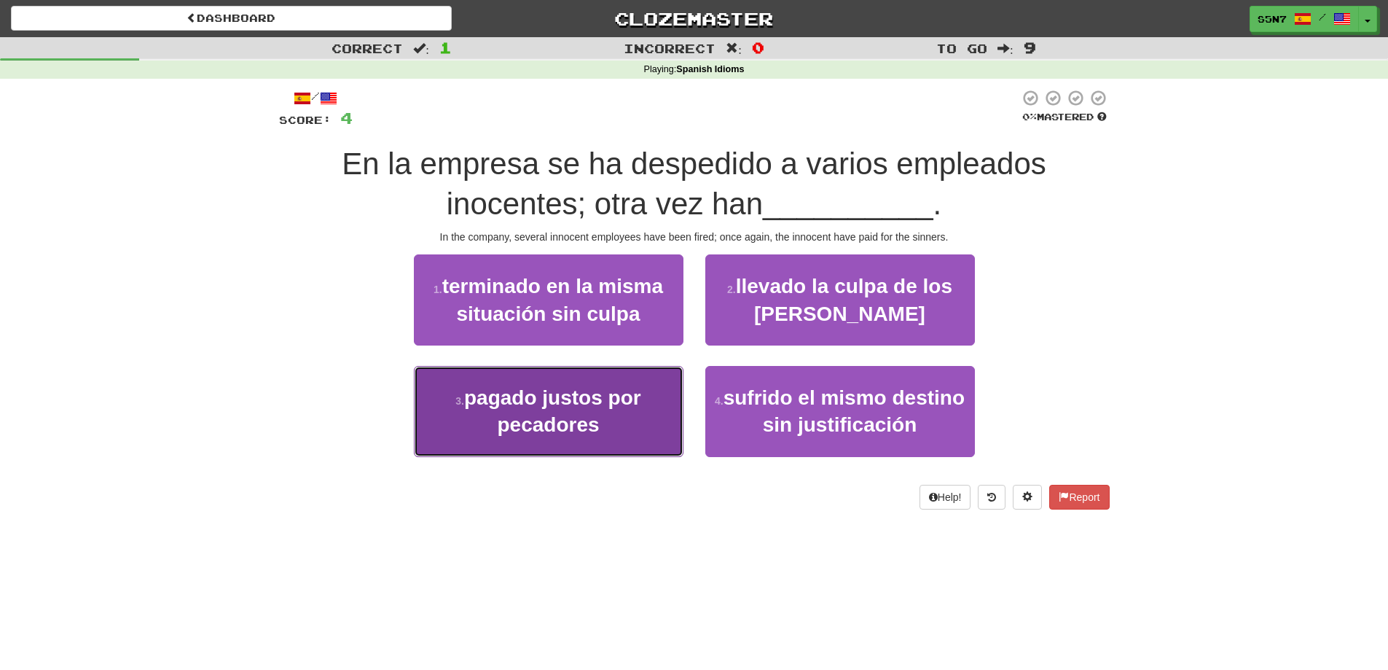
click at [645, 436] on button "3 . pagado justos por pecadores" at bounding box center [549, 411] width 270 height 91
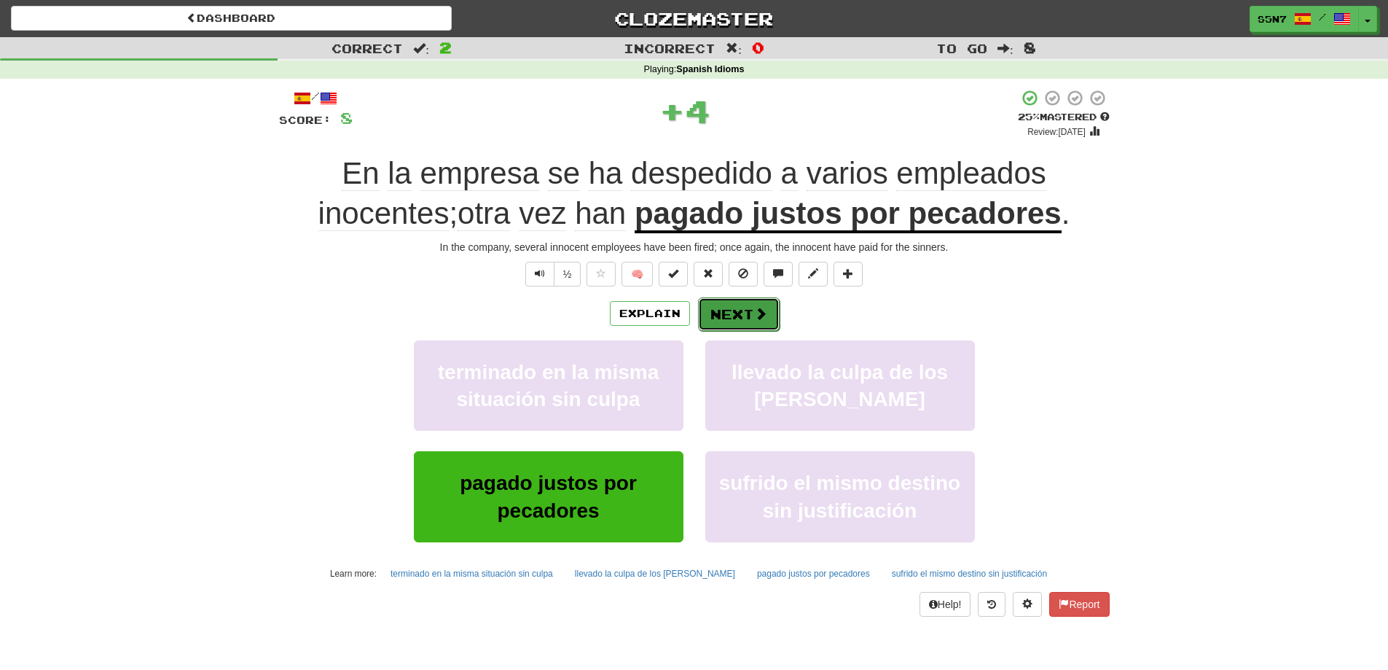
click at [753, 309] on button "Next" at bounding box center [739, 314] width 82 height 34
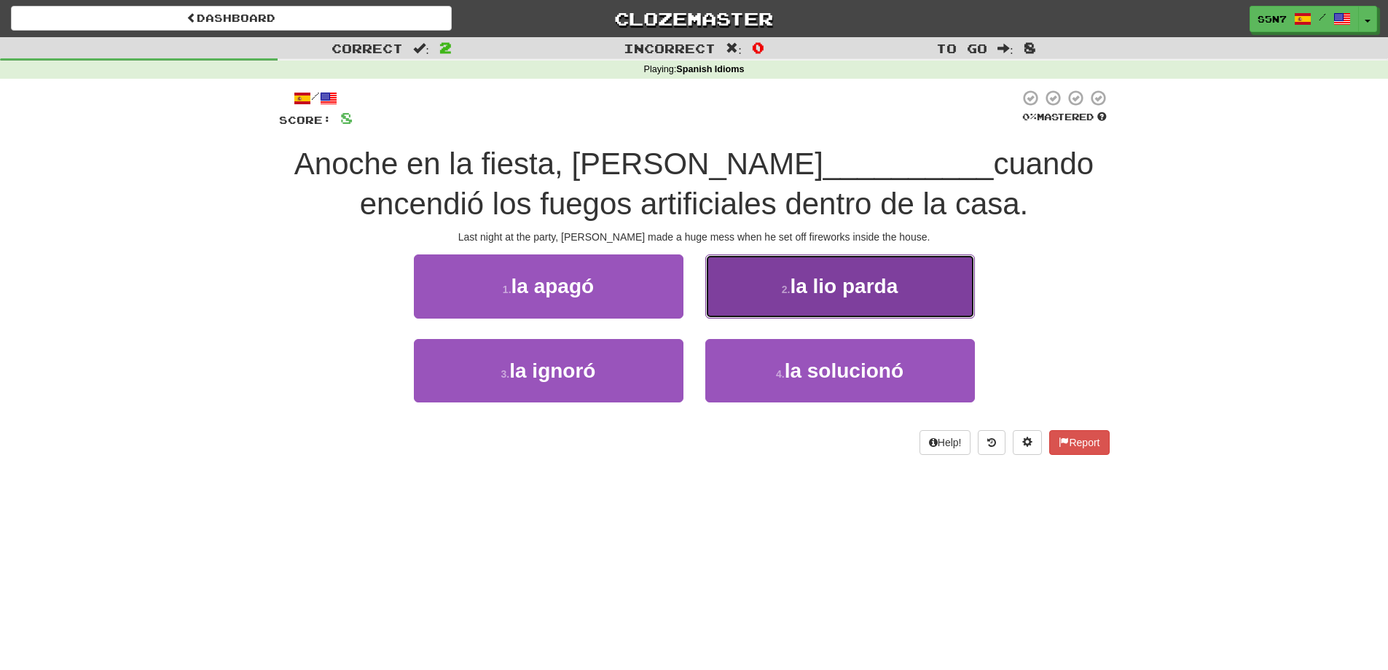
click at [835, 303] on button "2 . la lio parda" at bounding box center [841, 285] width 270 height 63
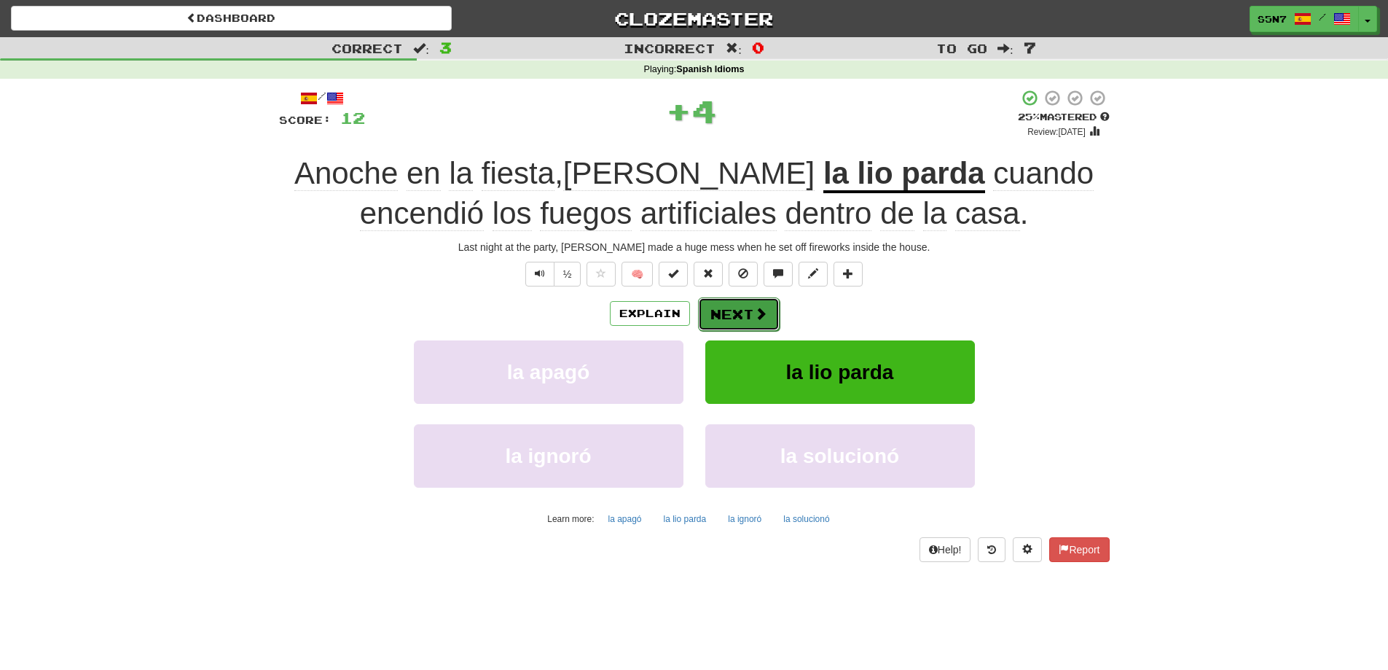
click at [746, 308] on button "Next" at bounding box center [739, 314] width 82 height 34
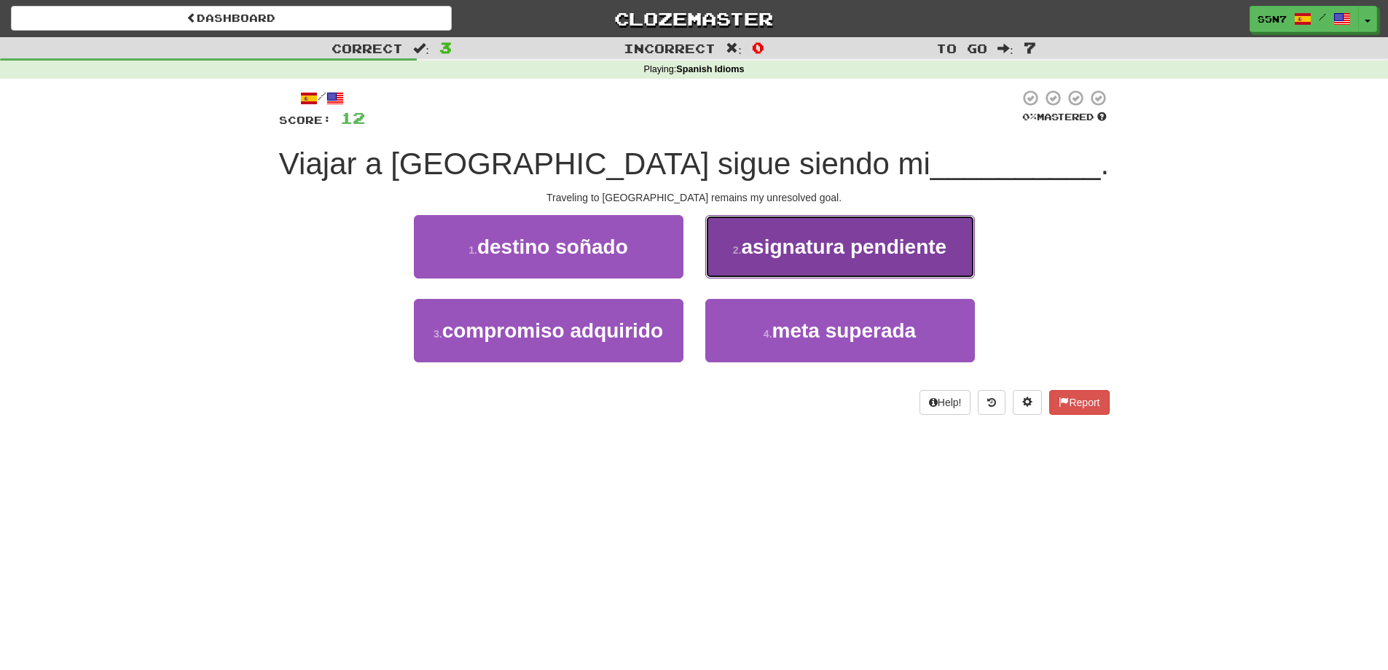
click at [812, 246] on span "asignatura pendiente" at bounding box center [845, 246] width 206 height 23
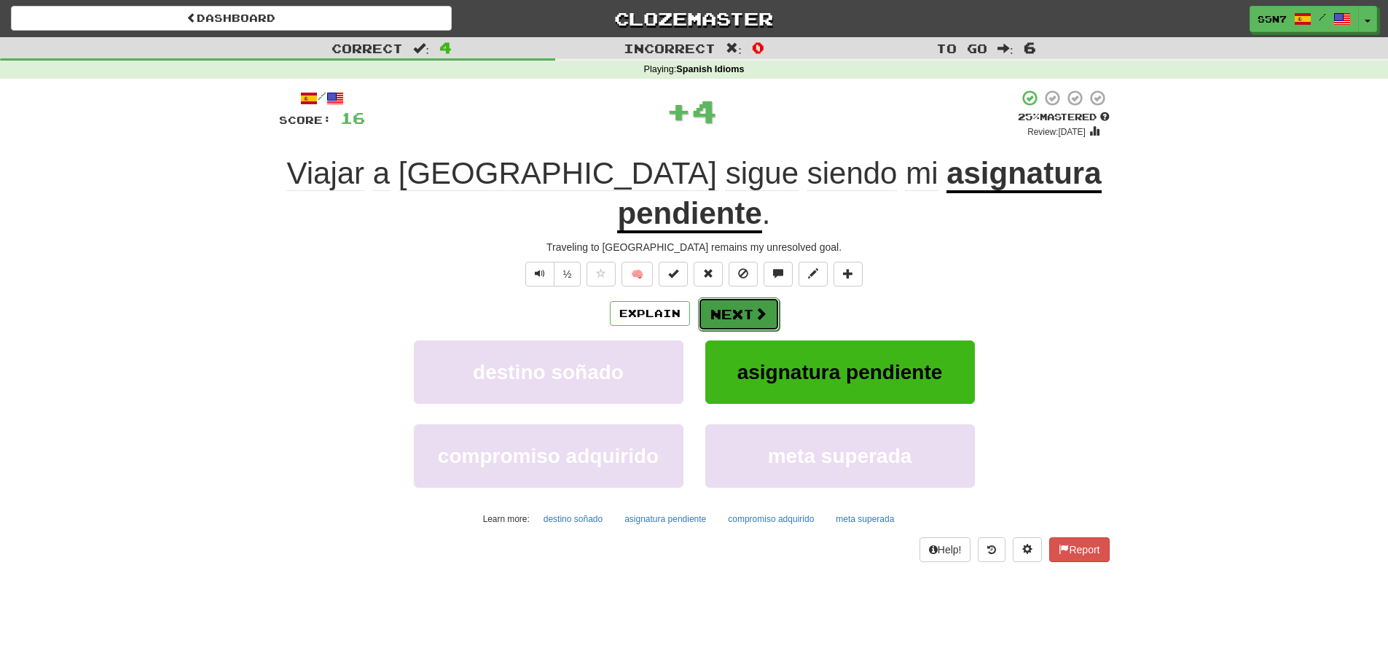
click at [746, 297] on button "Next" at bounding box center [739, 314] width 82 height 34
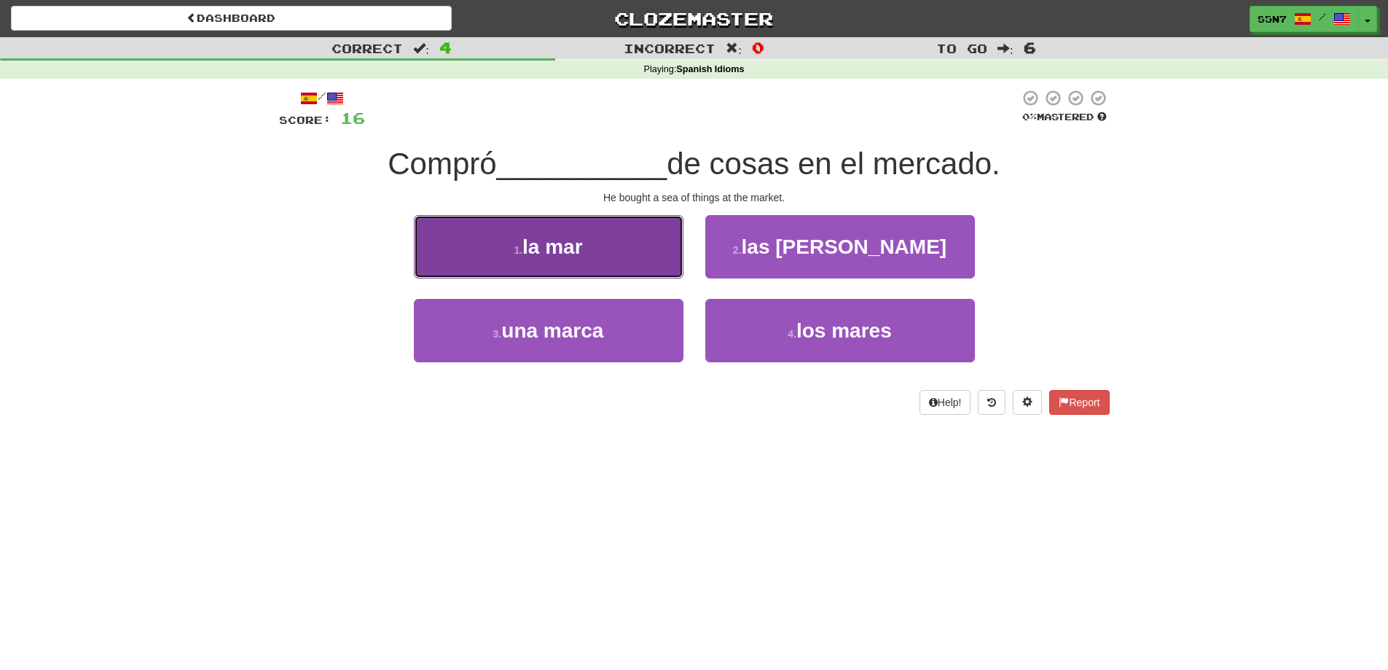
click at [660, 256] on button "1 . la mar" at bounding box center [549, 246] width 270 height 63
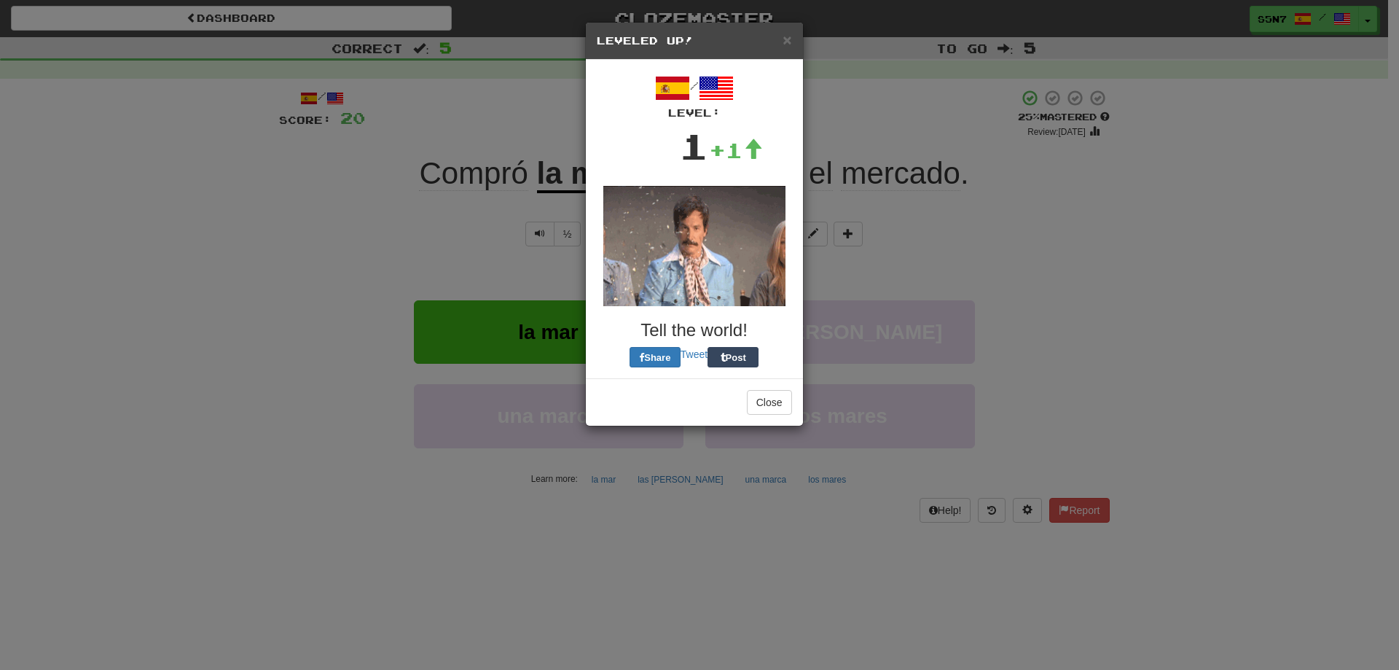
click at [732, 94] on span at bounding box center [716, 88] width 35 height 35
click at [734, 94] on span at bounding box center [716, 88] width 35 height 35
click at [784, 412] on button "Close" at bounding box center [769, 402] width 45 height 25
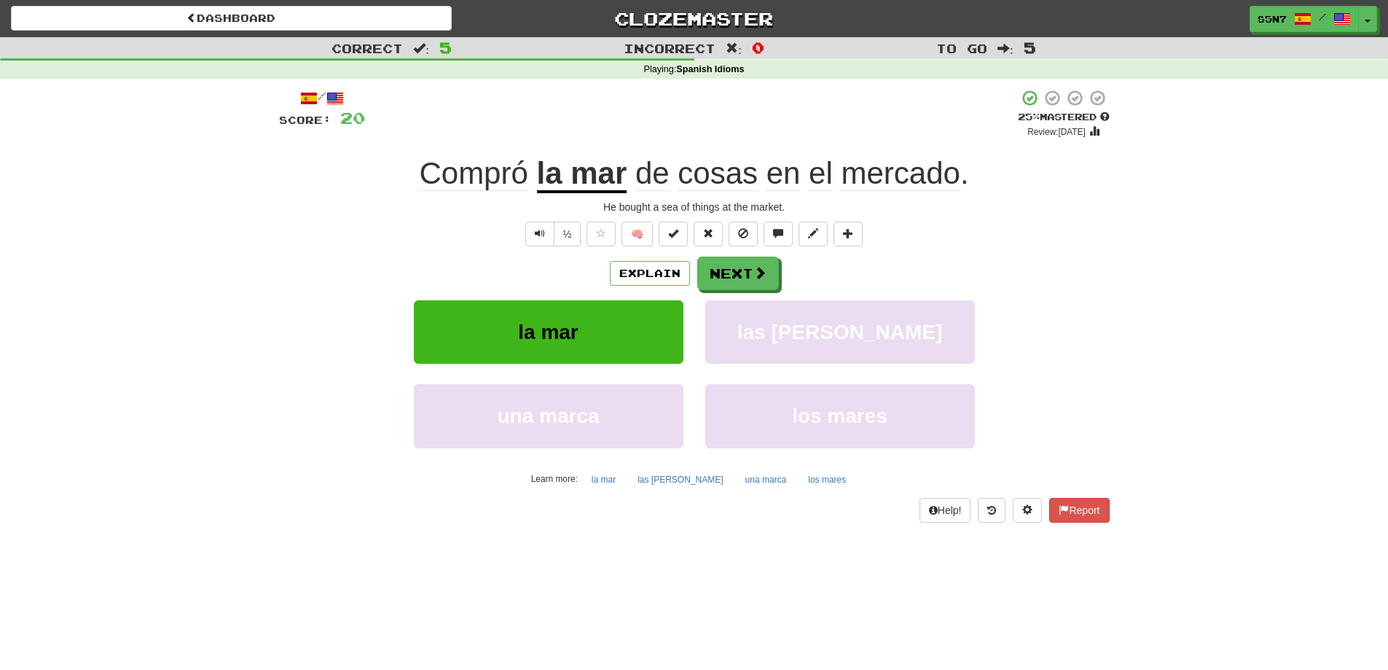
click at [387, 114] on div "+ 4" at bounding box center [691, 114] width 653 height 50
click at [342, 86] on div "/ Score: 20 + 4 25 % Mastered Review: 2025-09-23 Compró la mar de cosas en el m…" at bounding box center [694, 311] width 831 height 464
click at [344, 95] on span at bounding box center [335, 98] width 17 height 17
click at [749, 286] on button "Next" at bounding box center [739, 274] width 82 height 34
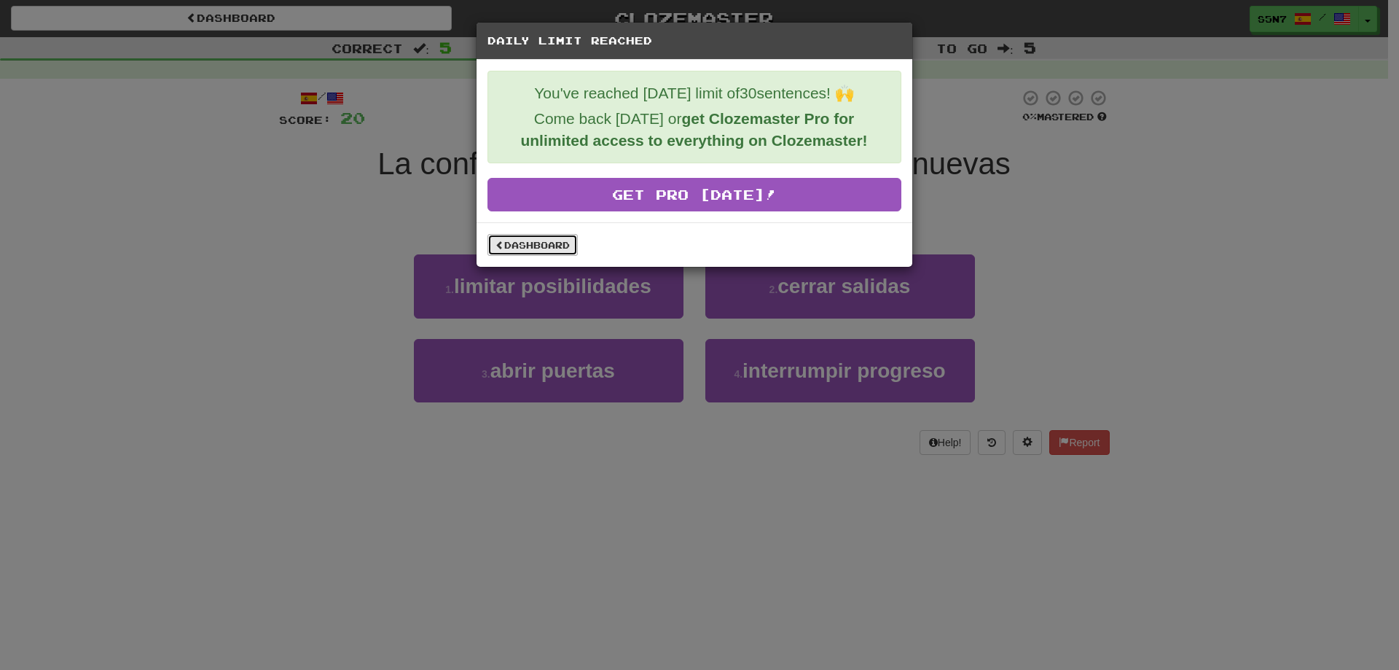
click at [542, 245] on link "Dashboard" at bounding box center [533, 245] width 90 height 22
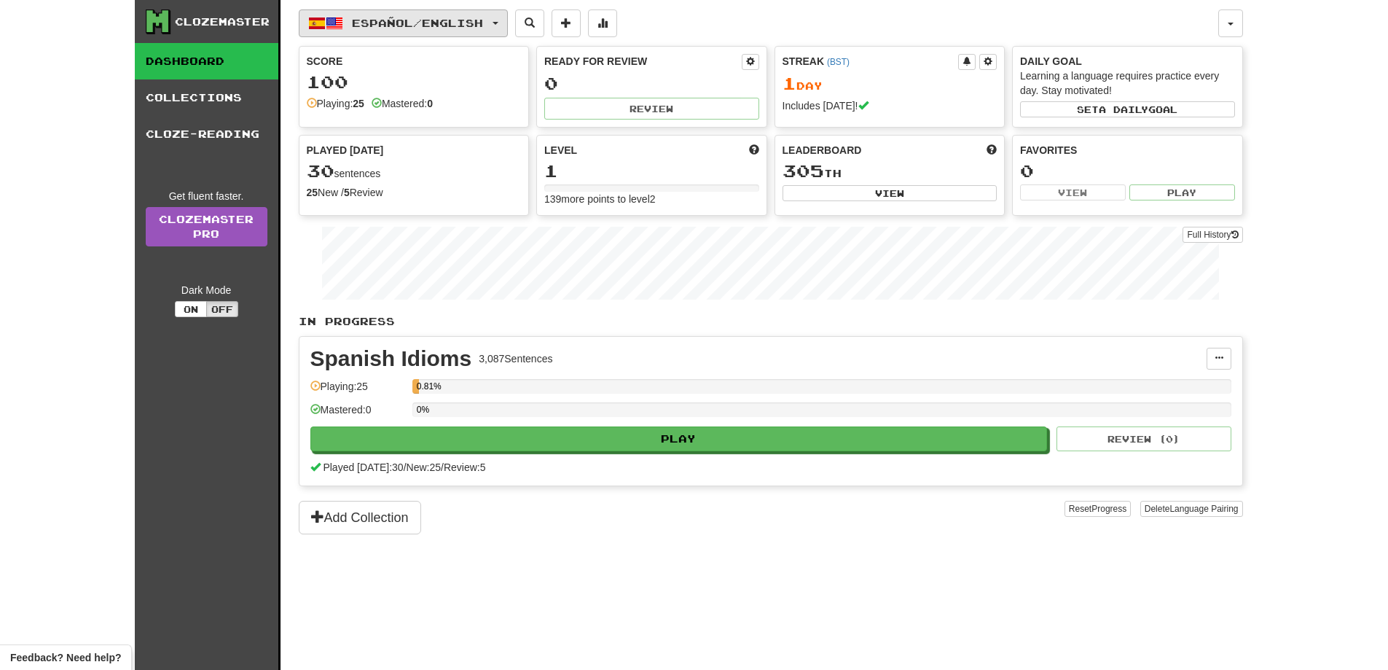
click at [331, 27] on span "button" at bounding box center [334, 23] width 17 height 17
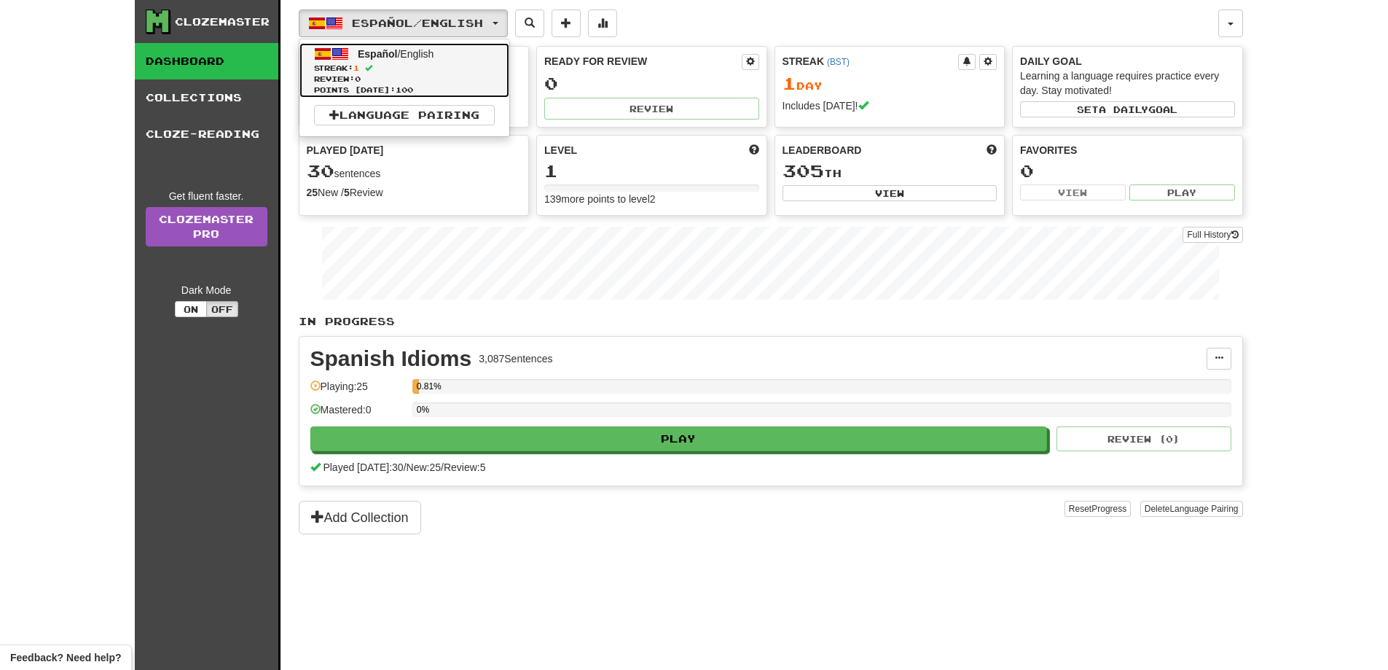
click at [426, 82] on span "Review: 0" at bounding box center [404, 79] width 181 height 11
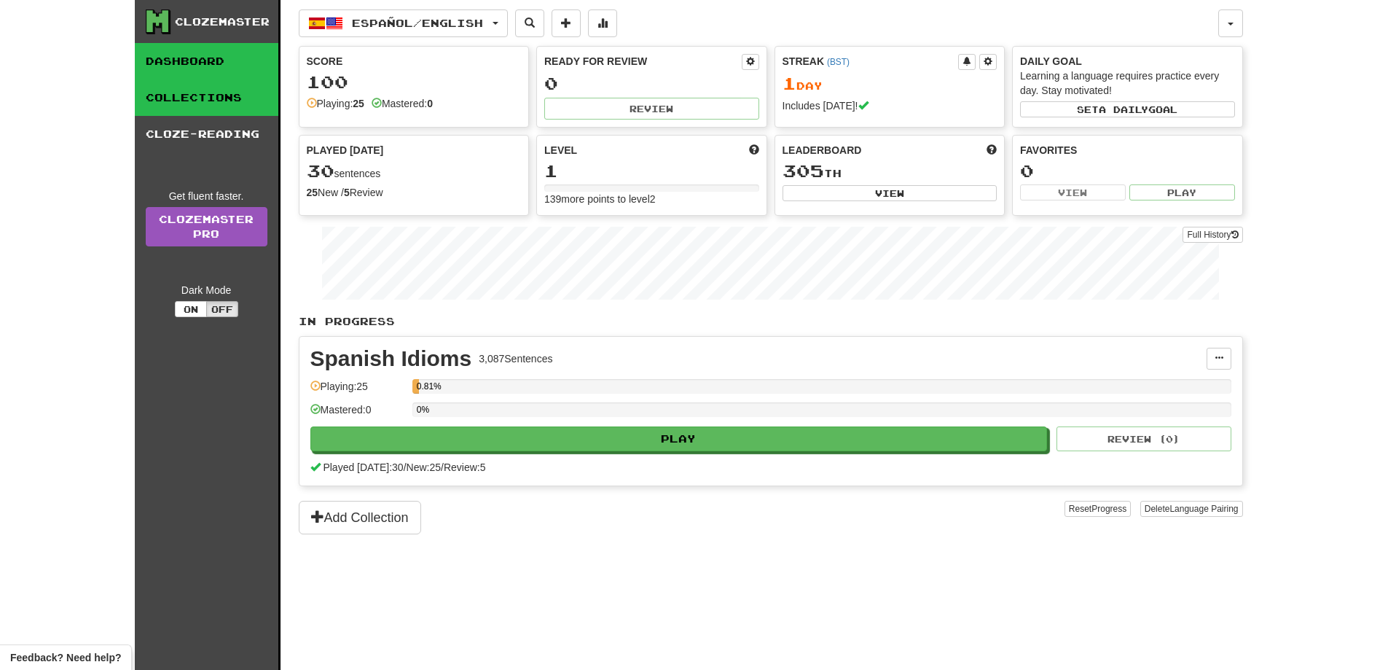
click at [178, 90] on link "Collections" at bounding box center [207, 97] width 144 height 36
